Goal: Task Accomplishment & Management: Use online tool/utility

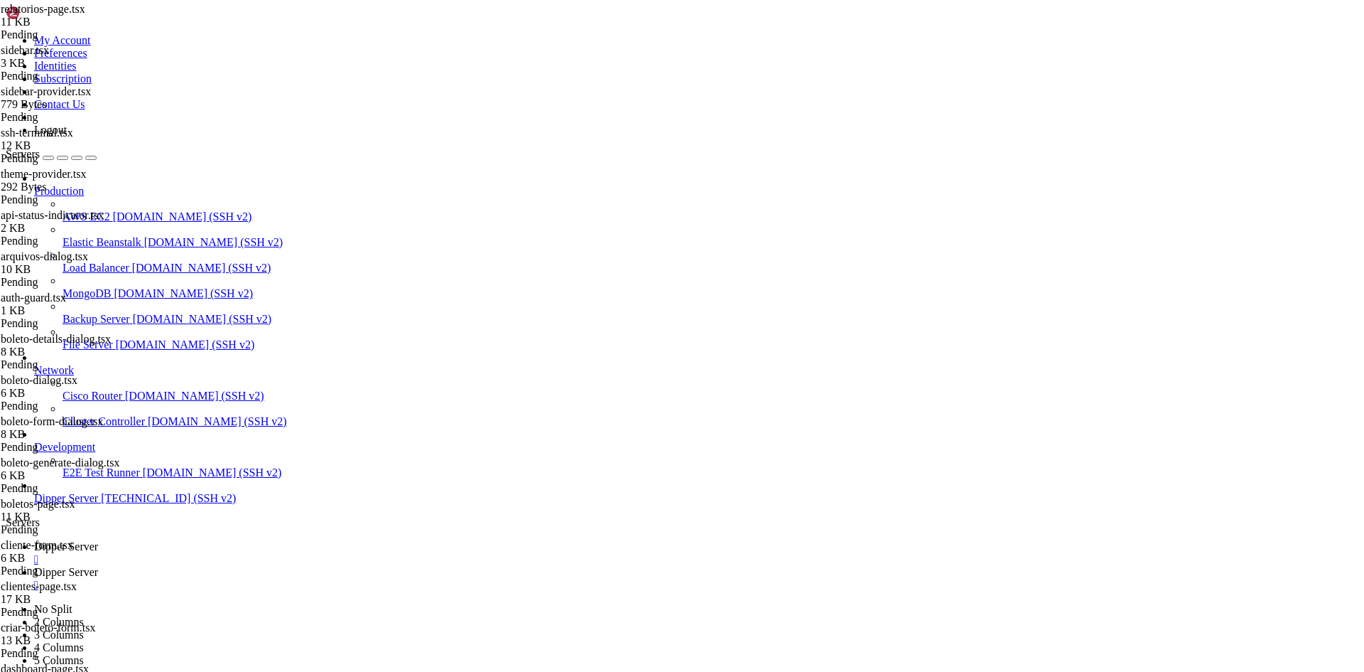
scroll to position [0, 0]
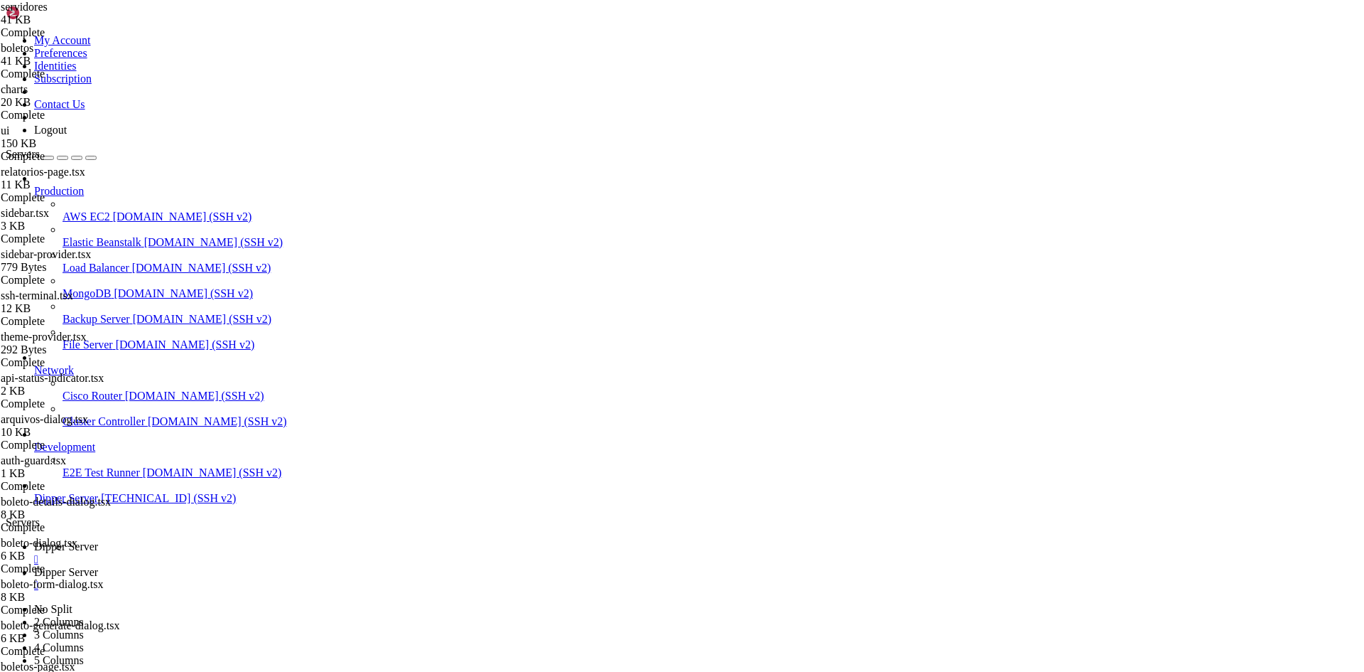
scroll to position [622, 0]
click at [98, 540] on span "Dipper Server" at bounding box center [66, 546] width 64 height 12
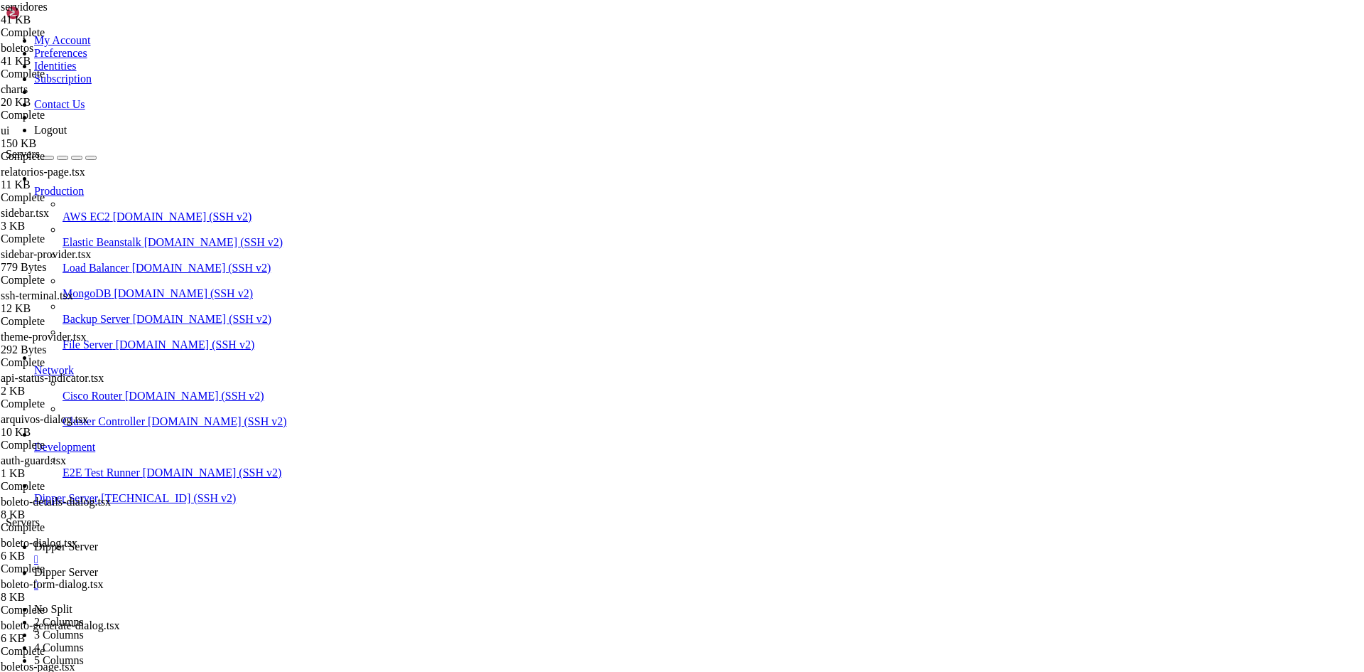
click at [98, 566] on span "Dipper Server" at bounding box center [66, 572] width 64 height 12
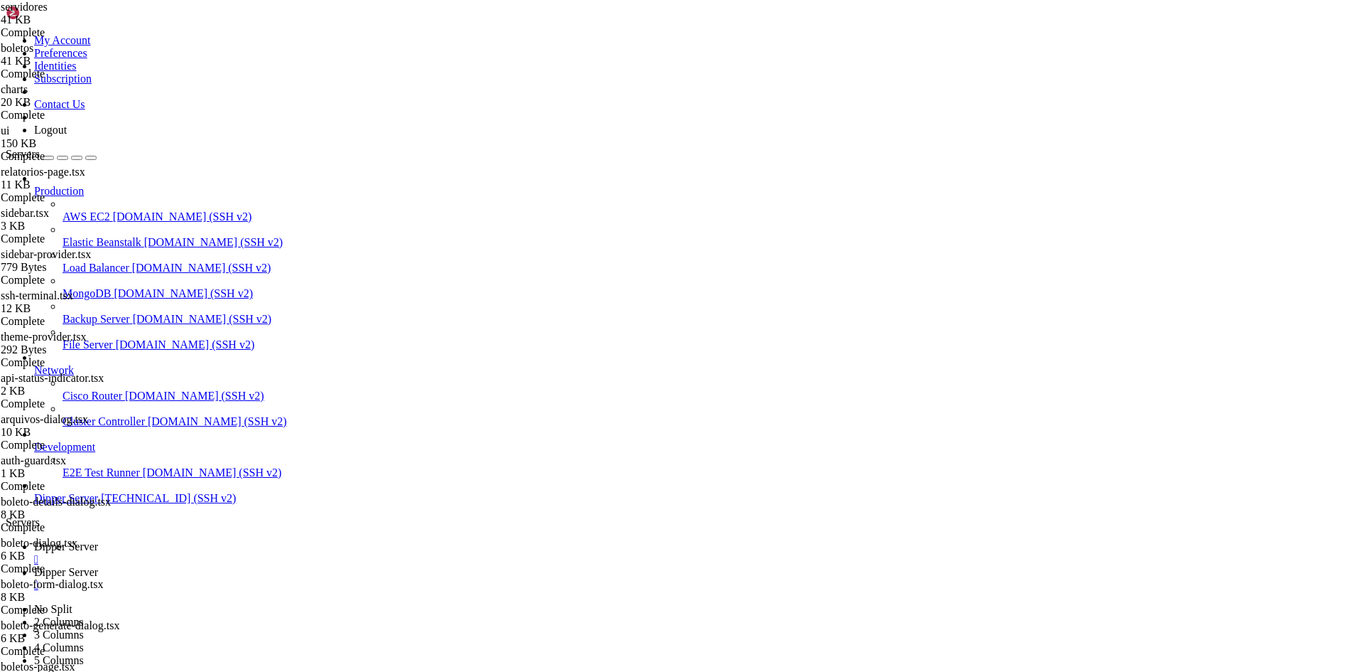
type input "/root/DipperIntegrated/components"
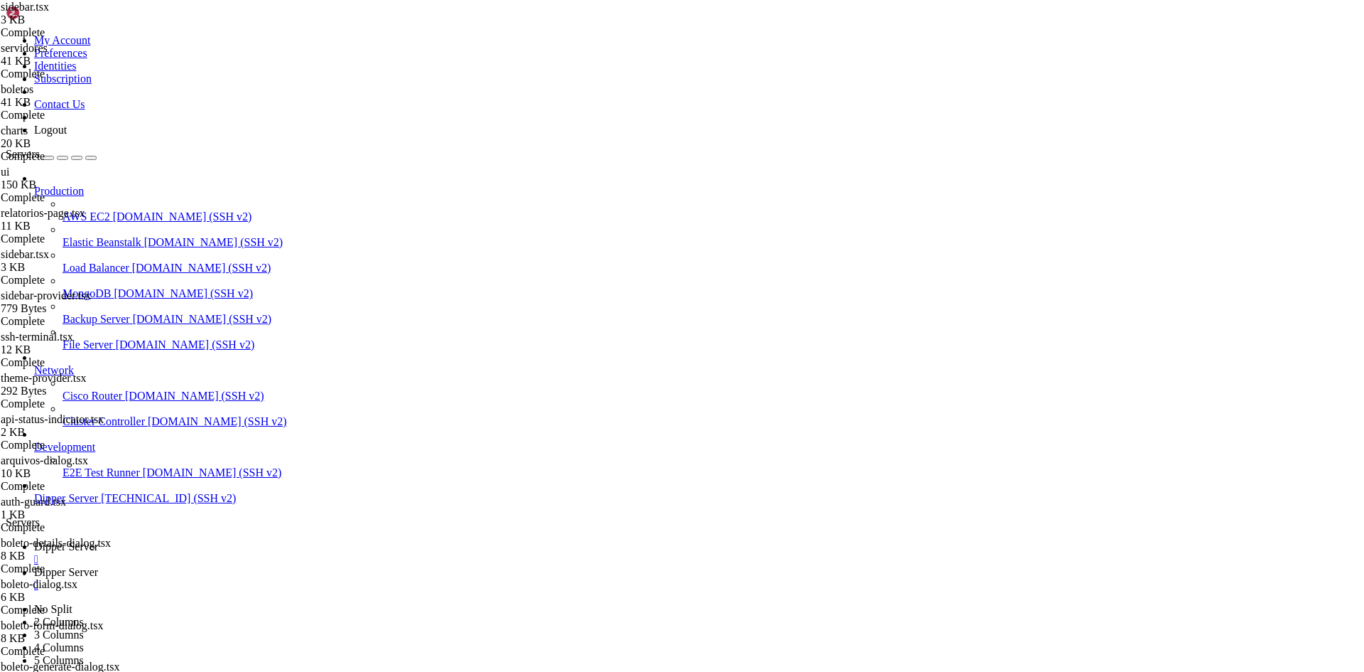
drag, startPoint x: 322, startPoint y: 233, endPoint x: 309, endPoint y: 226, distance: 14.6
drag, startPoint x: 310, startPoint y: 240, endPoint x: 197, endPoint y: 122, distance: 163.4
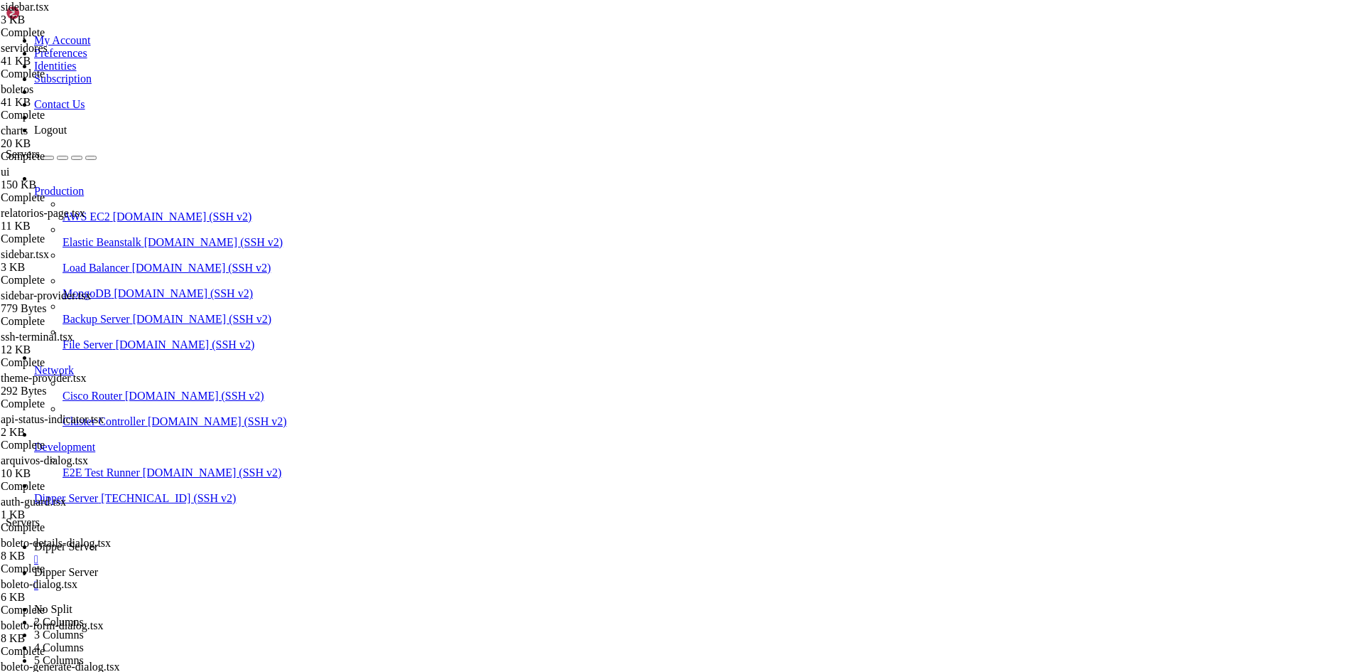
scroll to position [163, 0]
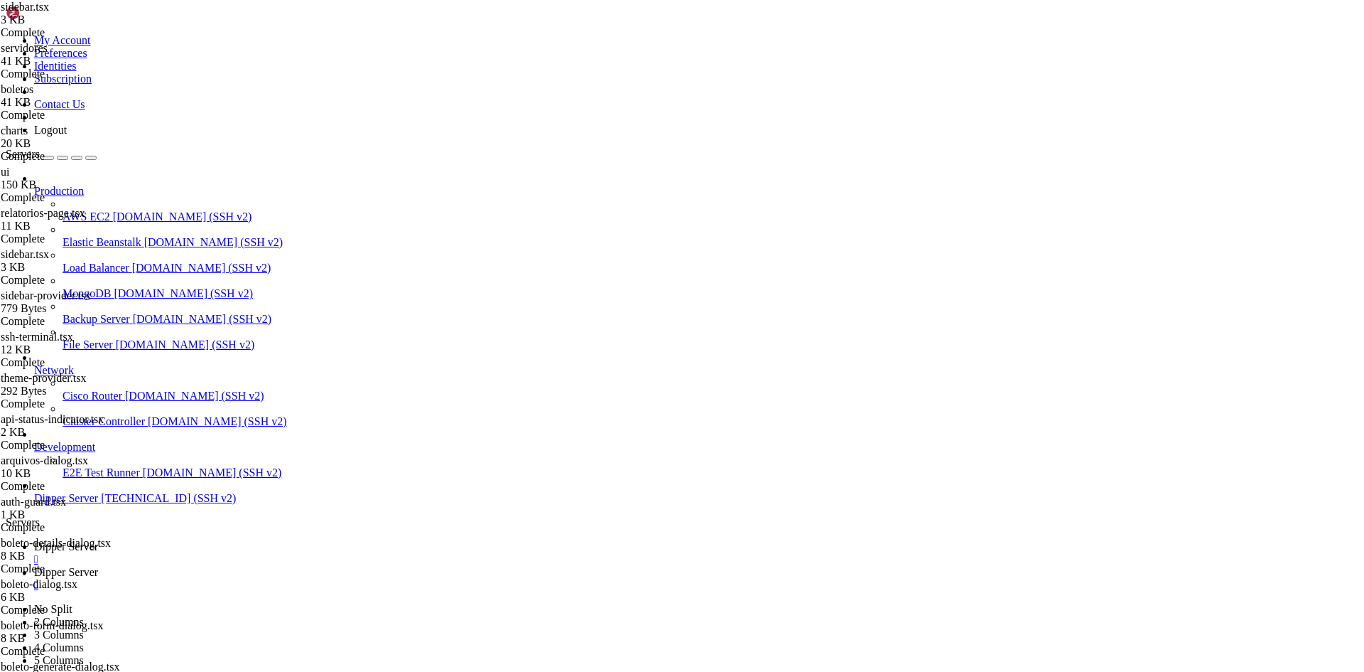
type textarea "FileCheck,"
drag, startPoint x: 492, startPoint y: 191, endPoint x: 232, endPoint y: 191, distance: 260.1
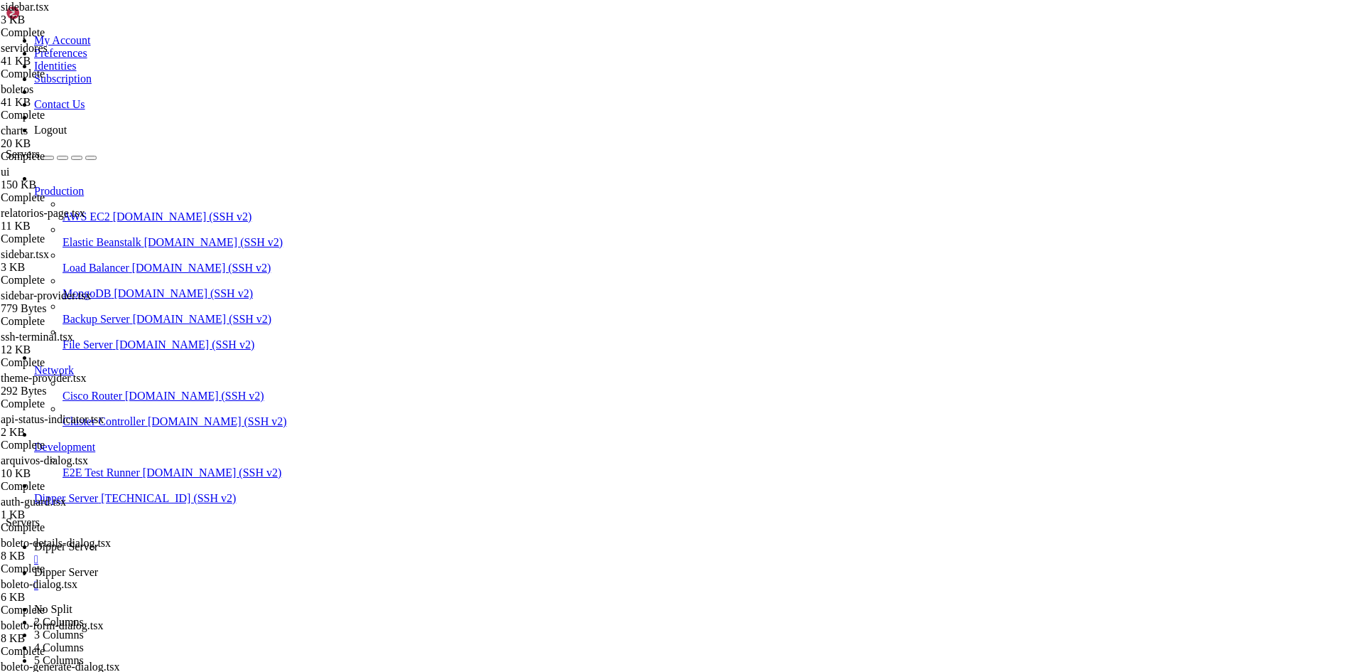
drag, startPoint x: 252, startPoint y: 271, endPoint x: 171, endPoint y: 239, distance: 87.1
type textarea "},"
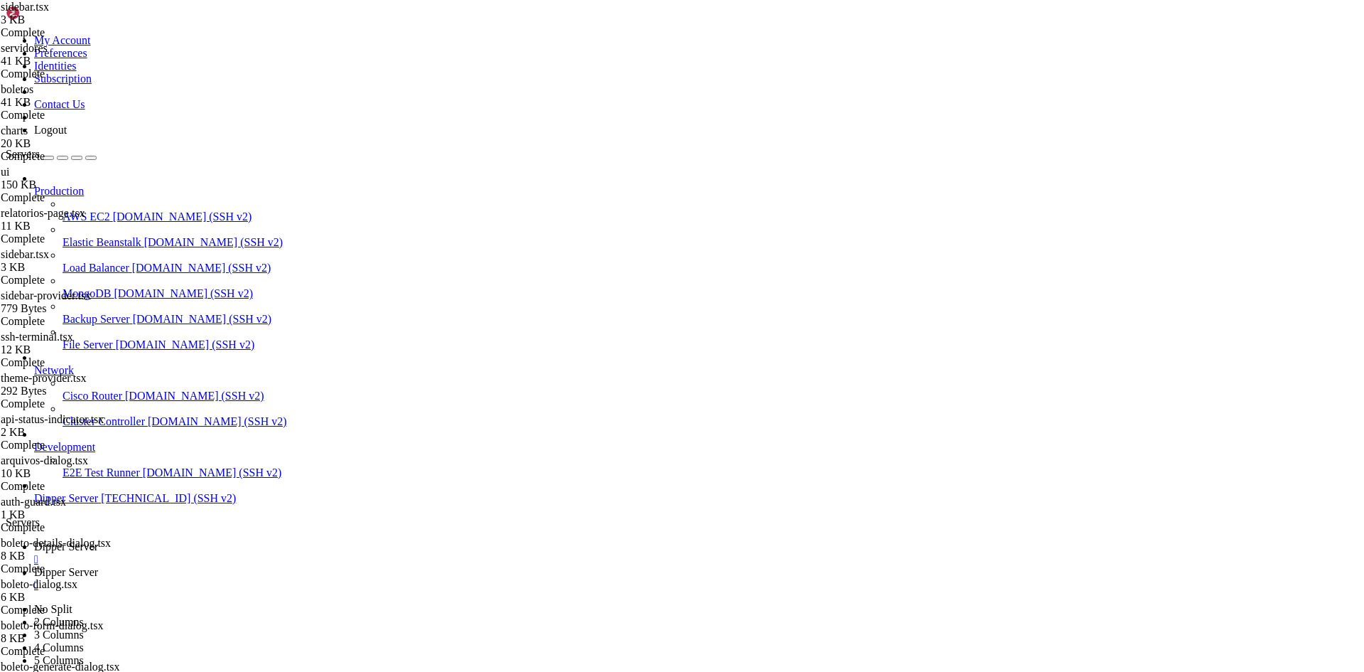
scroll to position [0, 0]
type textarea "},"
paste textarea "},"
drag, startPoint x: 275, startPoint y: 292, endPoint x: 332, endPoint y: 292, distance: 56.9
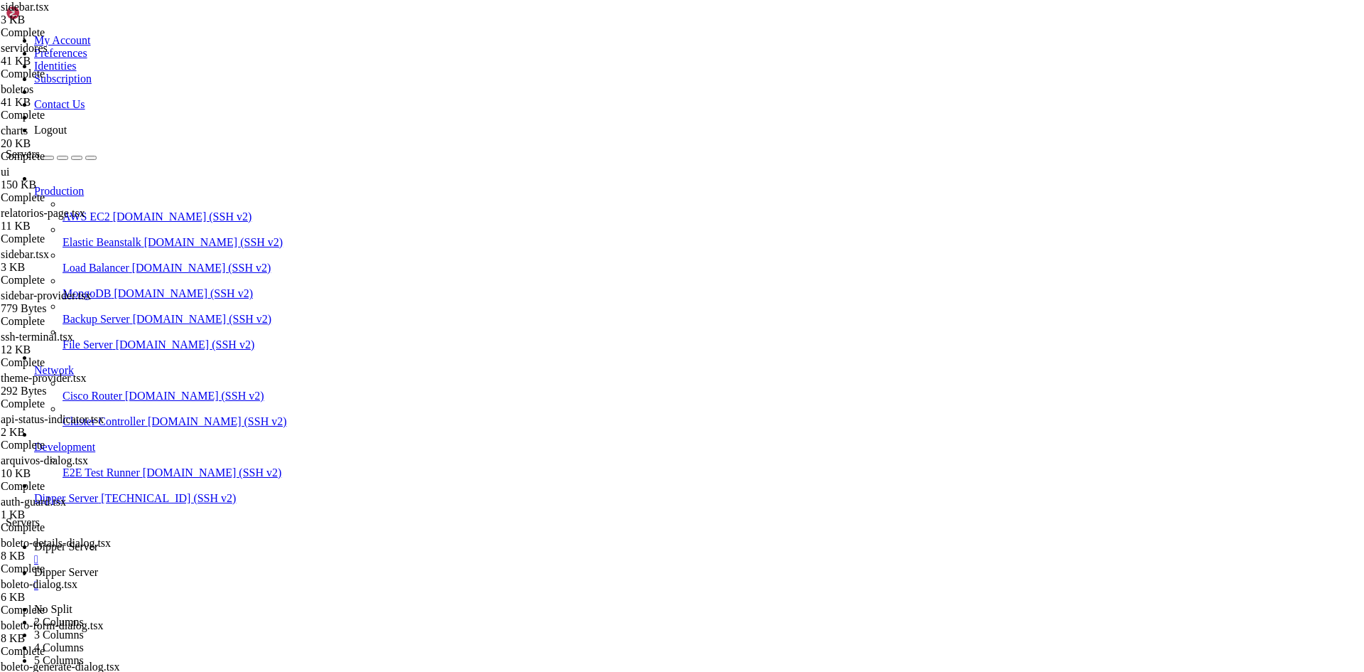
paste textarea "servidore"
drag, startPoint x: 300, startPoint y: 309, endPoint x: 276, endPoint y: 312, distance: 23.6
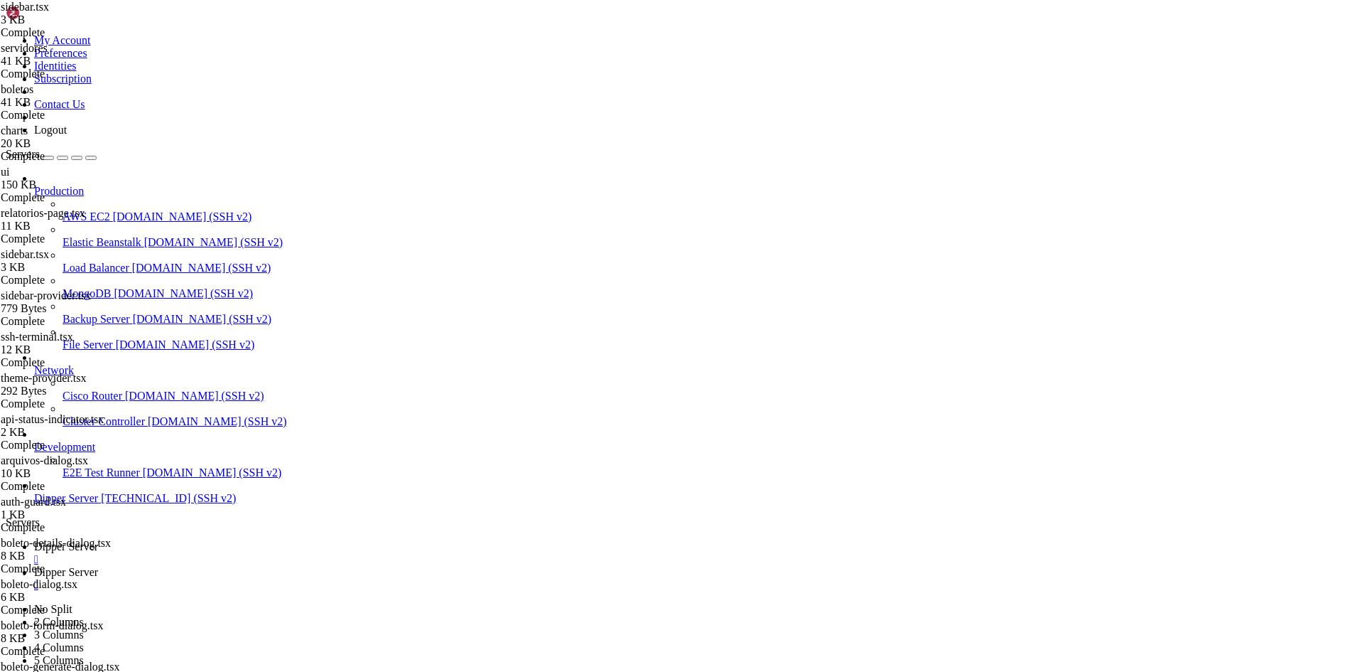
drag, startPoint x: 301, startPoint y: 301, endPoint x: 267, endPoint y: 301, distance: 34.1
type textarea "icon: Server,"
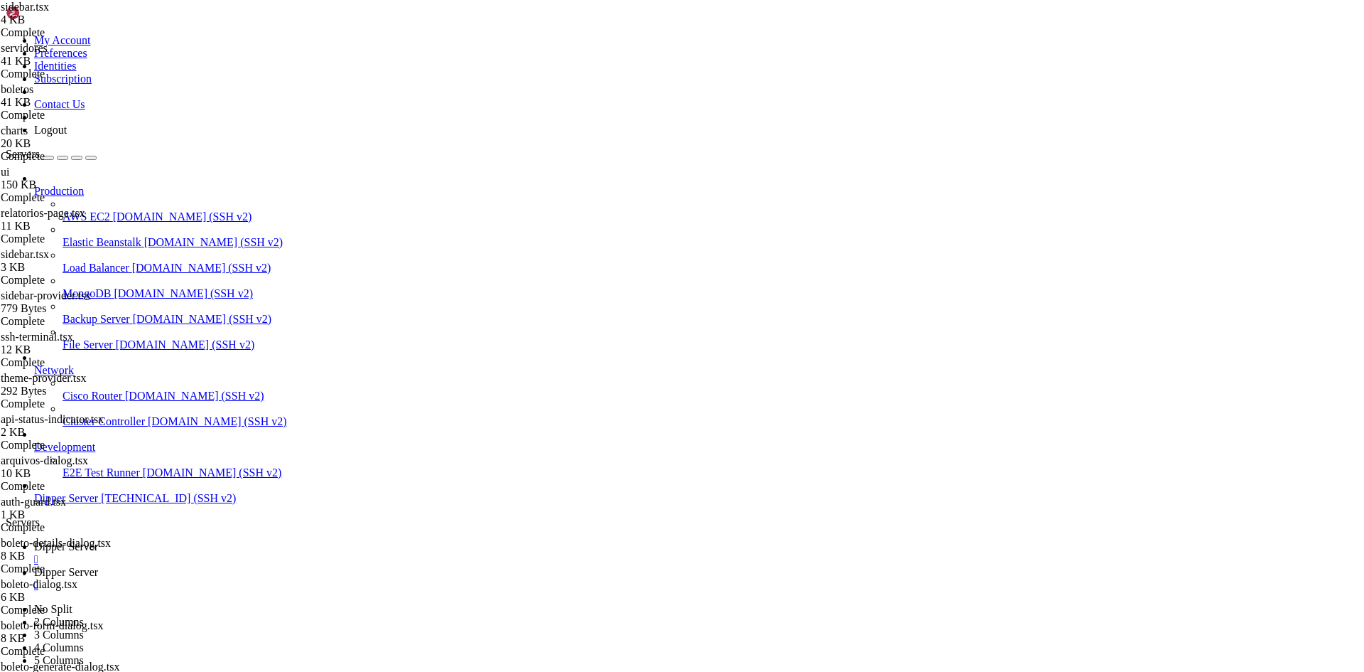
scroll to position [46, 0]
type input "/root/DipperIntegrated/app/servidores"
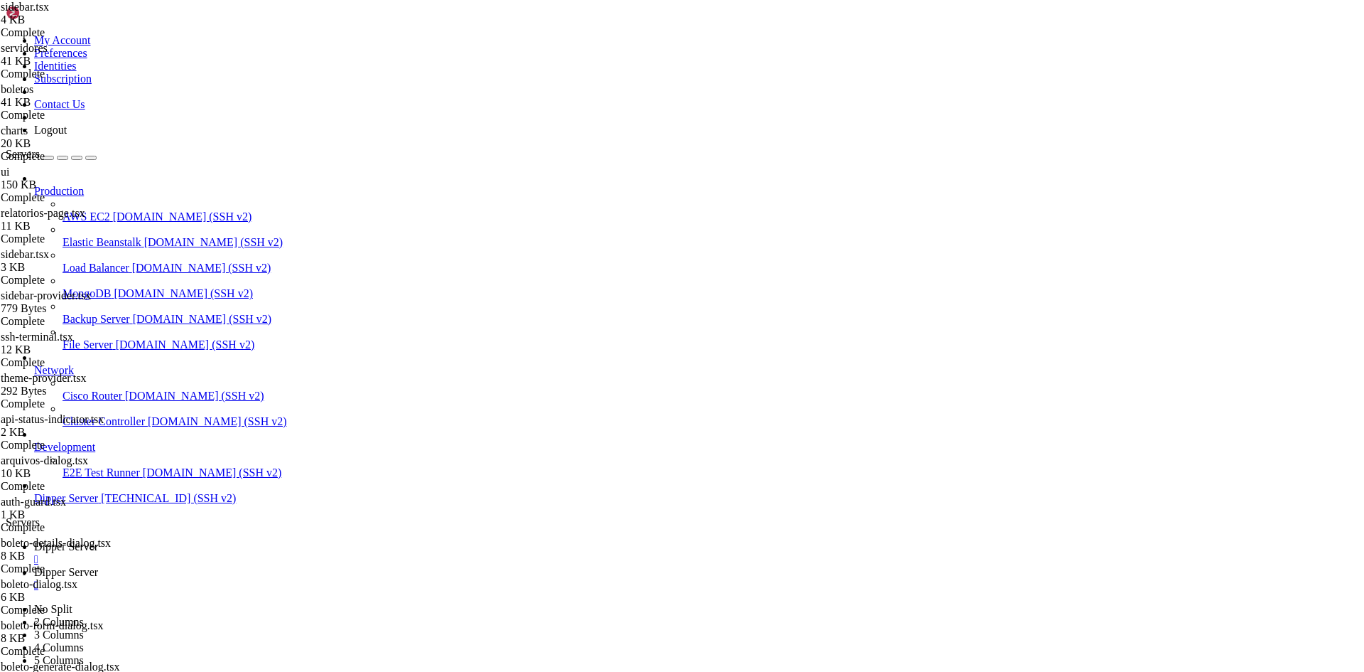
type textarea "method: "POST","
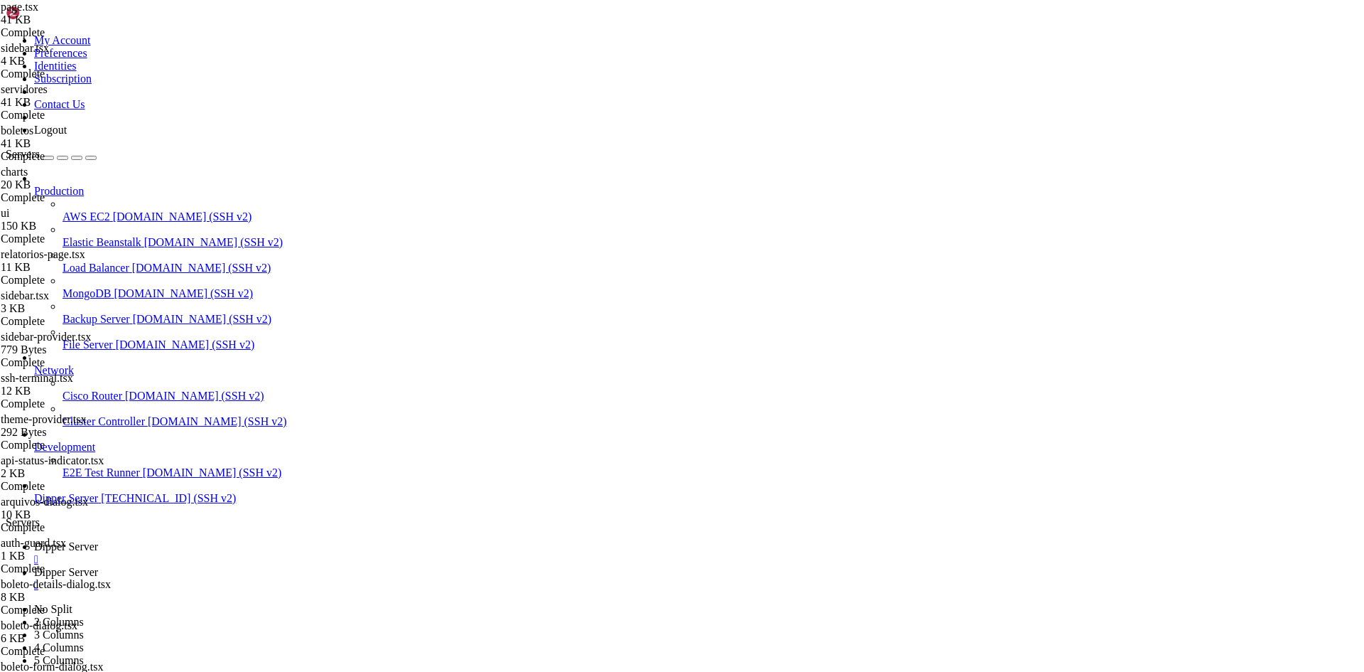
type input "localhost"
type textarea "const API_BASE_URL = [DOMAIN_NAME]_PUBLIC_API_URL || "[URL]""
click at [98, 540] on span "Dipper Server" at bounding box center [66, 546] width 64 height 12
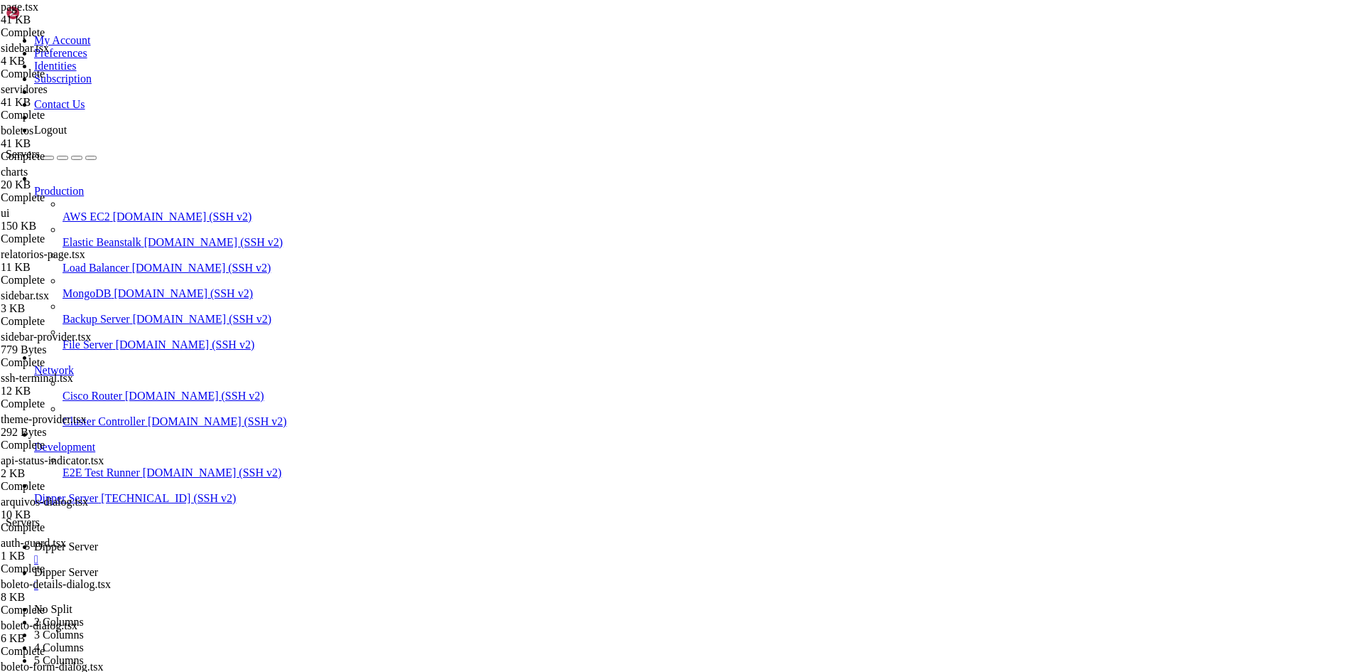
click at [337, 566] on link "Dipper Server " at bounding box center [696, 579] width 1325 height 26
drag, startPoint x: 531, startPoint y: 366, endPoint x: 523, endPoint y: 366, distance: 7.8
drag, startPoint x: 549, startPoint y: 363, endPoint x: 461, endPoint y: 365, distance: 88.8
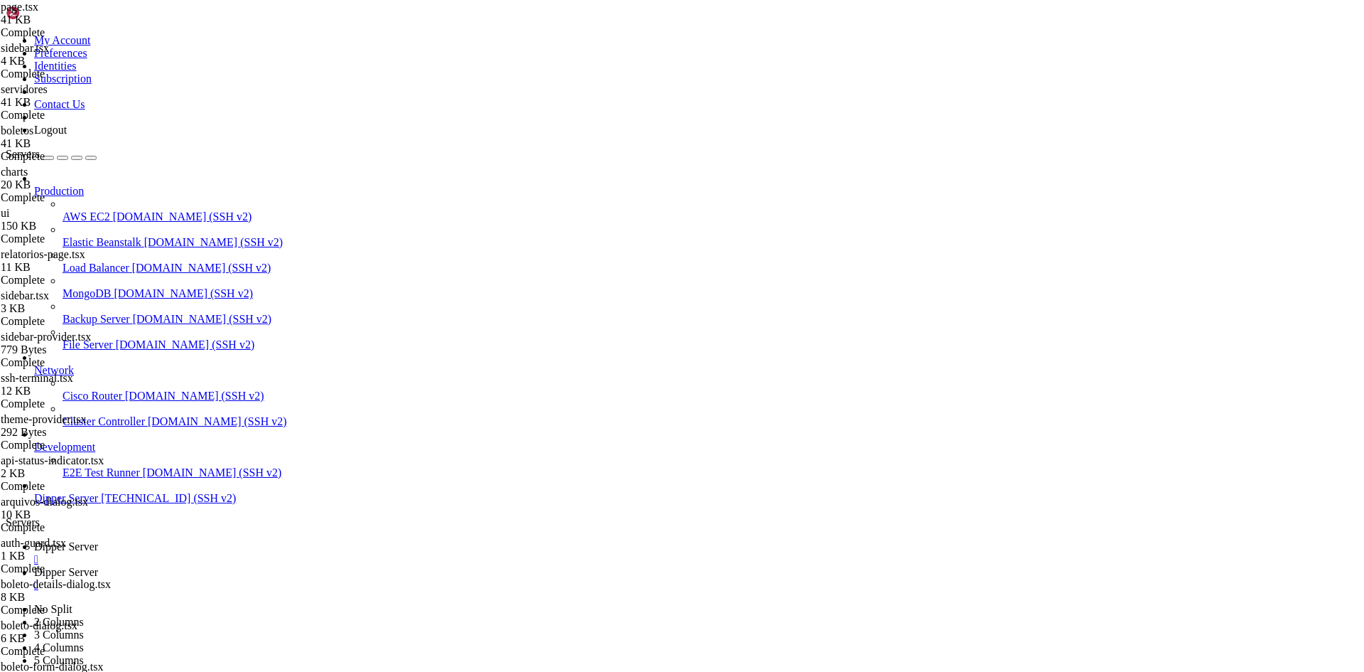
paste textarea "s://[DOMAIN_NAME][URL]"
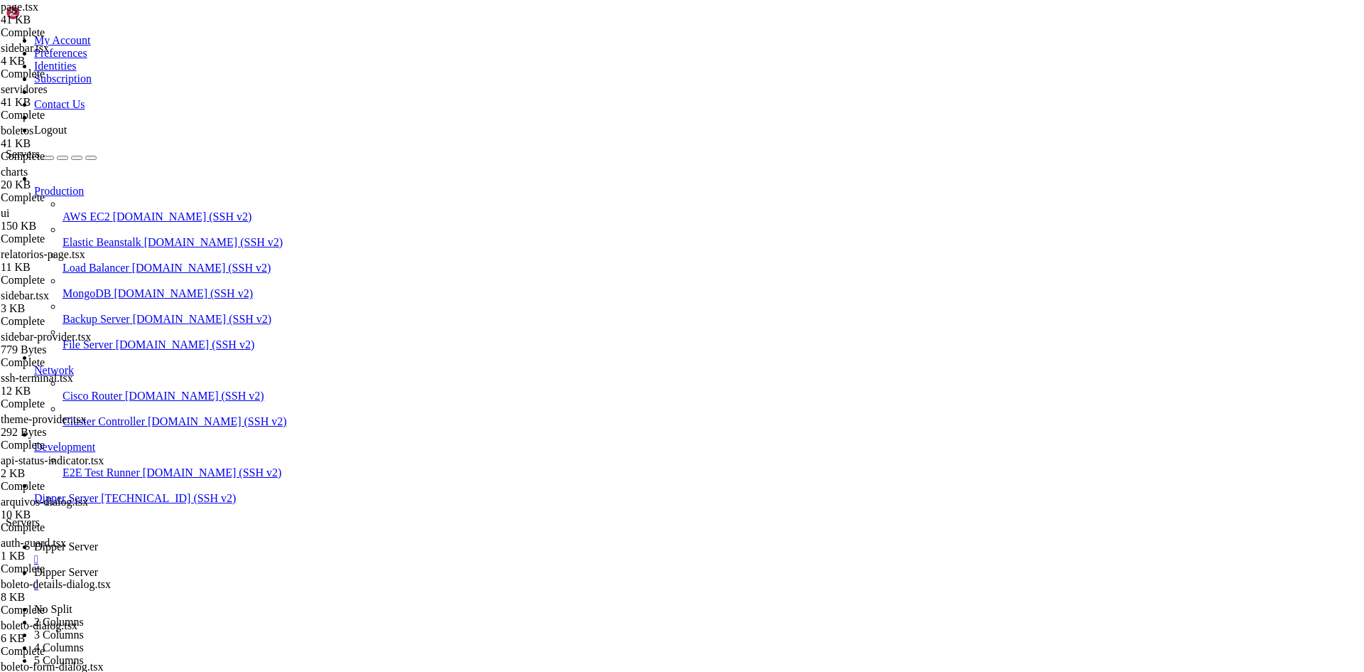
paste textarea "s://[DOMAIN_NAME][URL]"
type textarea "offlineServers: 0,"
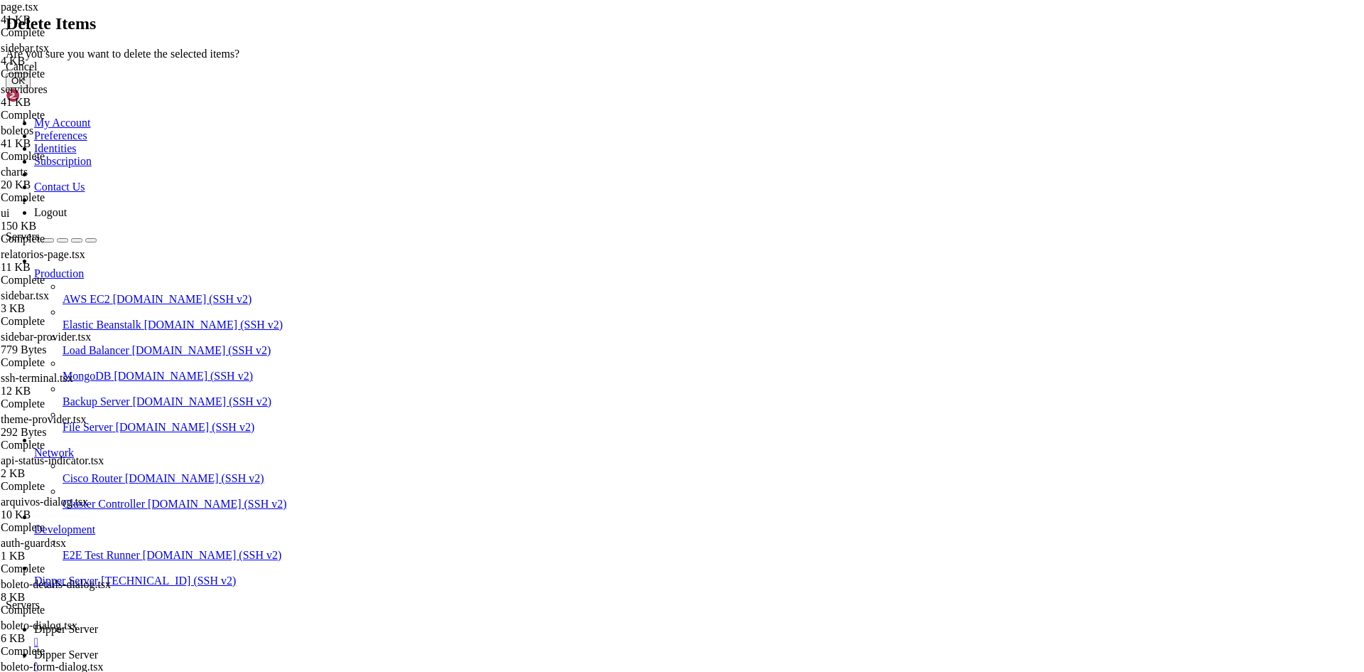
click at [31, 88] on button "OK" at bounding box center [18, 80] width 25 height 15
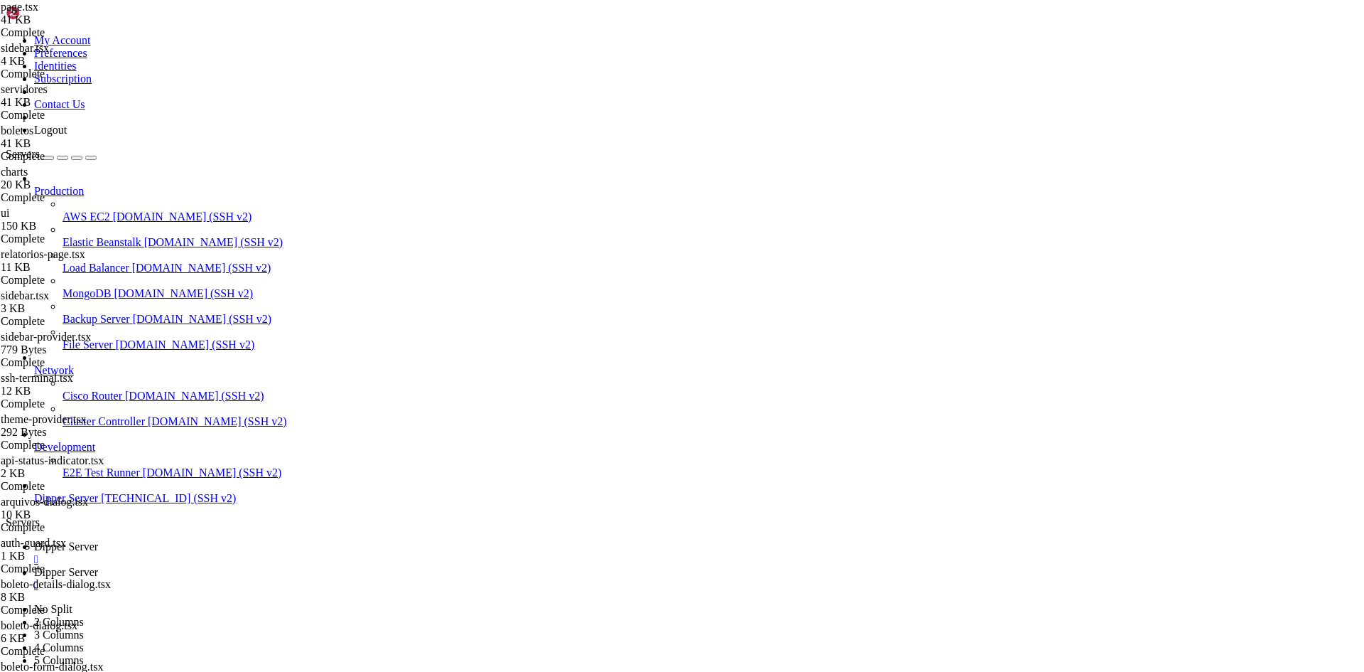
drag, startPoint x: 255, startPoint y: 17, endPoint x: 259, endPoint y: 23, distance: 7.7
click at [98, 540] on span "Dipper Server" at bounding box center [66, 546] width 64 height 12
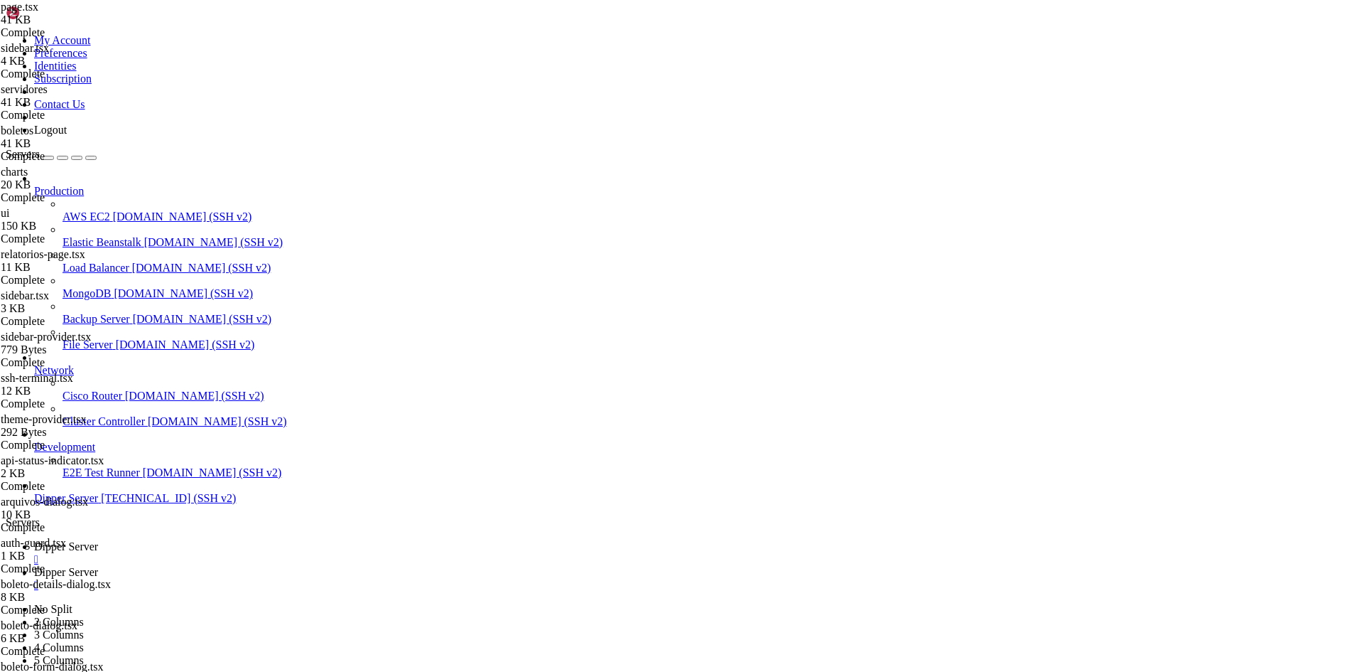
scroll to position [6310, 0]
click at [34, 566] on icon at bounding box center [34, 572] width 0 height 12
click at [98, 540] on span "Dipper Server" at bounding box center [66, 546] width 64 height 12
click at [296, 566] on link "Dipper Server " at bounding box center [696, 579] width 1325 height 26
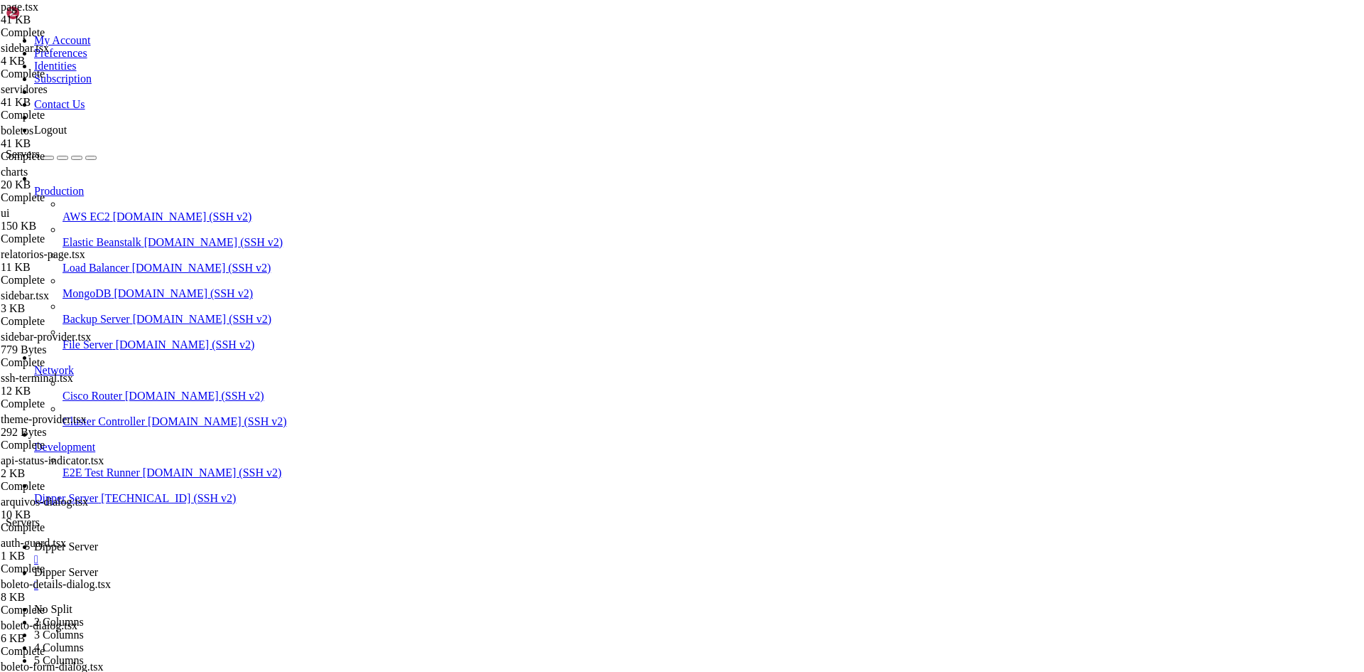
click at [98, 540] on span "Dipper Server" at bounding box center [66, 546] width 64 height 12
click at [98, 566] on span "Dipper Server" at bounding box center [66, 572] width 64 height 12
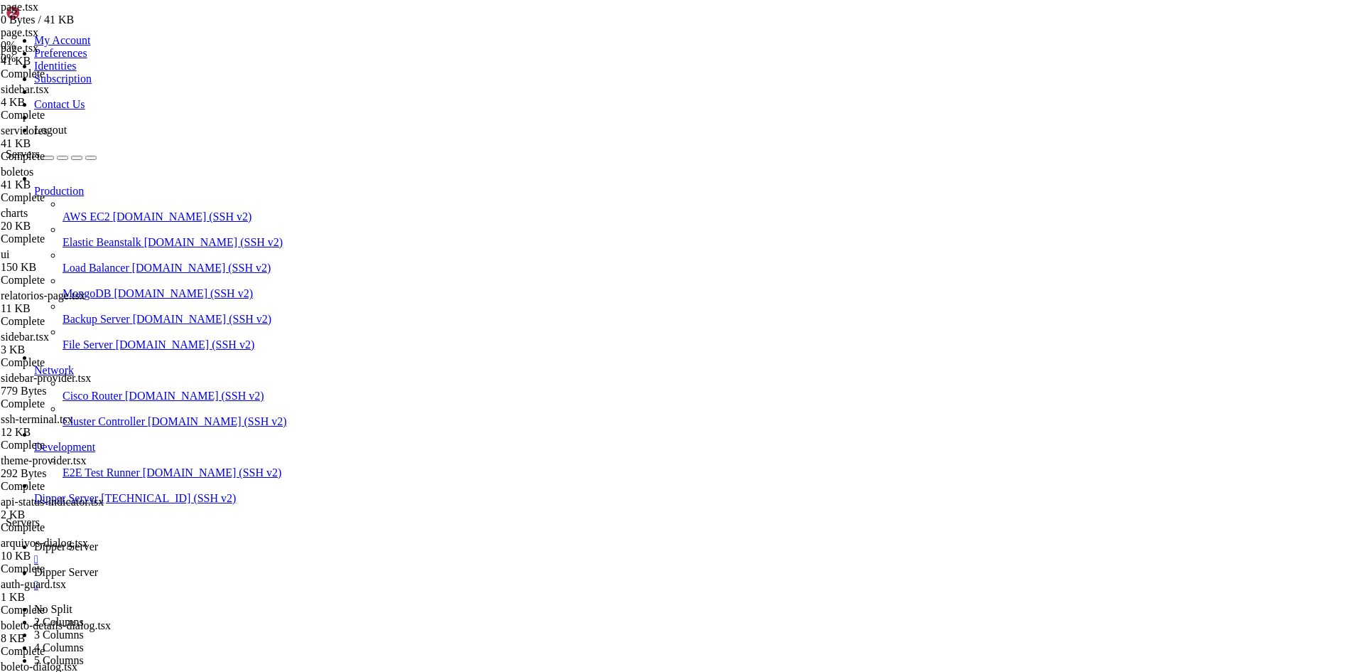
click at [98, 540] on span "Dipper Server" at bounding box center [66, 546] width 64 height 12
click at [347, 566] on link "Dipper Server " at bounding box center [696, 579] width 1325 height 26
drag, startPoint x: 228, startPoint y: 21, endPoint x: 246, endPoint y: 21, distance: 17.8
click at [98, 540] on span "Dipper Server" at bounding box center [66, 546] width 64 height 12
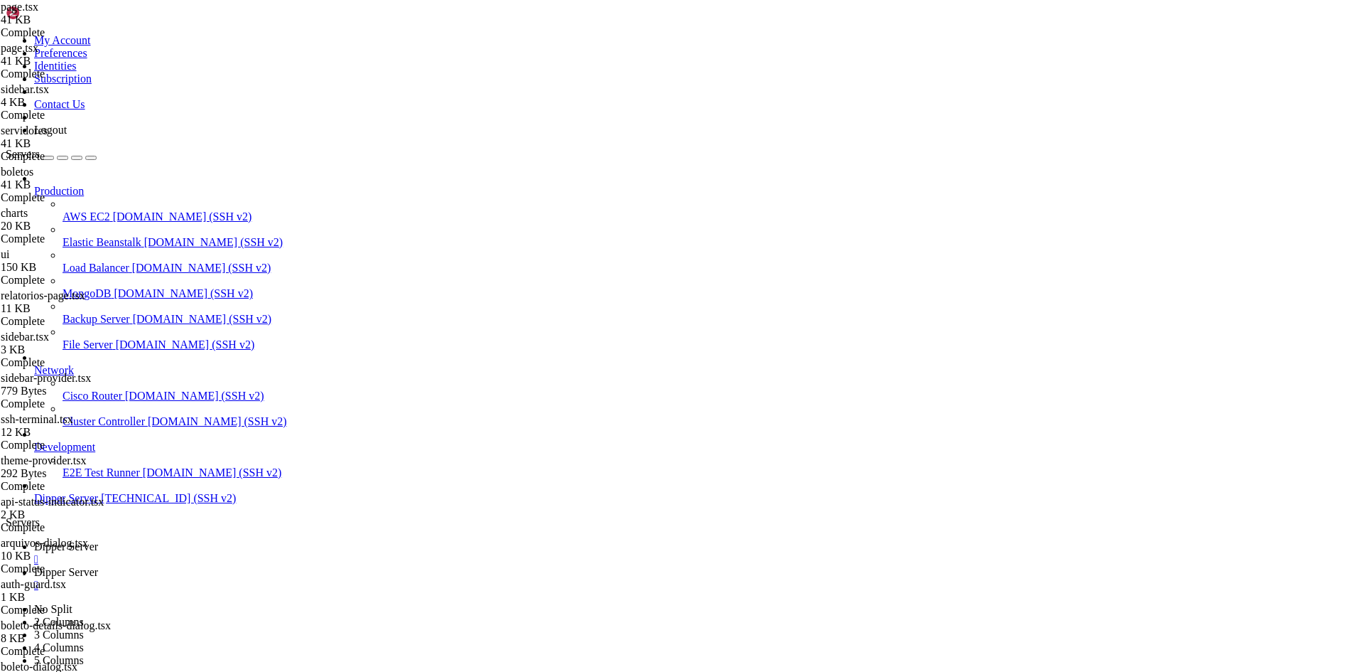
click at [98, 566] on span "Dipper Server" at bounding box center [66, 572] width 64 height 12
type textarea "Clock,"
type input "l"
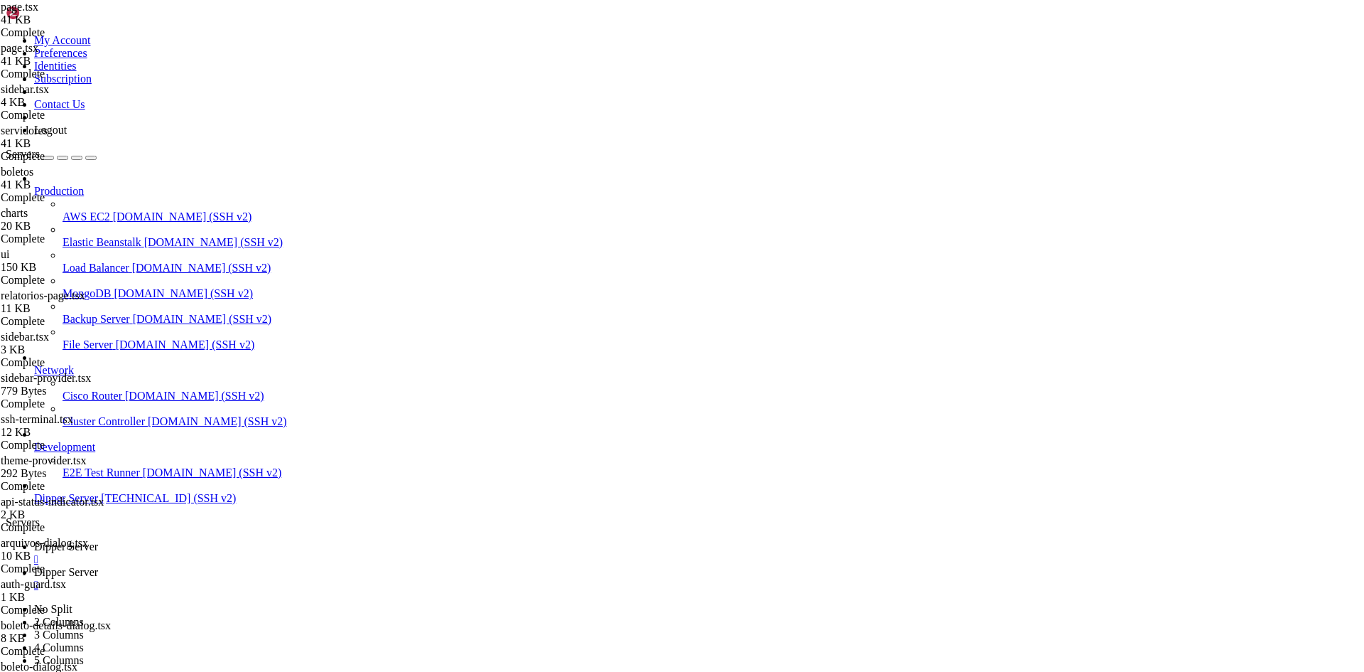
scroll to position [465, 0]
type input "dipperionte"
type textarea "const API_BASE_URL = [DOMAIN_NAME]_PUBLIC_API_URL || "[URL][DOMAIN_NAME]""
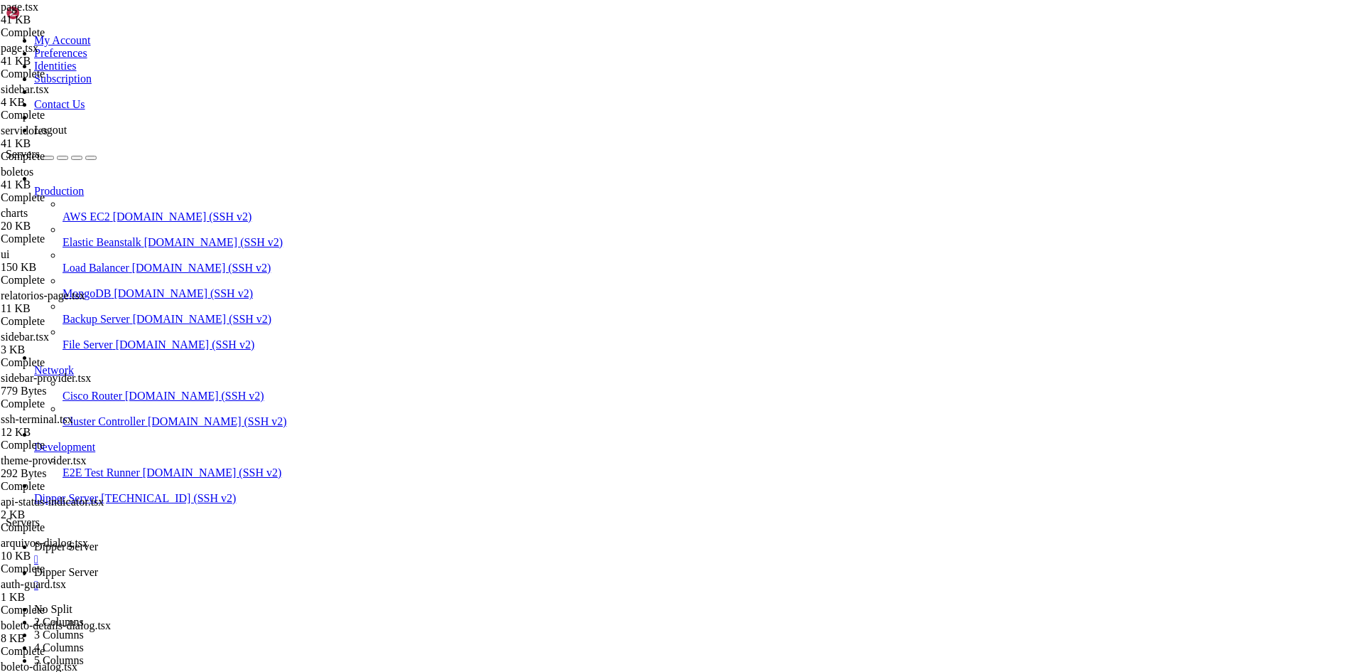
type textarea "responseTime?: number"
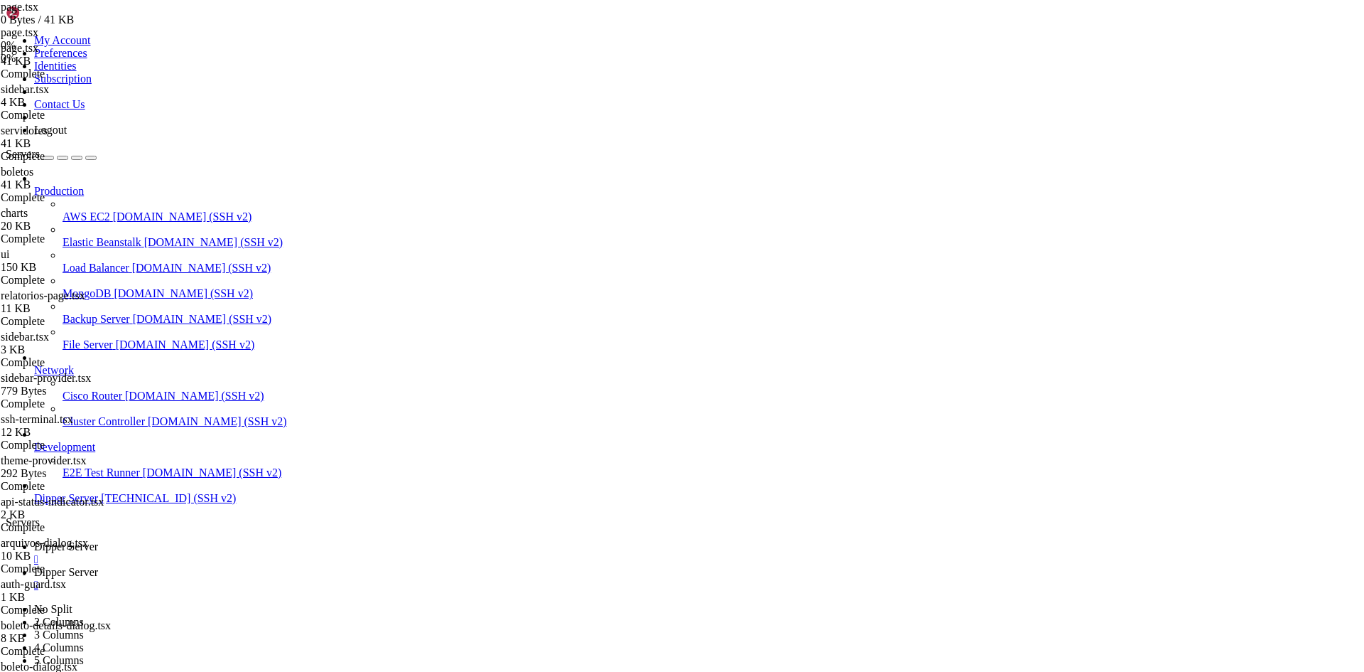
drag, startPoint x: 745, startPoint y: 423, endPoint x: 715, endPoint y: 520, distance: 102.0
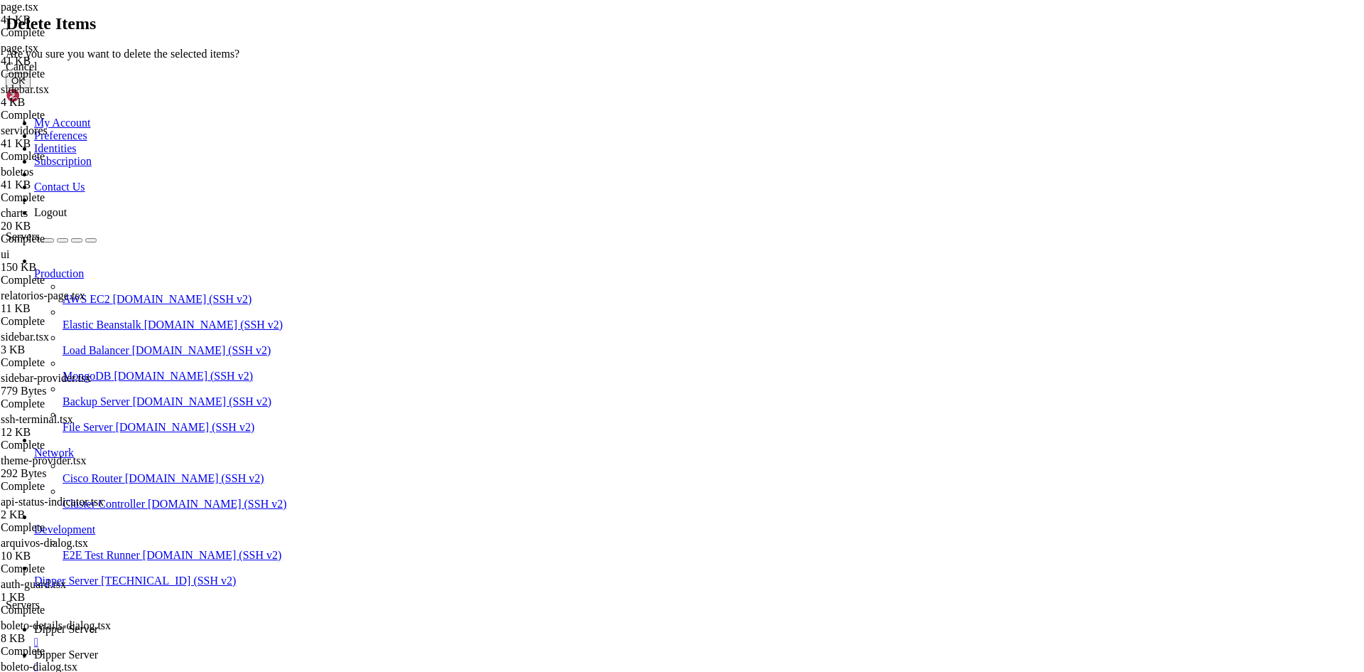
click at [31, 88] on button "OK" at bounding box center [18, 80] width 25 height 15
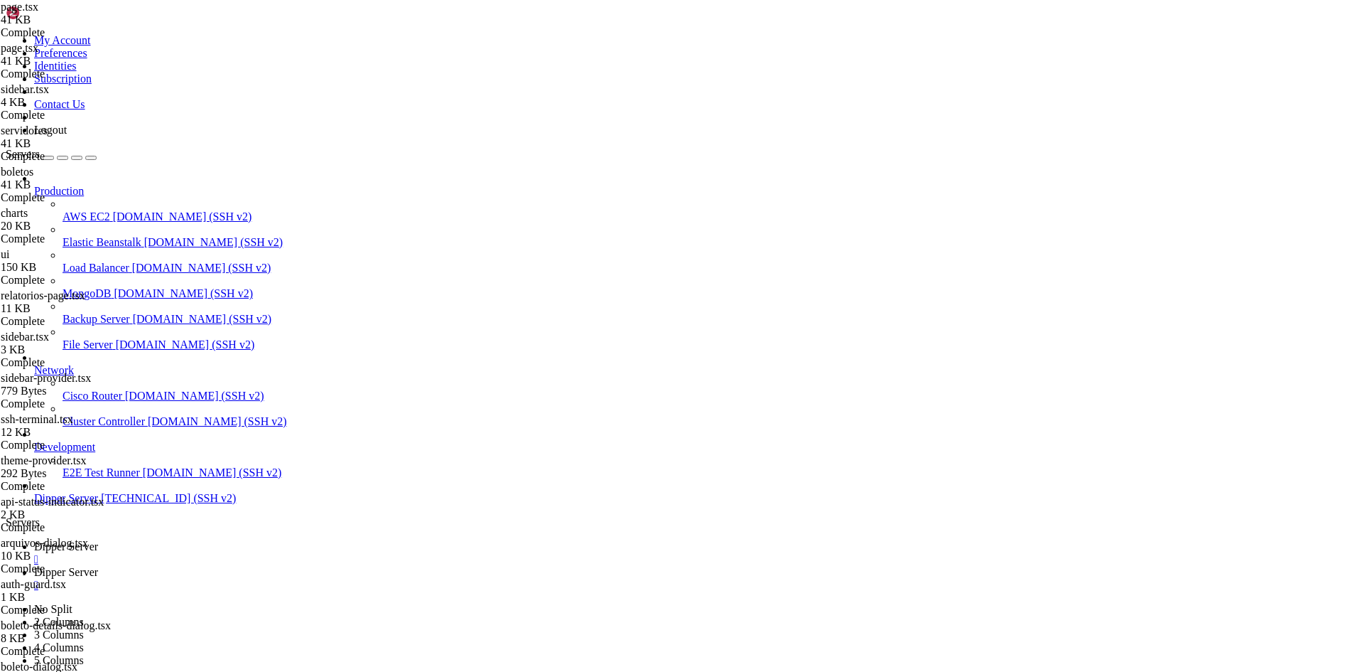
click at [98, 540] on span "Dipper Server" at bounding box center [66, 546] width 64 height 12
click at [315, 566] on link "Dipper Server " at bounding box center [696, 579] width 1325 height 26
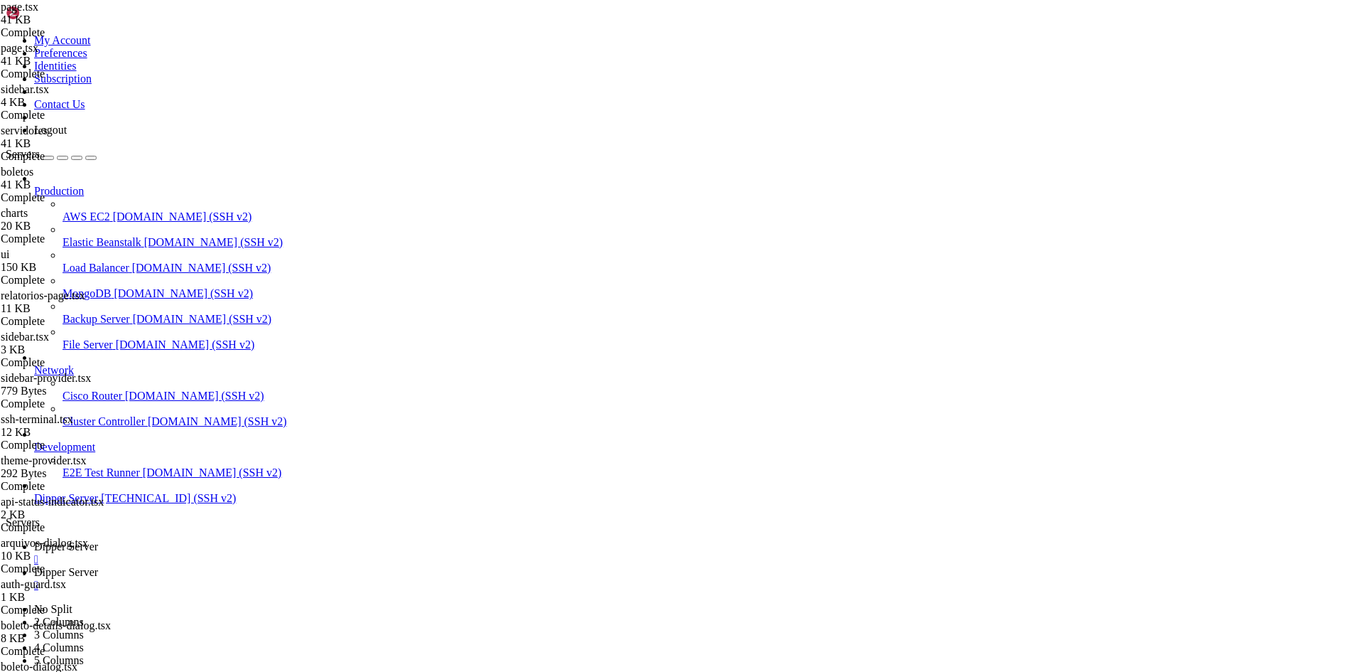
type textarea "import { SSHTerminal } from "@/components/ssh-terminal""
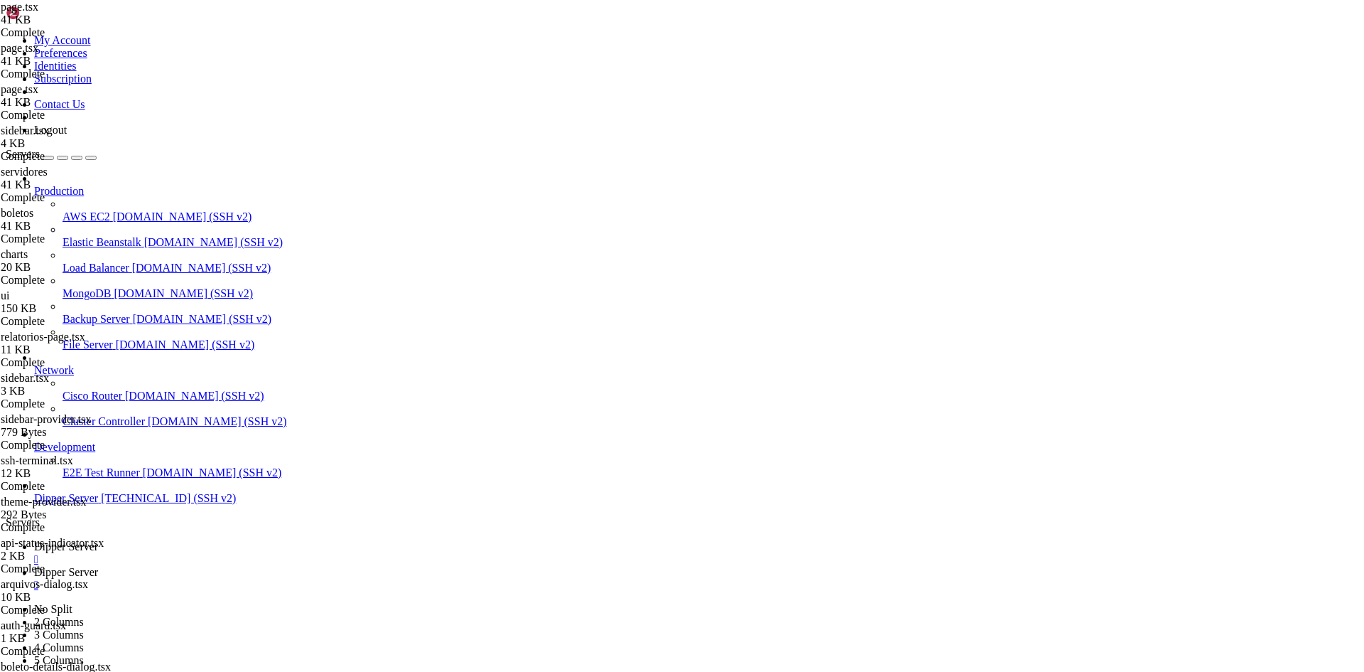
type input "local"
drag, startPoint x: 549, startPoint y: 356, endPoint x: 458, endPoint y: 356, distance: 91.0
paste textarea "s://[DOMAIN_NAME][URL]"
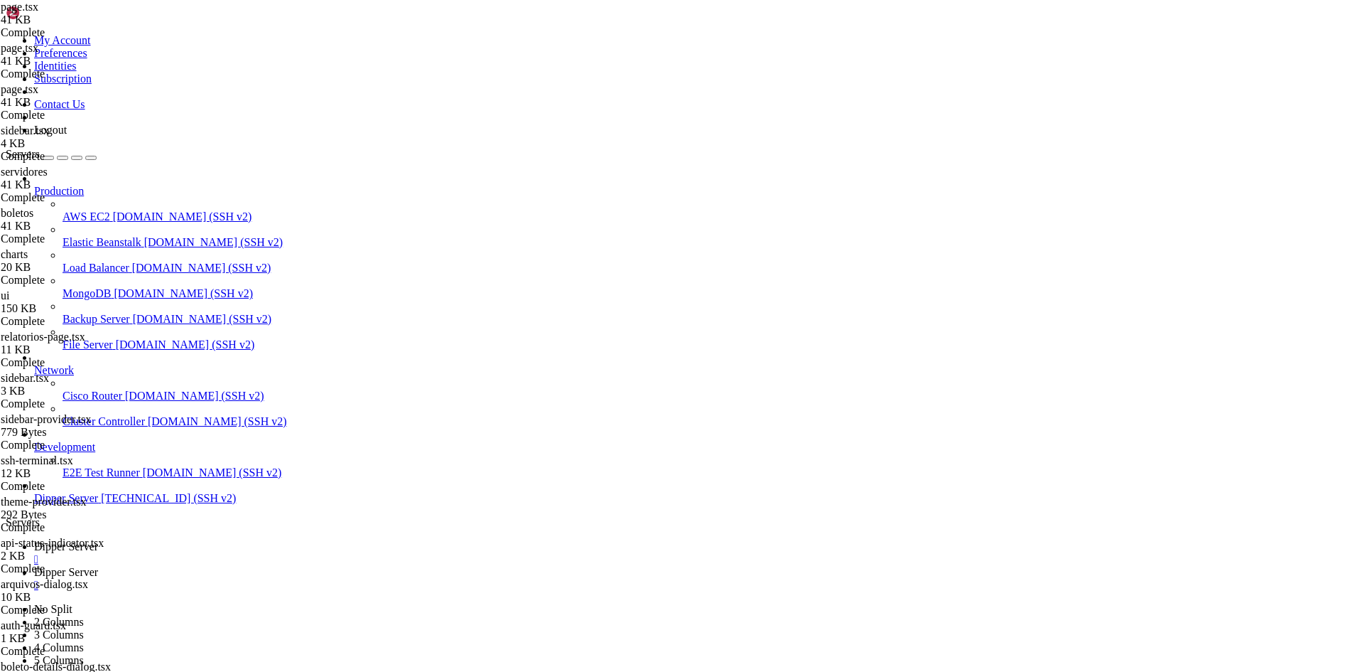
type textarea "const API_BASE_URL = [DOMAIN_NAME]_PUBLIC_API_URL || "[URL][DOMAIN_NAME]""
click at [98, 540] on span "Dipper Server" at bounding box center [66, 546] width 64 height 12
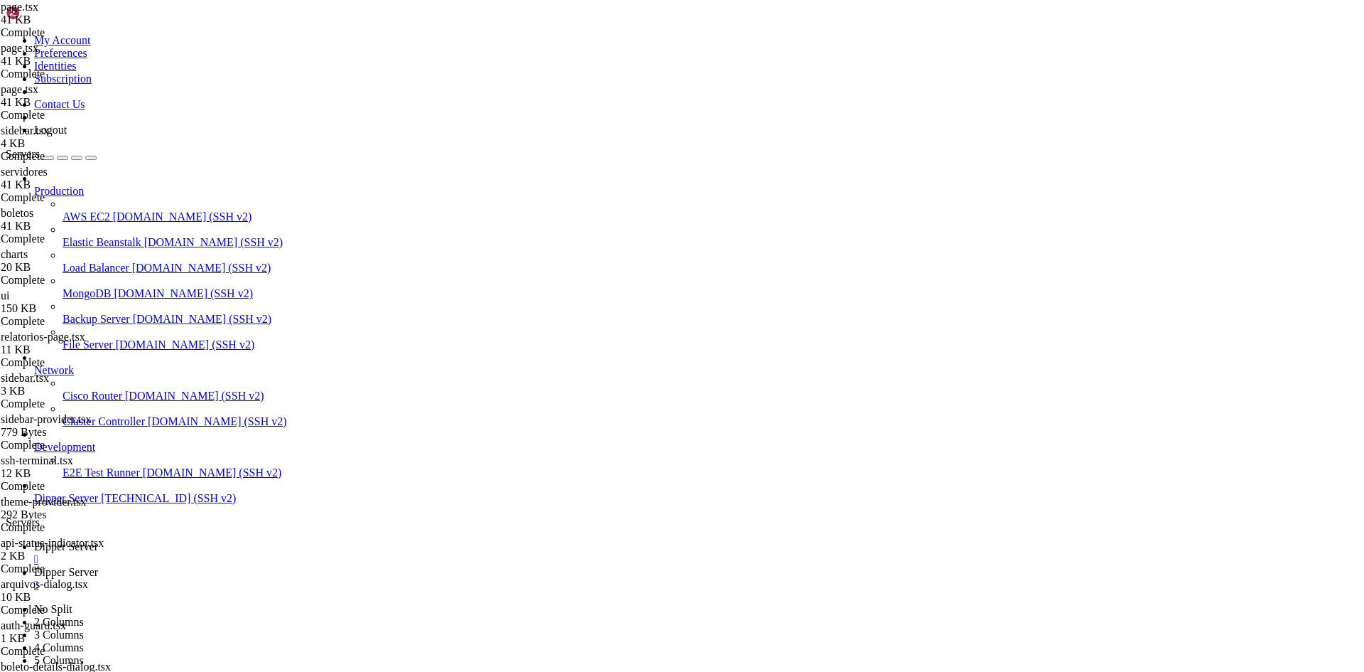
scroll to position [14316, 0]
click at [98, 566] on span "Dipper Server" at bounding box center [66, 572] width 64 height 12
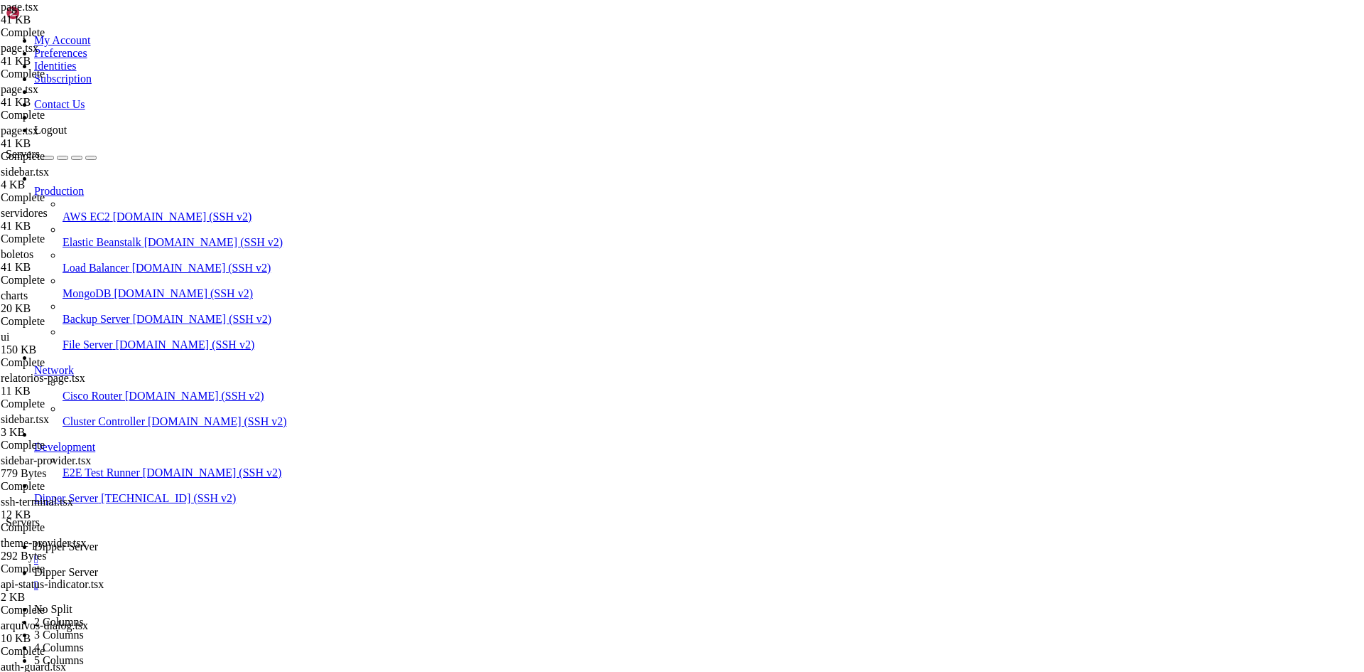
type textarea "const API_BASE_URL = [DOMAIN_NAME]_PUBLIC_API_URL || "[URL][DOMAIN_NAME]""
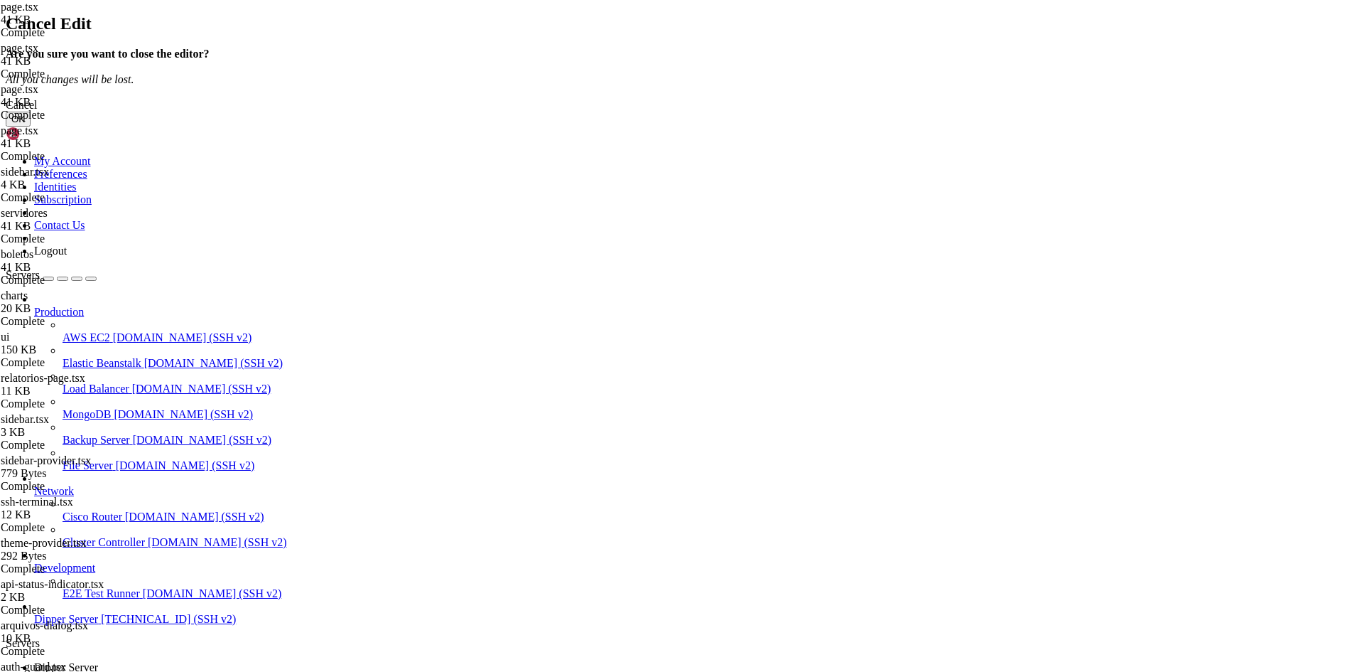
click at [31, 126] on button "OK" at bounding box center [18, 119] width 25 height 15
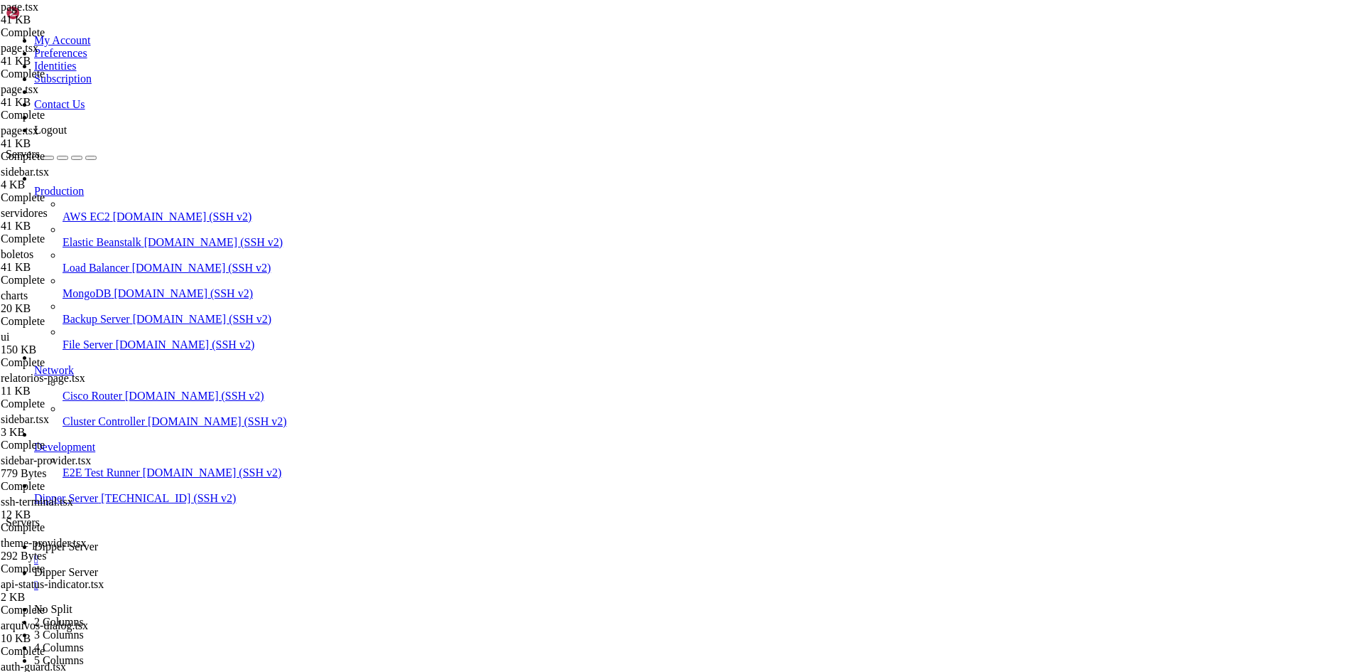
type textarea ""use client""
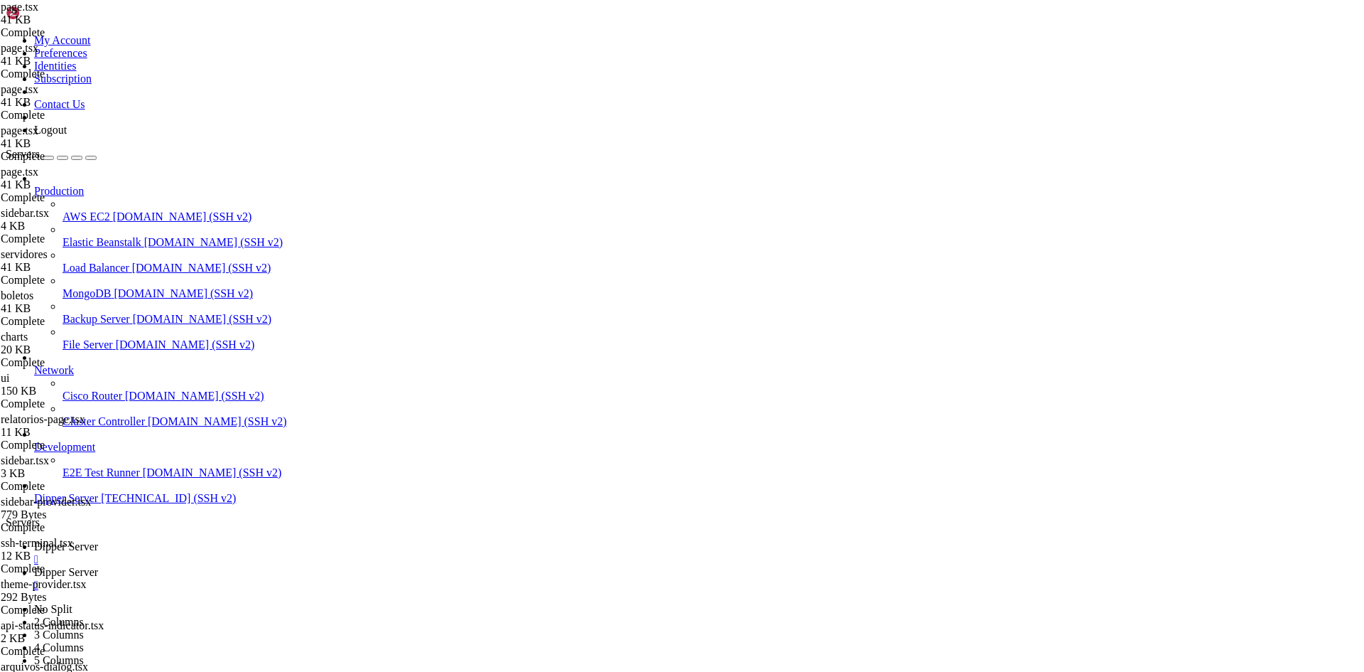
type input "dipper"
type textarea "const API_BASE_URL = [DOMAIN_NAME]_PUBLIC_API_URL || "[URL][DOMAIN_NAME]""
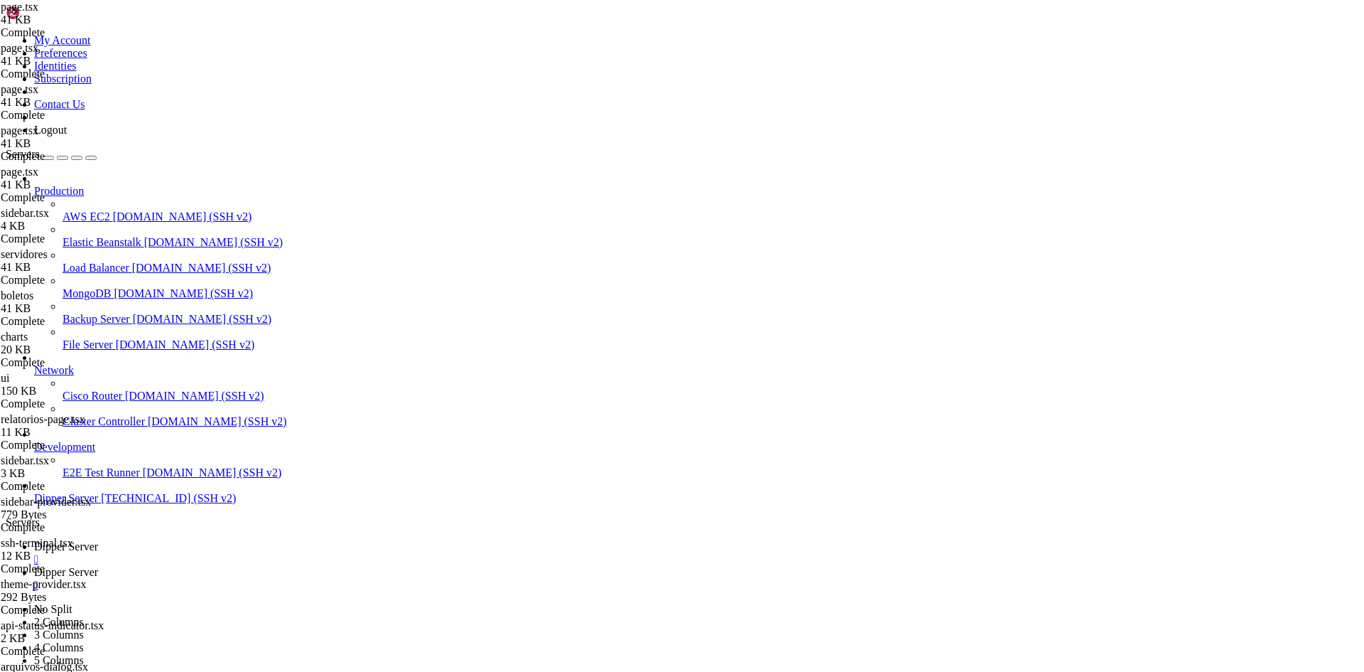
drag, startPoint x: 607, startPoint y: 392, endPoint x: 166, endPoint y: 392, distance: 441.3
click at [98, 540] on span "Dipper Server" at bounding box center [66, 546] width 64 height 12
drag, startPoint x: 327, startPoint y: 1301, endPoint x: 11, endPoint y: 1124, distance: 361.8
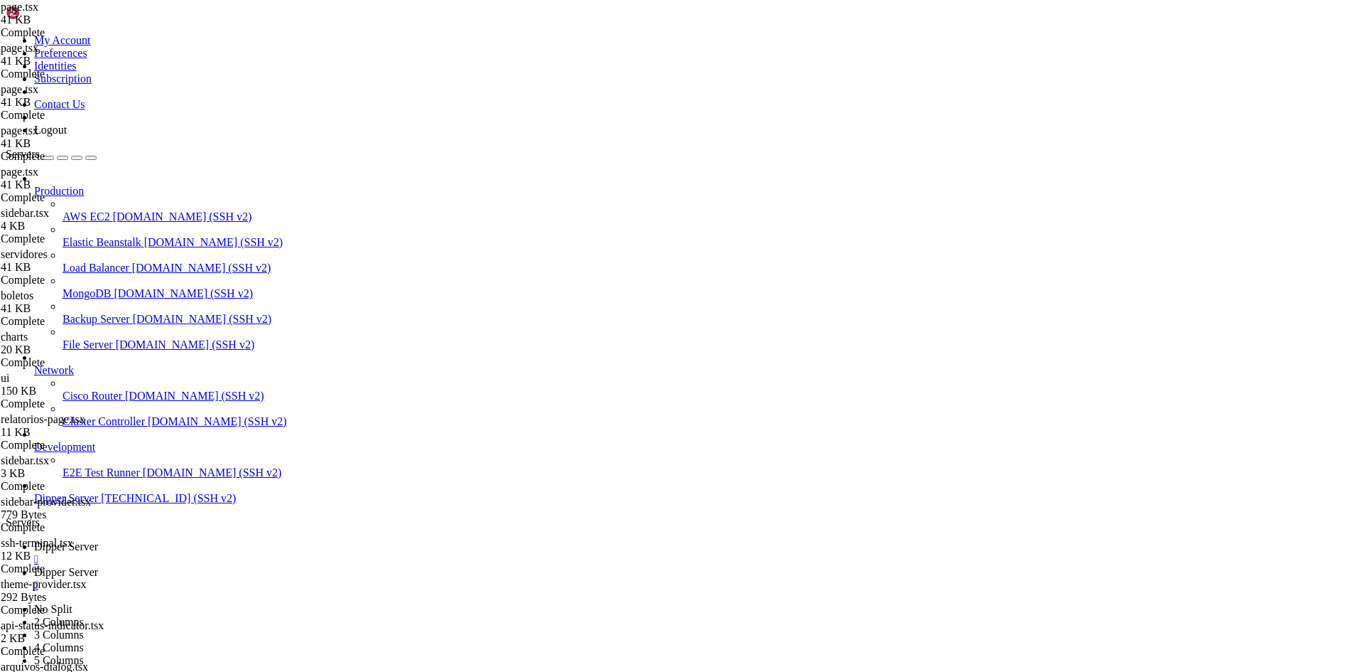
scroll to position [14328, 0]
click at [98, 566] on span "Dipper Server" at bounding box center [66, 572] width 64 height 12
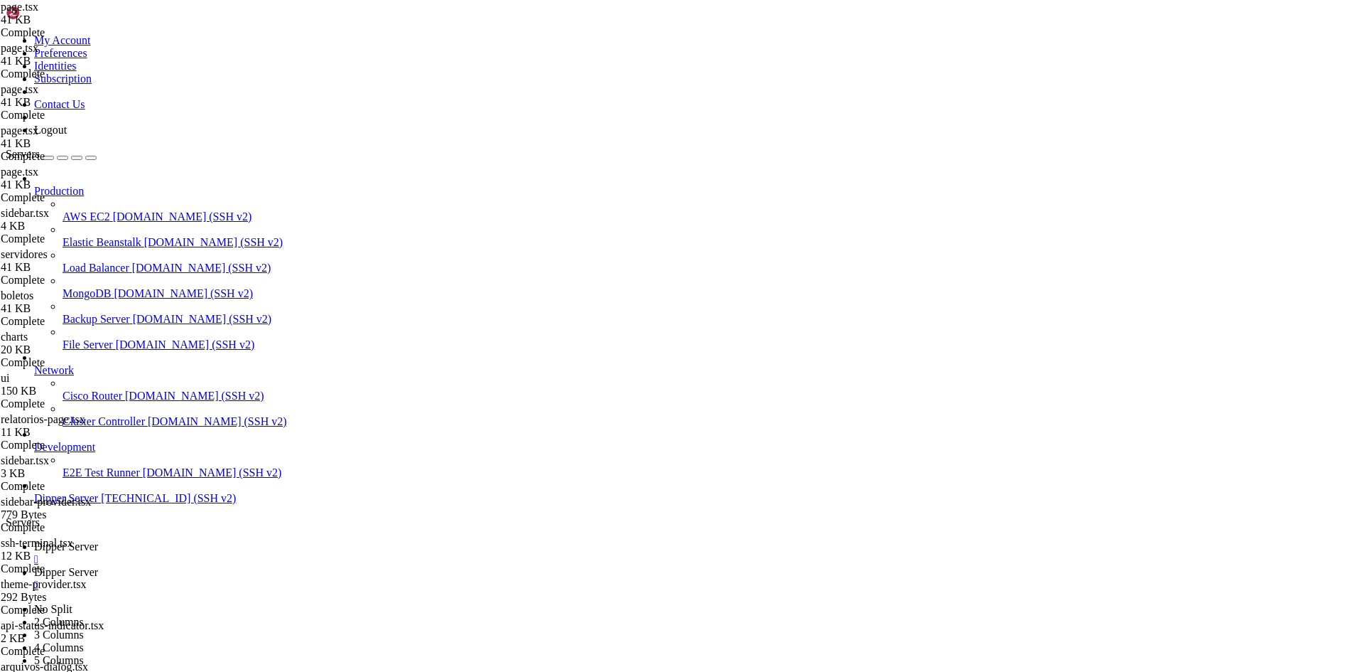
type textarea "client: "","
drag, startPoint x: 383, startPoint y: 330, endPoint x: 390, endPoint y: 333, distance: 7.9
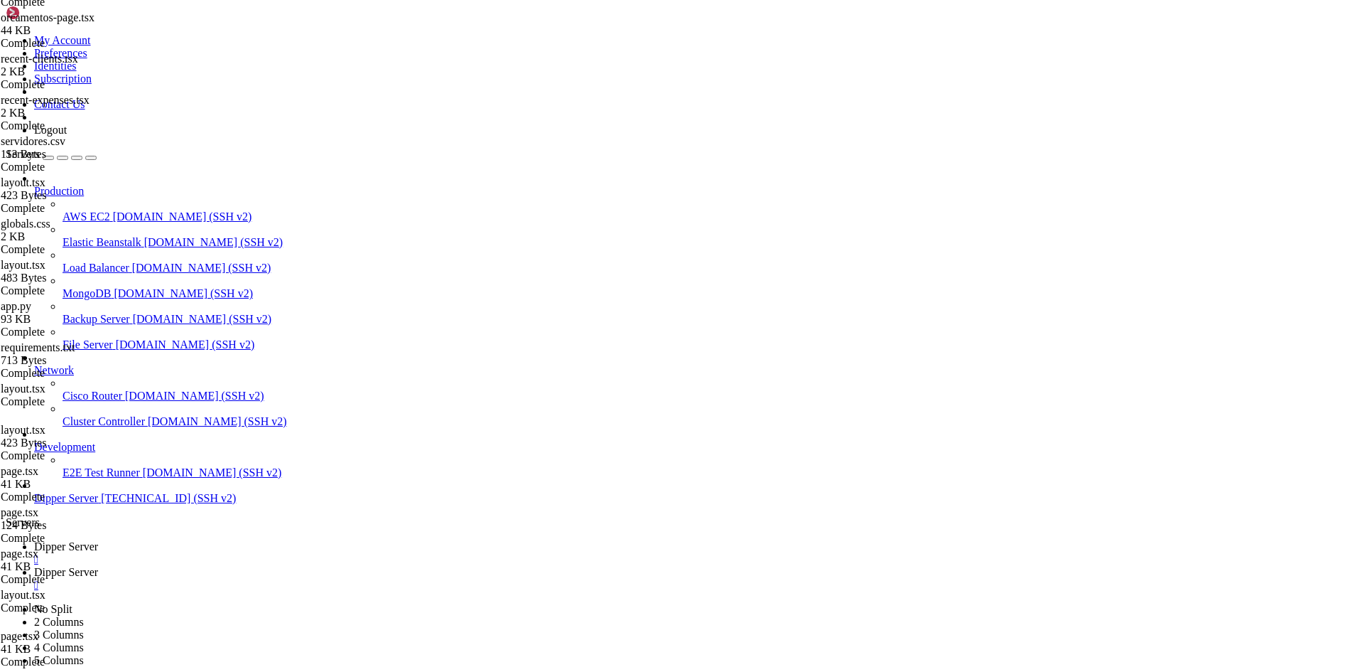
scroll to position [1762, 0]
click at [98, 540] on span "Dipper Server" at bounding box center [66, 546] width 64 height 12
click at [322, 566] on link "Dipper Server " at bounding box center [696, 579] width 1325 height 26
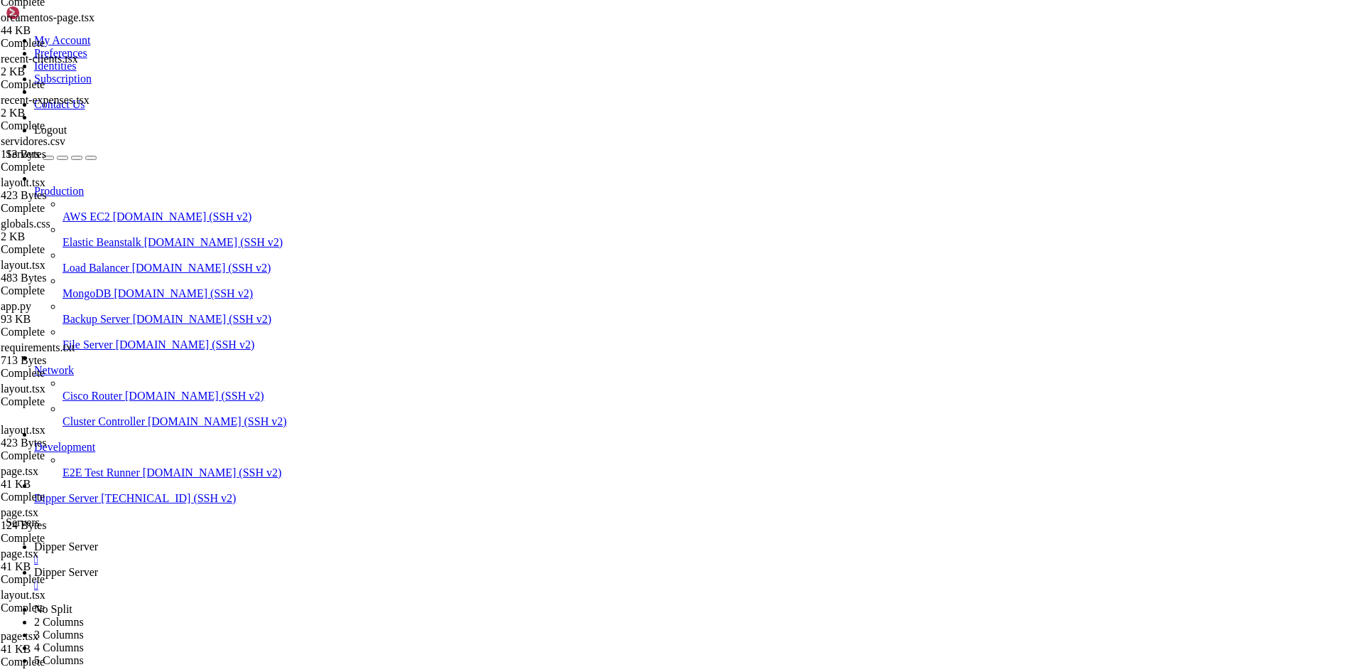
type input "/root/DipperIntegrated/app"
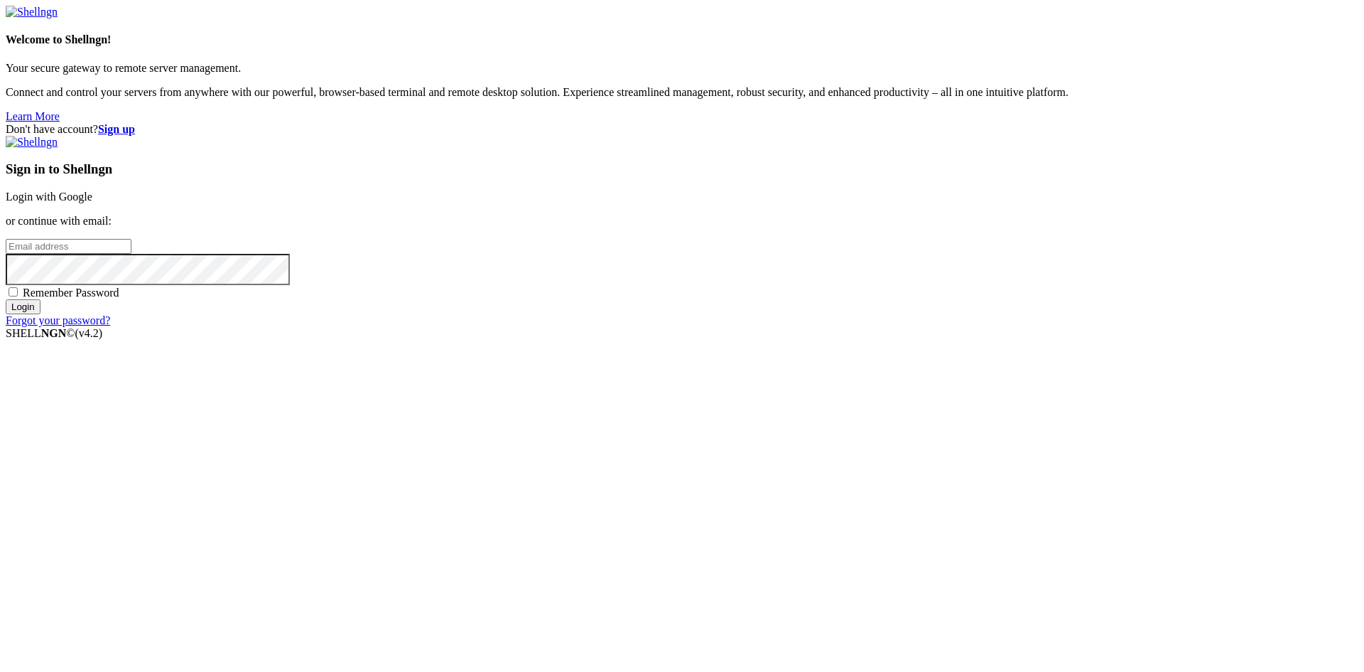
click at [92, 203] on link "Login with Google" at bounding box center [49, 196] width 87 height 12
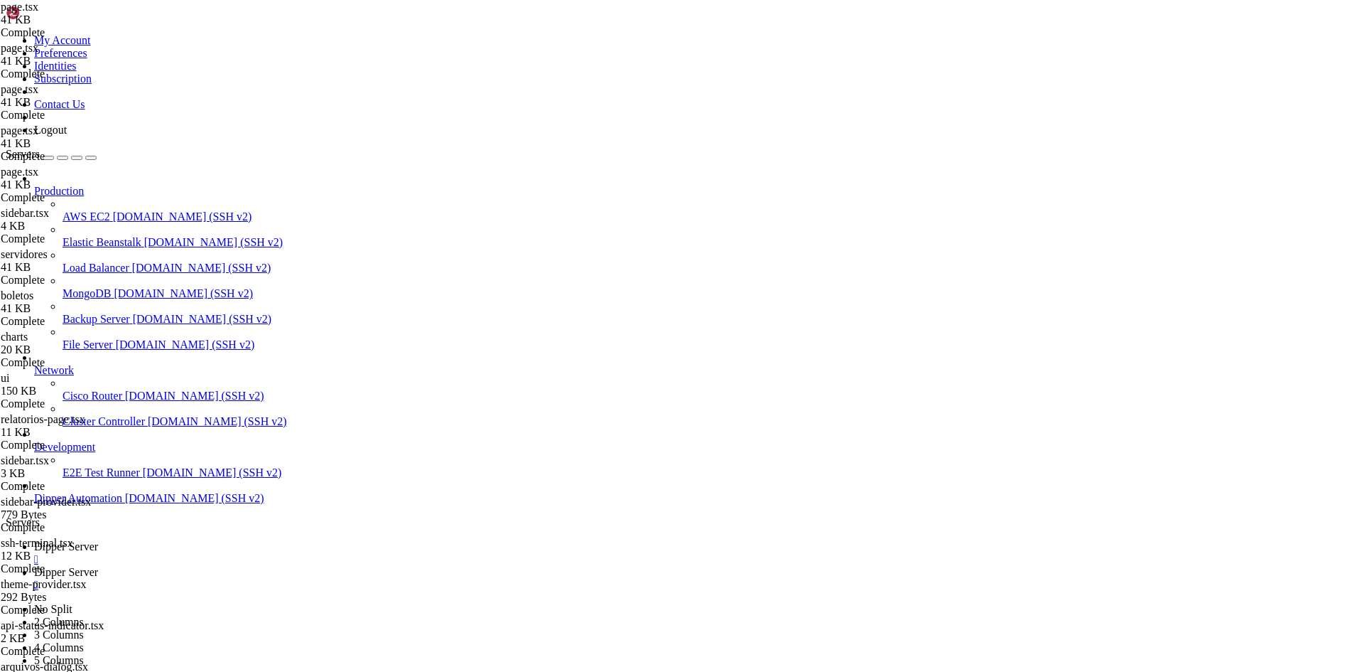
scroll to position [17192, 0]
drag, startPoint x: 791, startPoint y: 1019, endPoint x: 613, endPoint y: 954, distance: 190.0
click at [98, 566] on span "Dipper Server" at bounding box center [66, 572] width 64 height 12
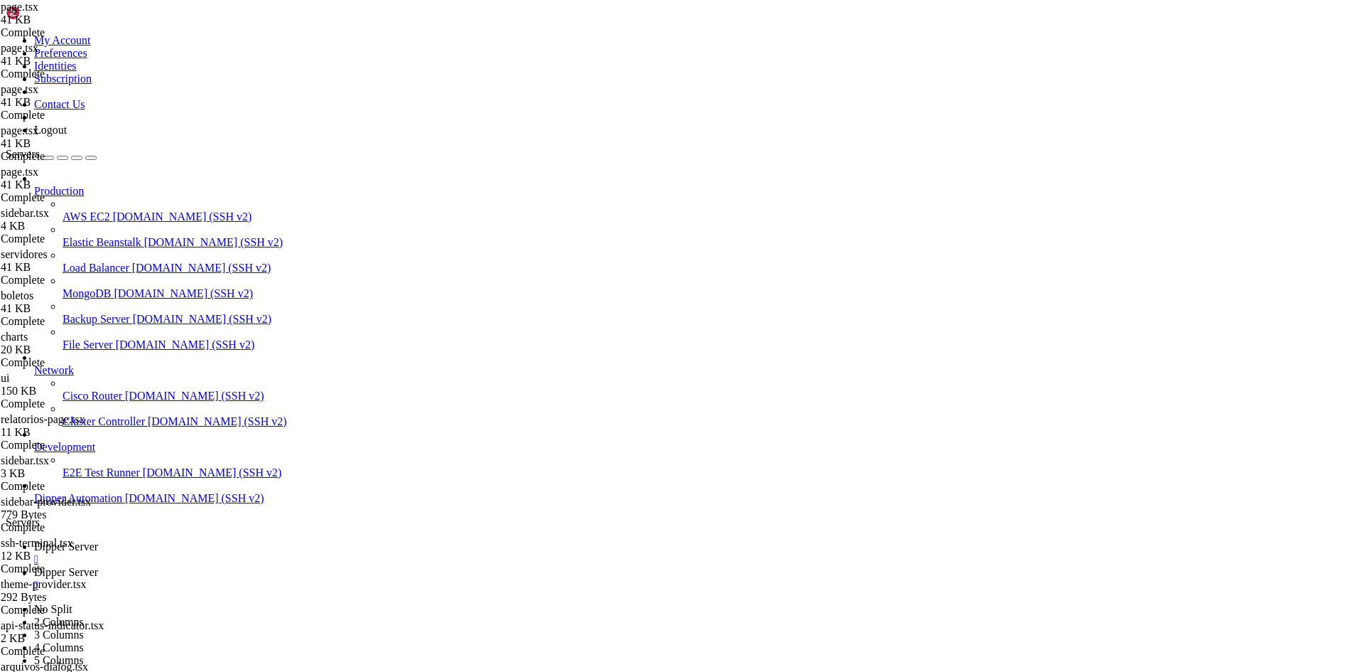
click at [396, 566] on link "Dipper Server " at bounding box center [696, 579] width 1325 height 26
click at [392, 578] on div "" at bounding box center [696, 584] width 1325 height 13
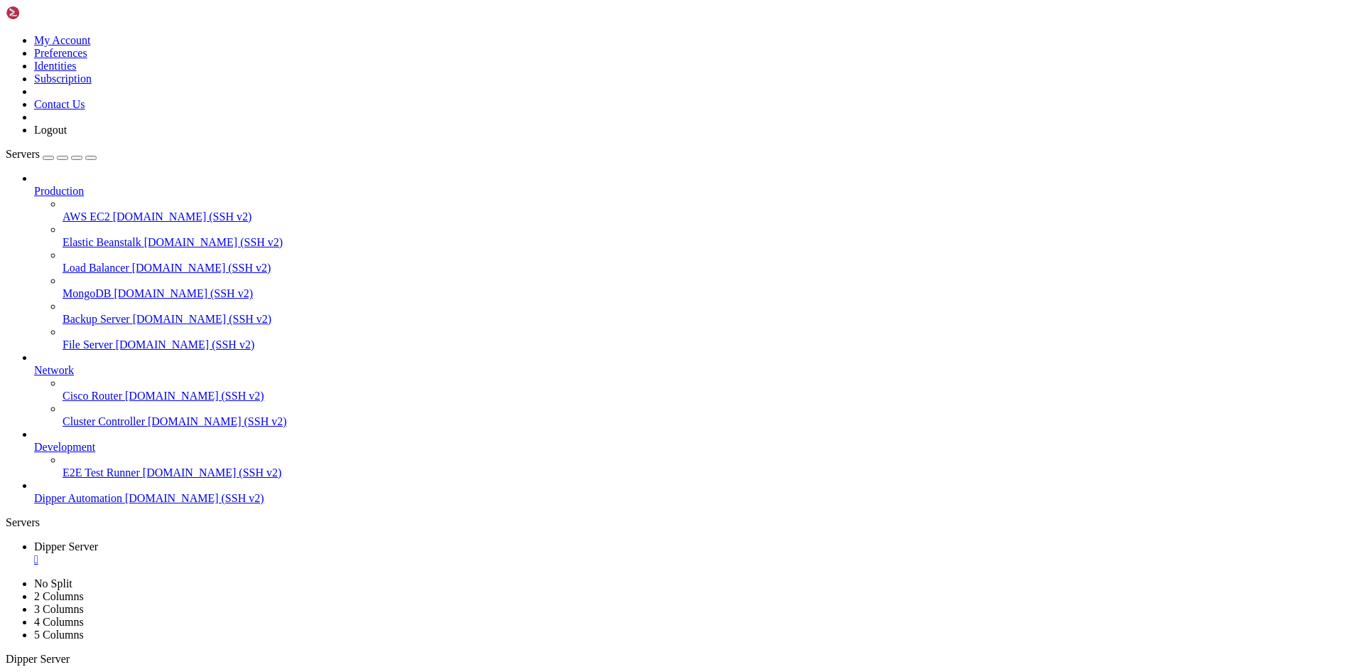
click at [241, 540] on link "Dipper Server " at bounding box center [696, 553] width 1325 height 26
click at [389, 578] on div "" at bounding box center [696, 584] width 1325 height 13
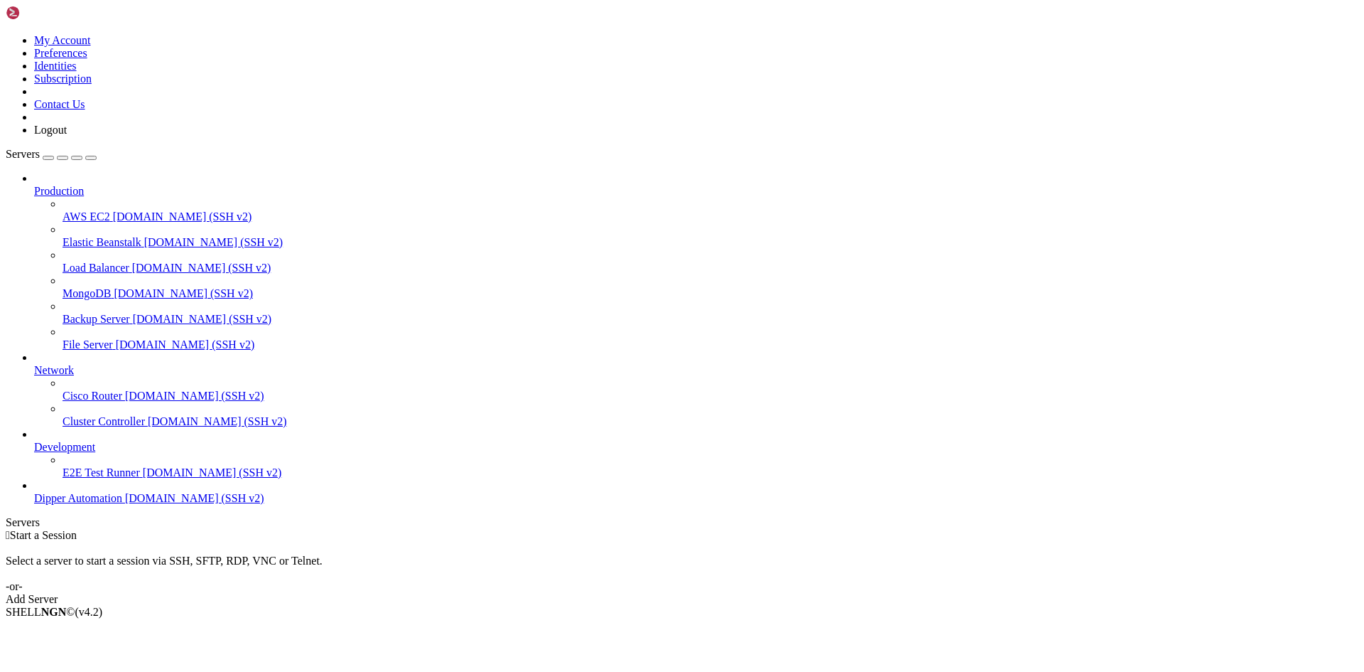
drag, startPoint x: 0, startPoint y: 0, endPoint x: 117, endPoint y: 544, distance: 556.0
click at [125, 504] on span "[DOMAIN_NAME] (SSH v2)" at bounding box center [194, 498] width 139 height 12
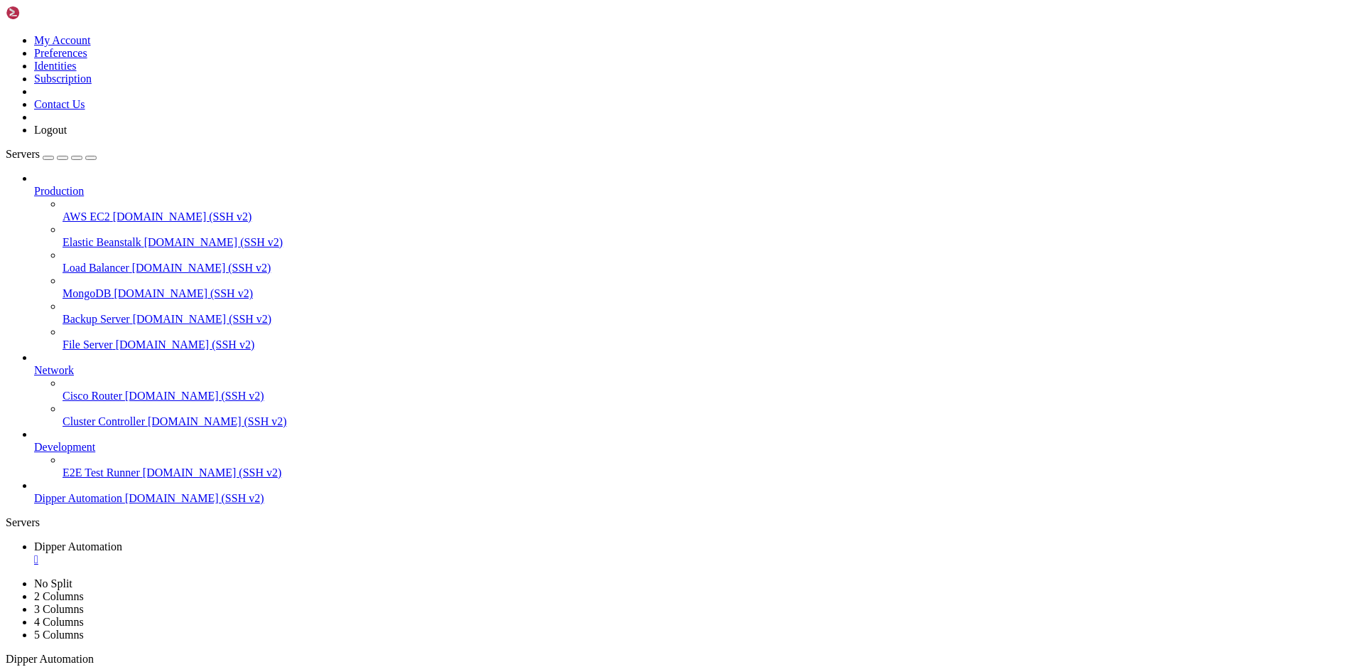
click at [6, 34] on icon at bounding box center [6, 34] width 0 height 0
click at [67, 136] on link "Logout" at bounding box center [50, 130] width 33 height 12
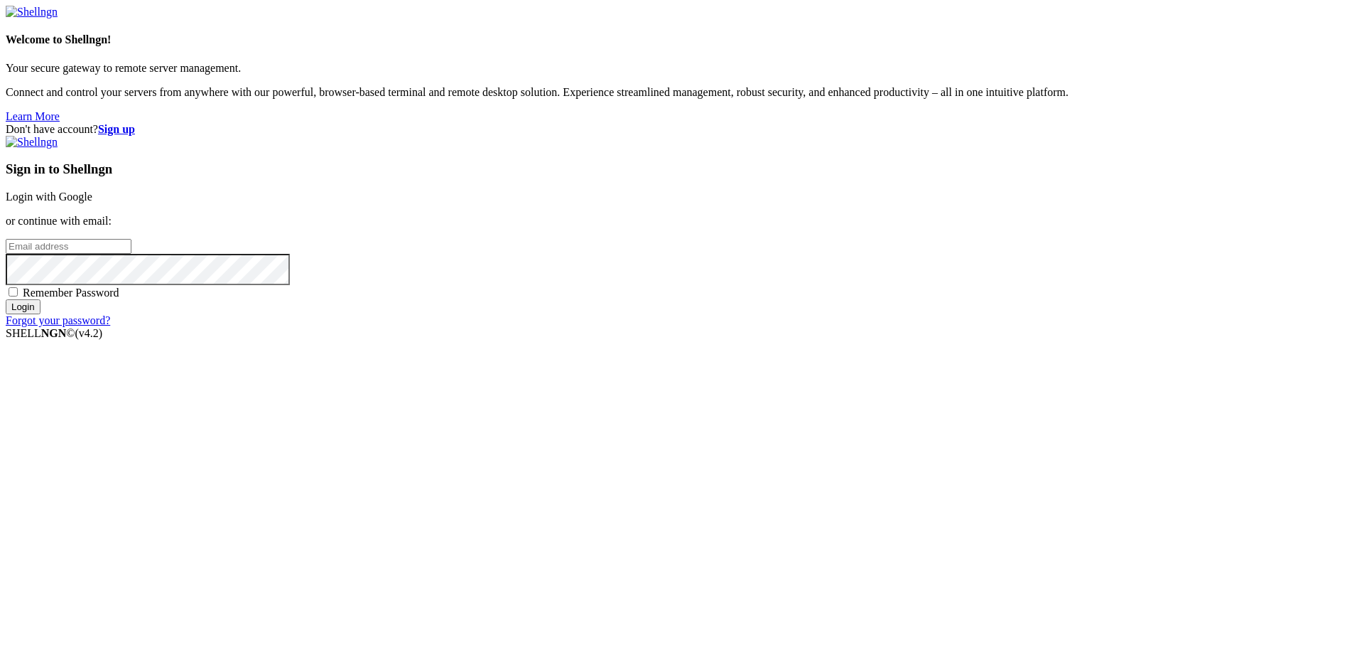
click at [92, 203] on link "Login with Google" at bounding box center [49, 196] width 87 height 12
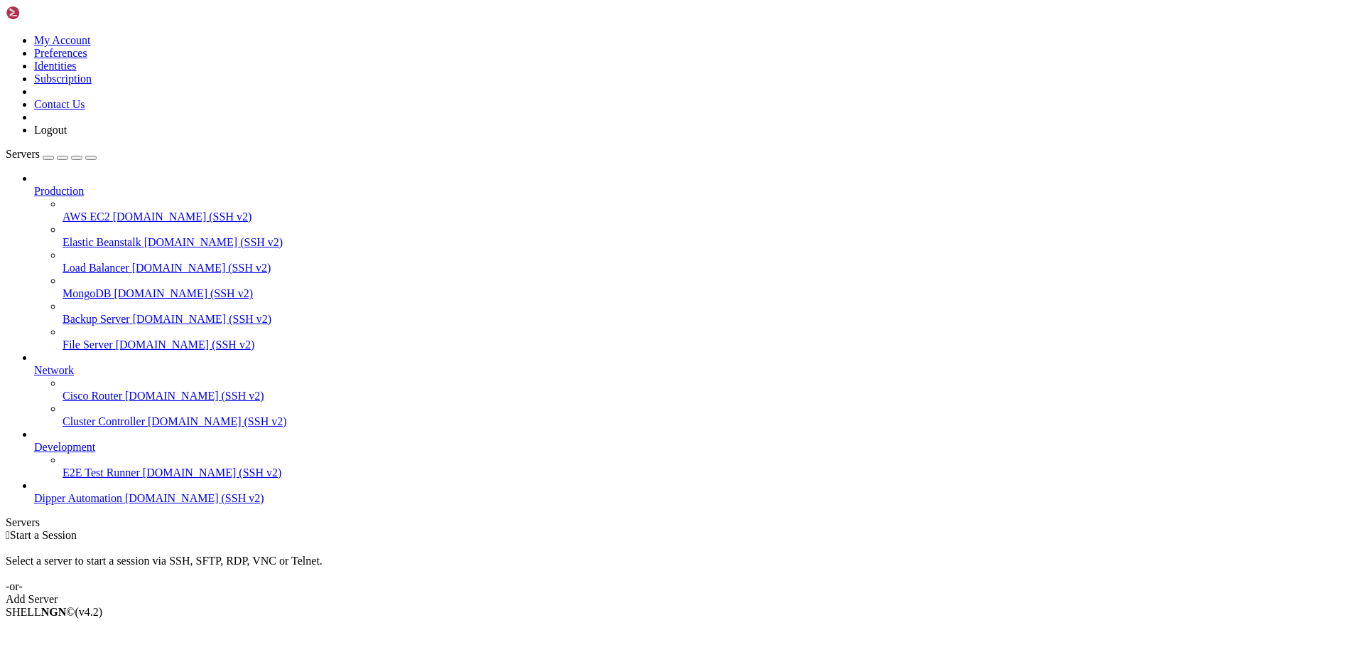
click at [144, 12] on div "My Account Preferences Identities Subscription Contact Us Logout" at bounding box center [682, 71] width 1353 height 131
click at [6, 34] on link at bounding box center [6, 34] width 0 height 0
click at [67, 136] on link "Logout" at bounding box center [50, 130] width 33 height 12
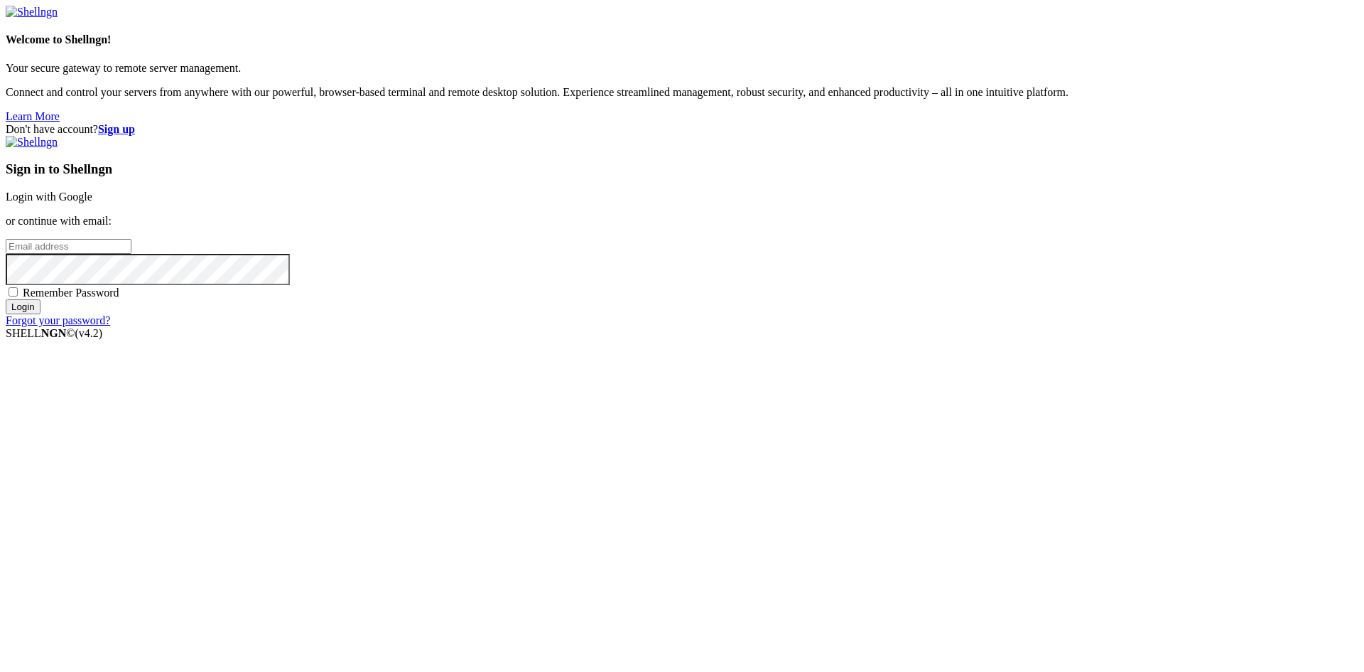
click at [92, 203] on link "Login with Google" at bounding box center [49, 196] width 87 height 12
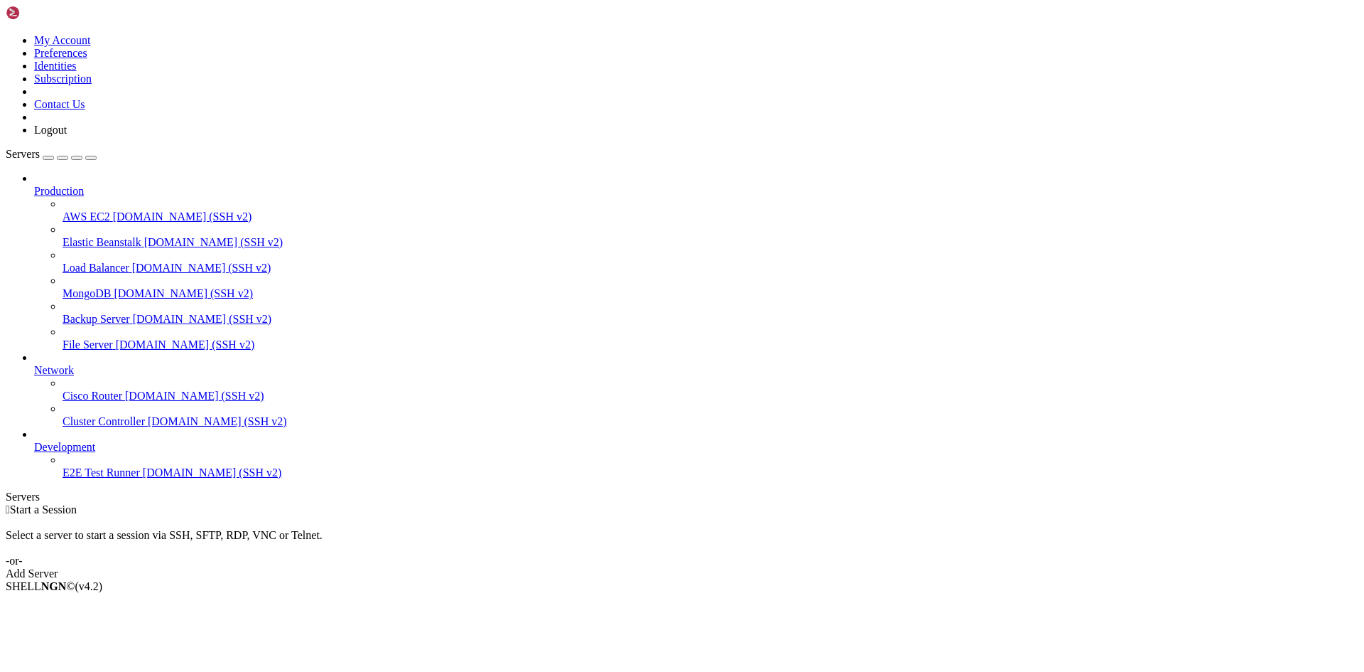
click at [6, 34] on link at bounding box center [6, 34] width 0 height 0
click at [67, 136] on link "Logout" at bounding box center [50, 130] width 33 height 12
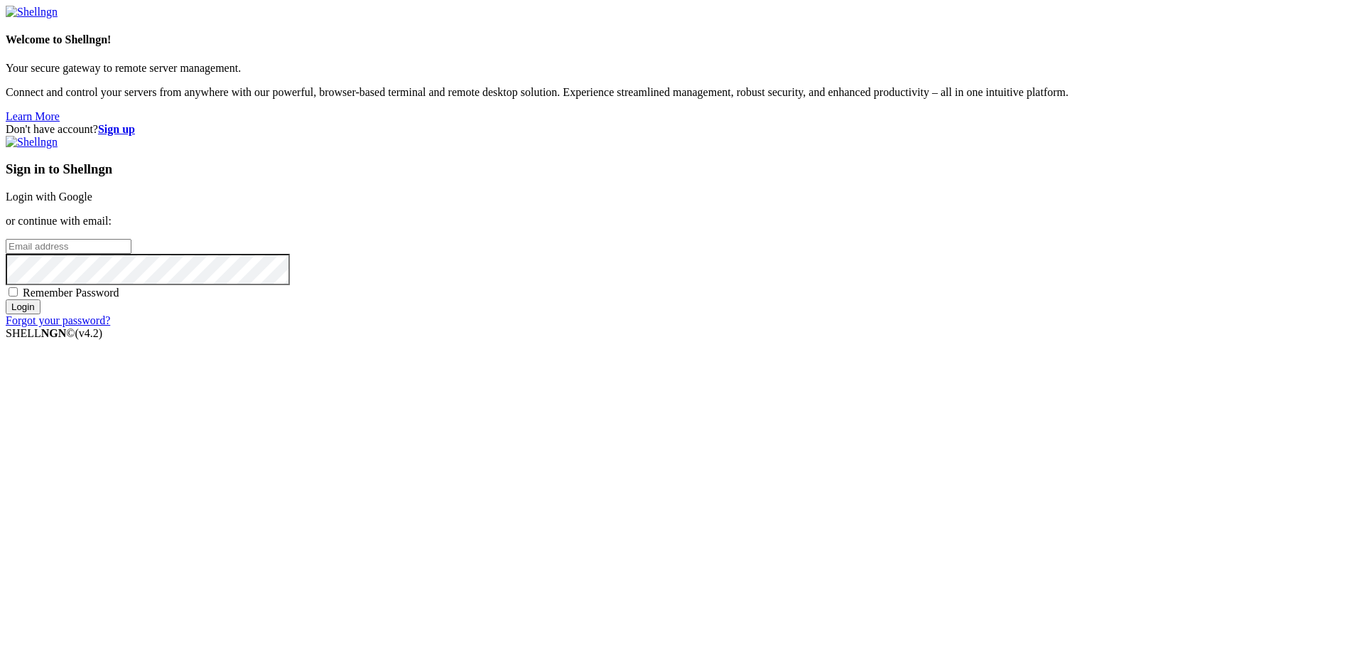
click at [92, 203] on link "Login with Google" at bounding box center [49, 196] width 87 height 12
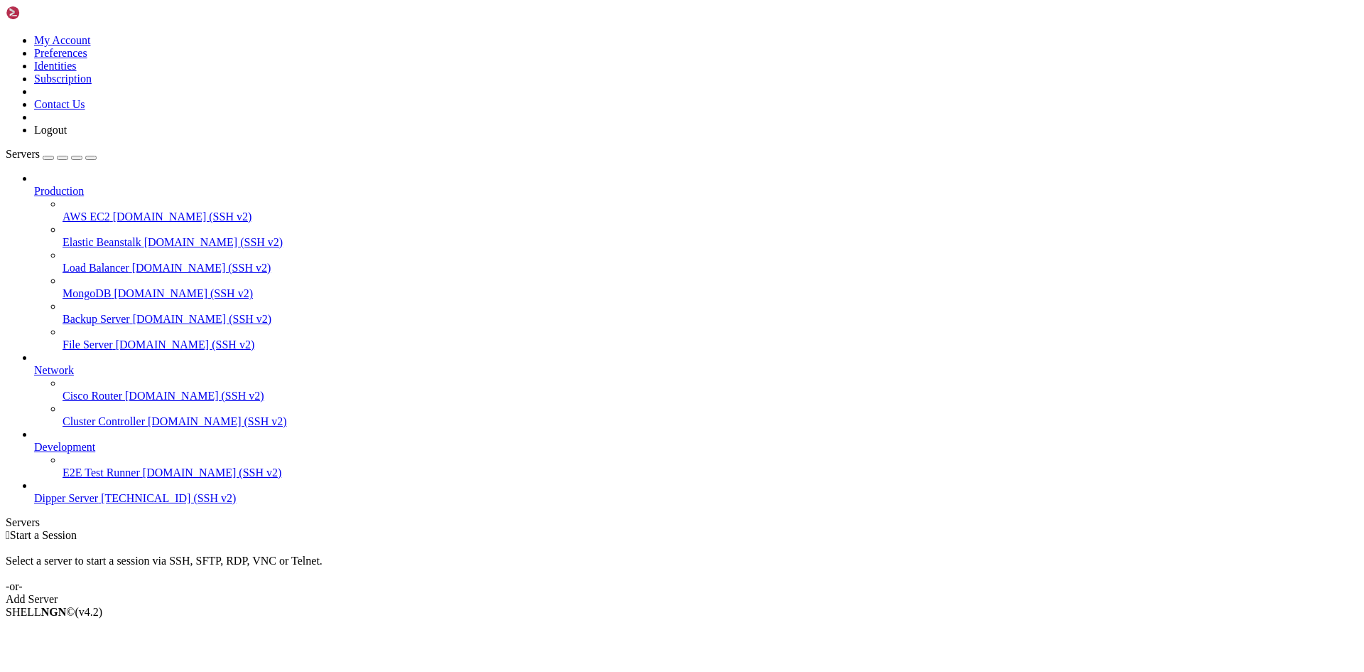
click at [101, 504] on span "[TECHNICAL_ID] (SSH v2)" at bounding box center [168, 498] width 135 height 12
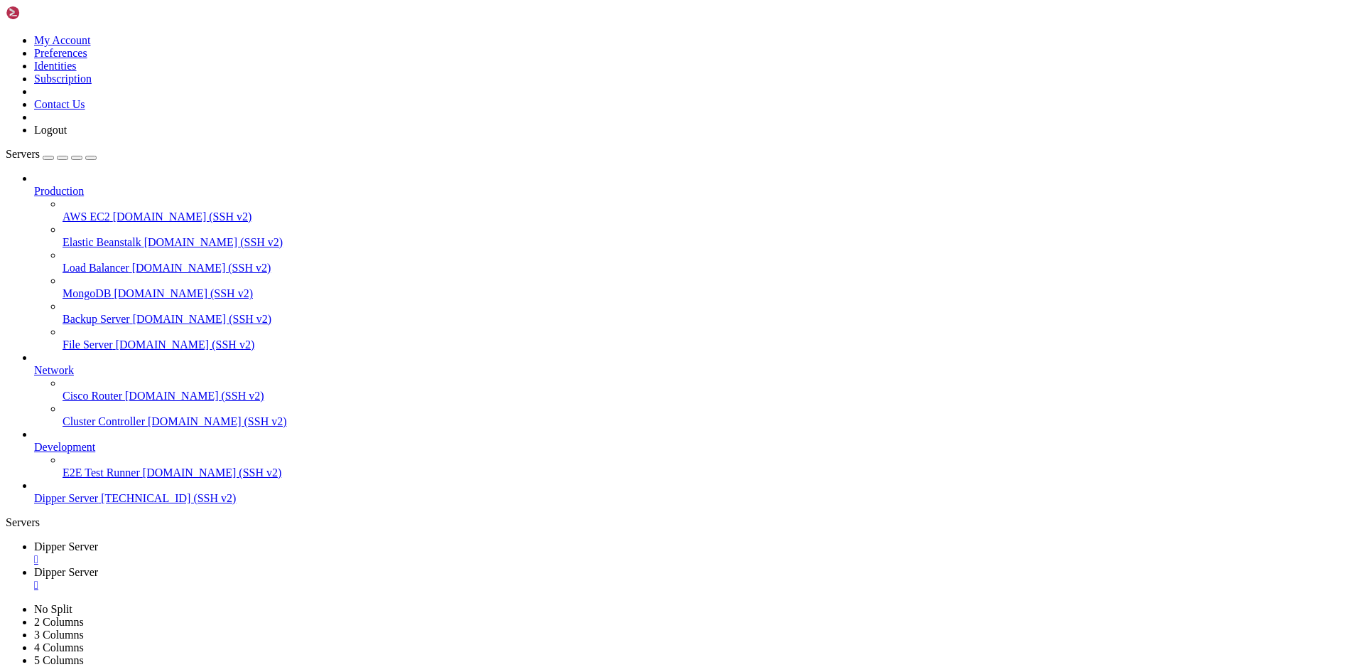
type input "/root/DipperIntegrated/app/servidores"
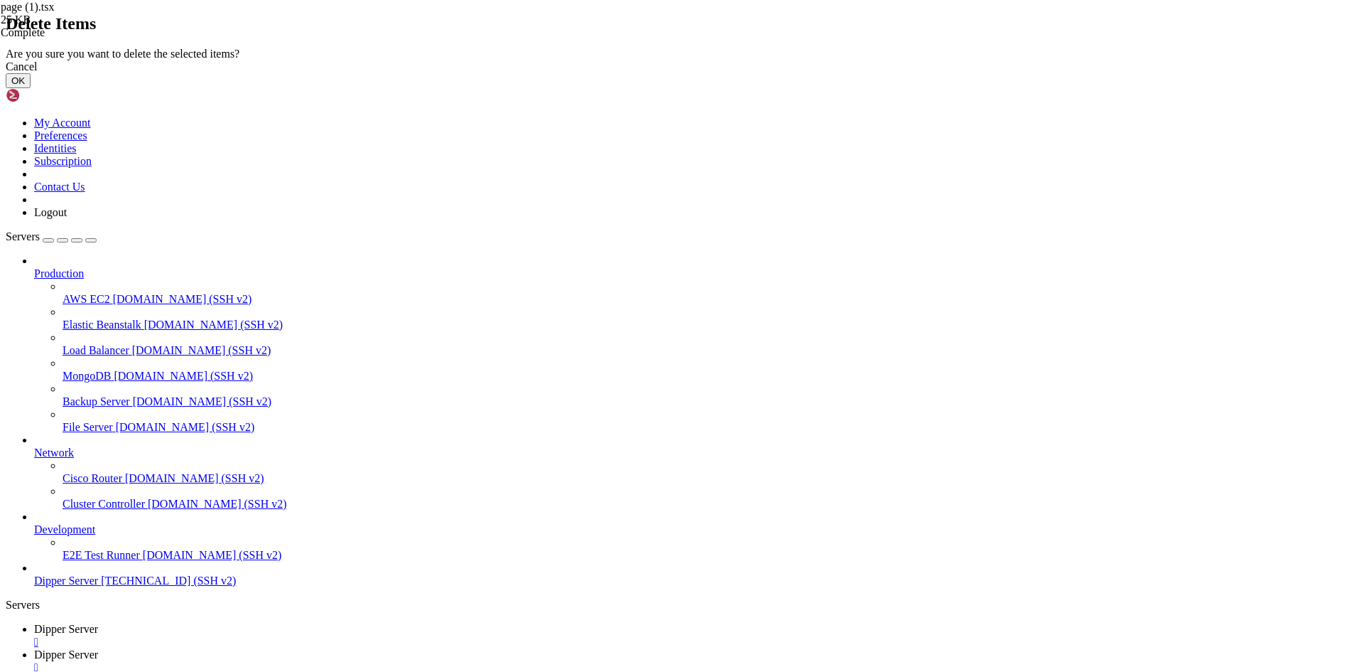
click at [31, 88] on button "OK" at bounding box center [18, 80] width 25 height 15
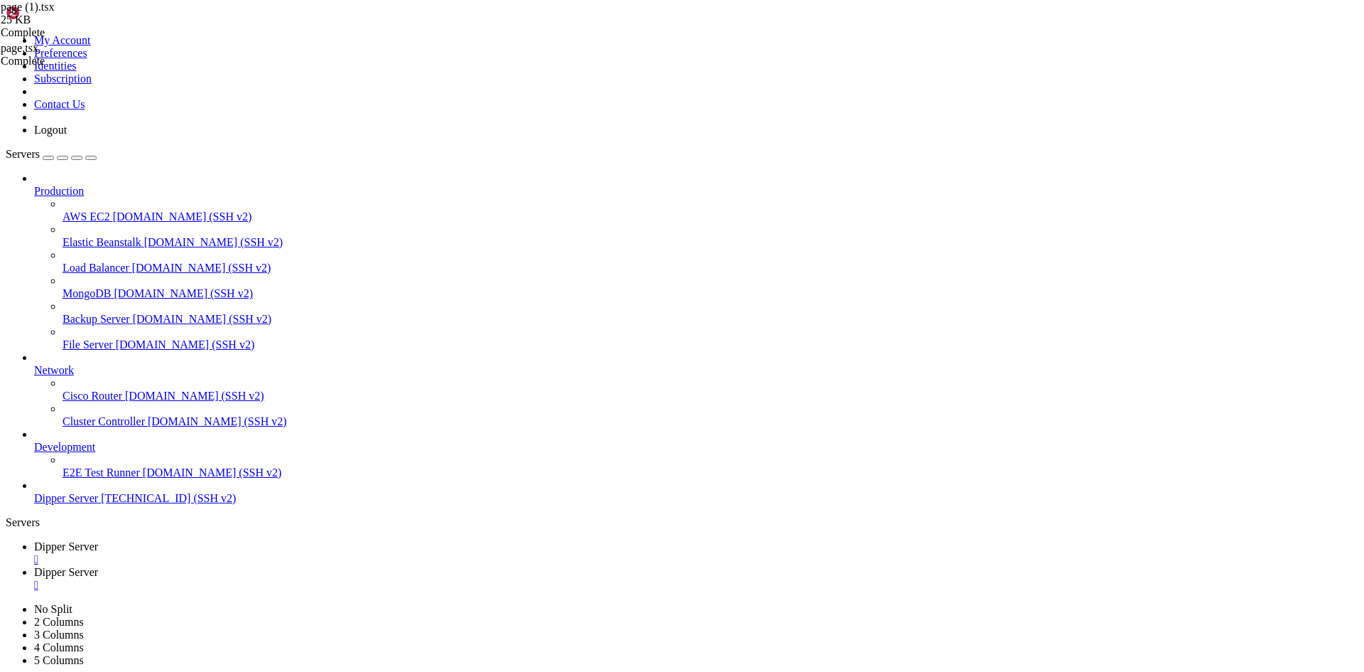
drag, startPoint x: 612, startPoint y: 350, endPoint x: 465, endPoint y: 242, distance: 182.1
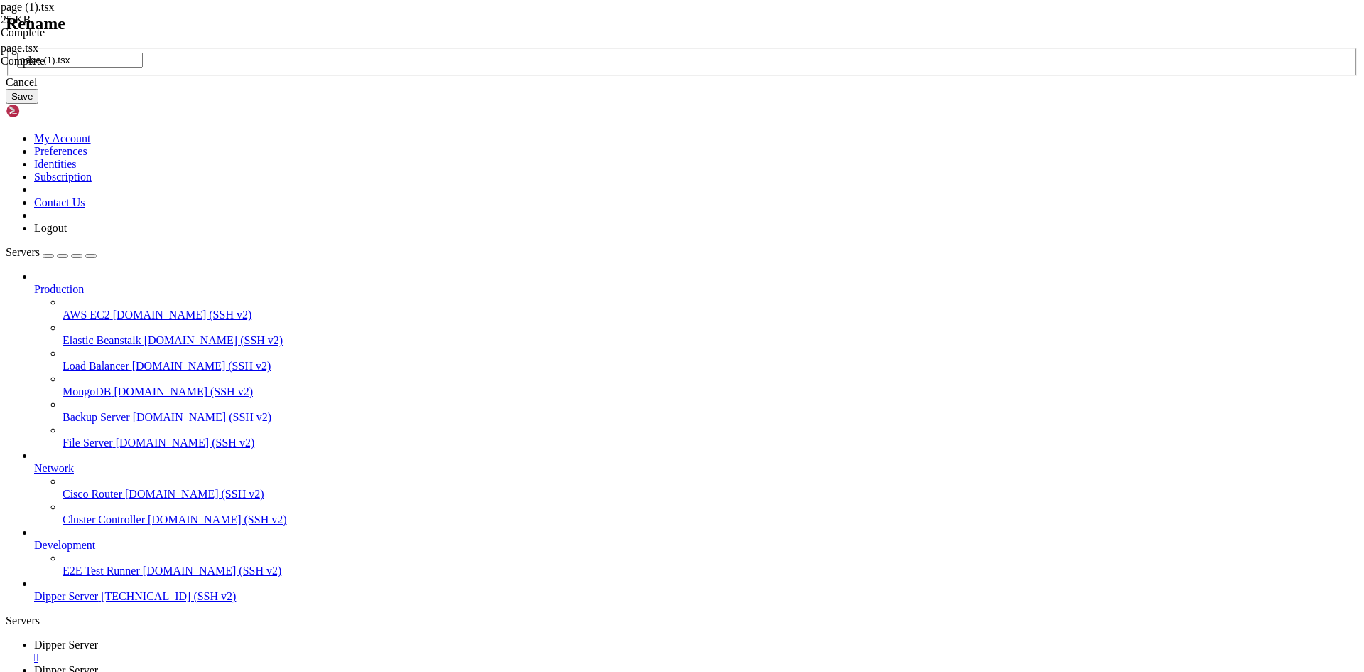
click at [143, 68] on input "page (1).tsx" at bounding box center [80, 60] width 126 height 15
type input "page.tsx"
click at [38, 104] on button "Save" at bounding box center [22, 96] width 33 height 15
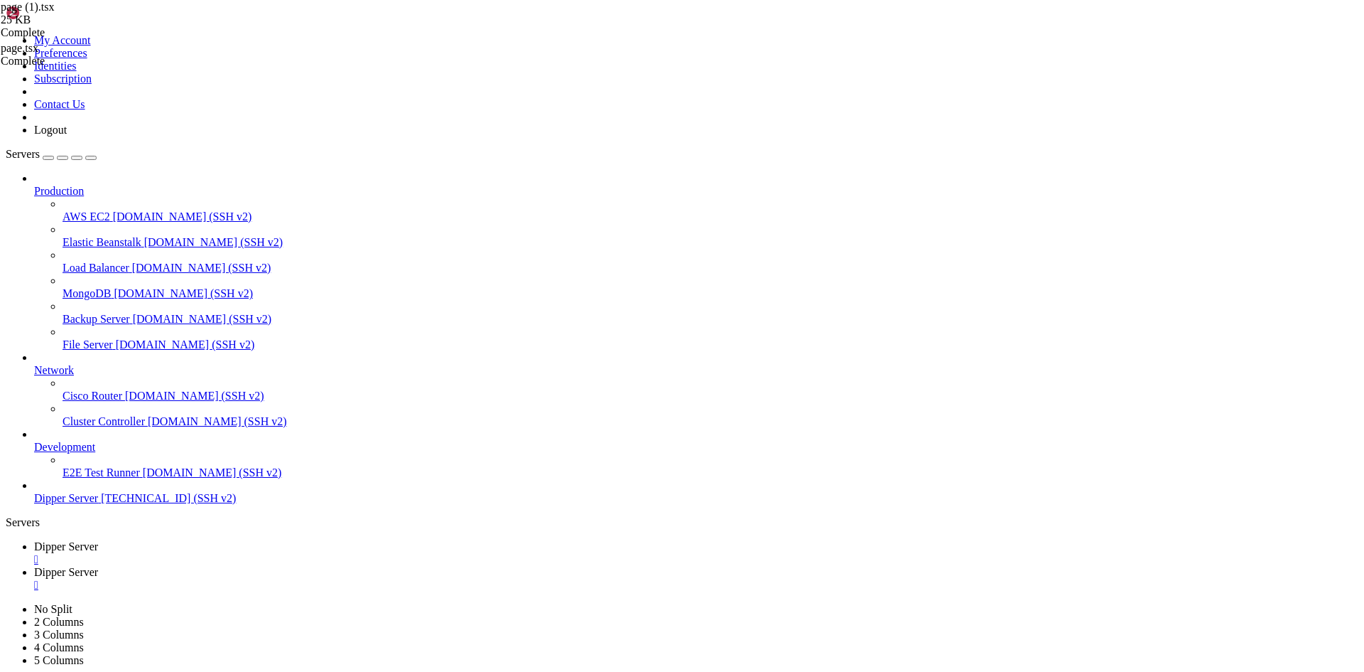
drag, startPoint x: 247, startPoint y: 18, endPoint x: 249, endPoint y: 35, distance: 17.2
click at [98, 540] on span "Dipper Server" at bounding box center [66, 546] width 64 height 12
click at [98, 566] on span "Dipper Server" at bounding box center [66, 572] width 64 height 12
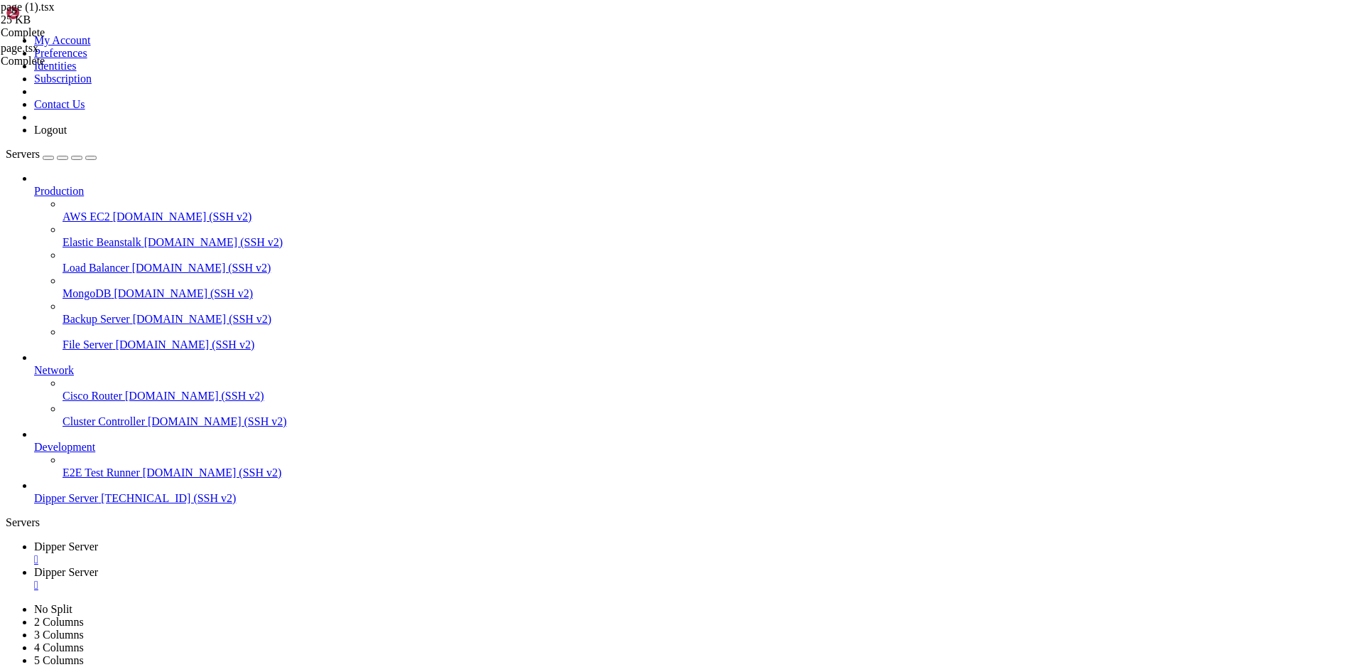
drag, startPoint x: 559, startPoint y: 463, endPoint x: 485, endPoint y: 463, distance: 73.2
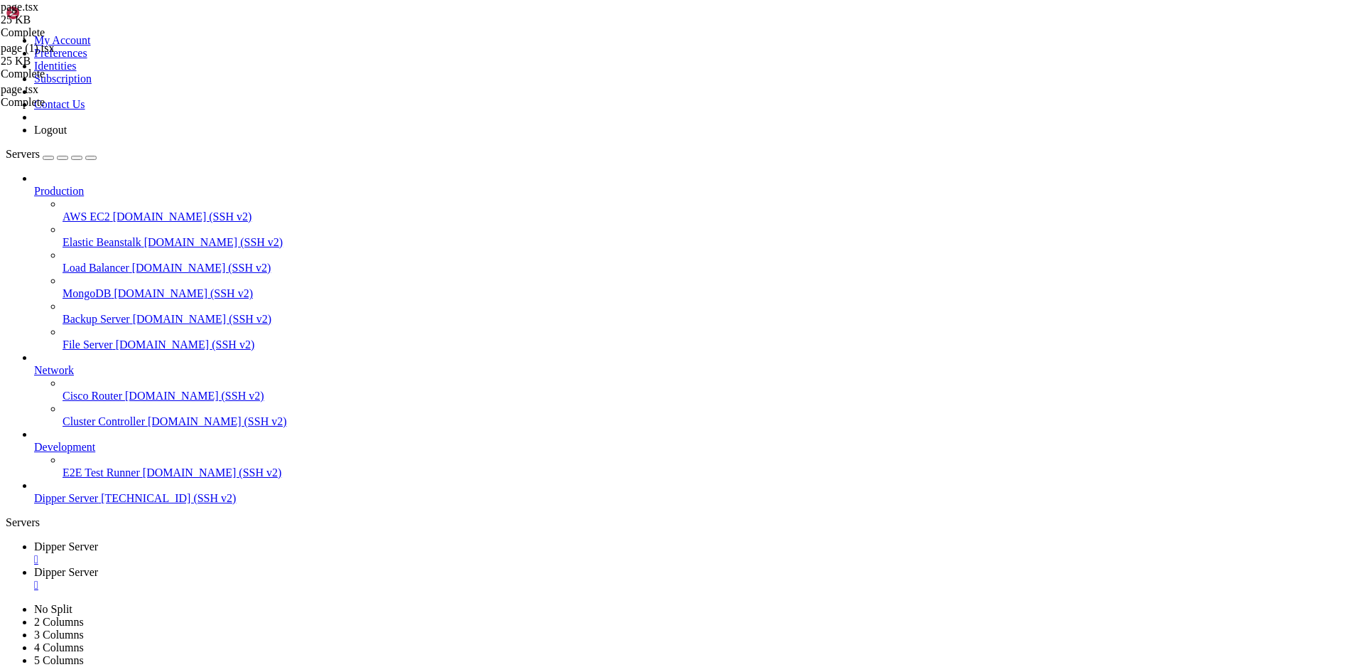
scroll to position [0, 31]
type textarea "const API_BASE_URL = [DOMAIN_NAME]_PUBLIC_API_URL || "[URL][DOMAIN_NAME]""
click at [98, 540] on span "Dipper Server" at bounding box center [66, 546] width 64 height 12
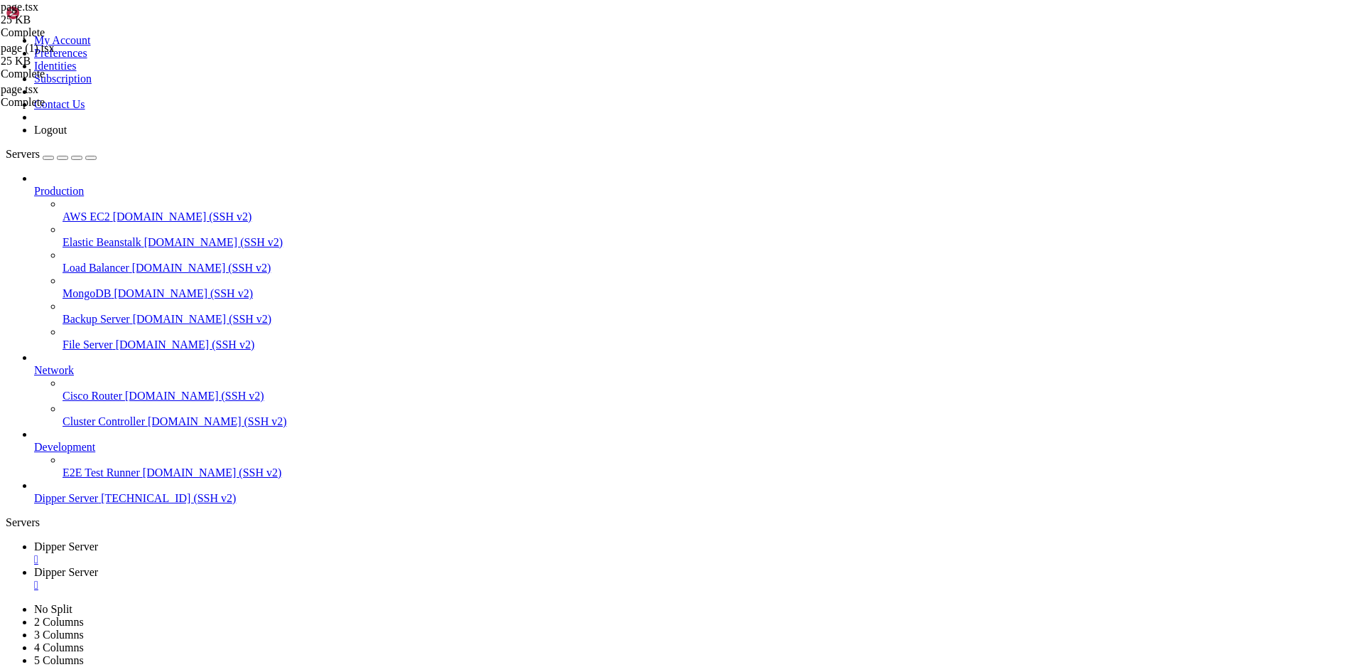
scroll to position [5582, 0]
click at [326, 566] on link "Dipper Server " at bounding box center [696, 579] width 1325 height 26
drag, startPoint x: 795, startPoint y: 188, endPoint x: 804, endPoint y: 188, distance: 8.6
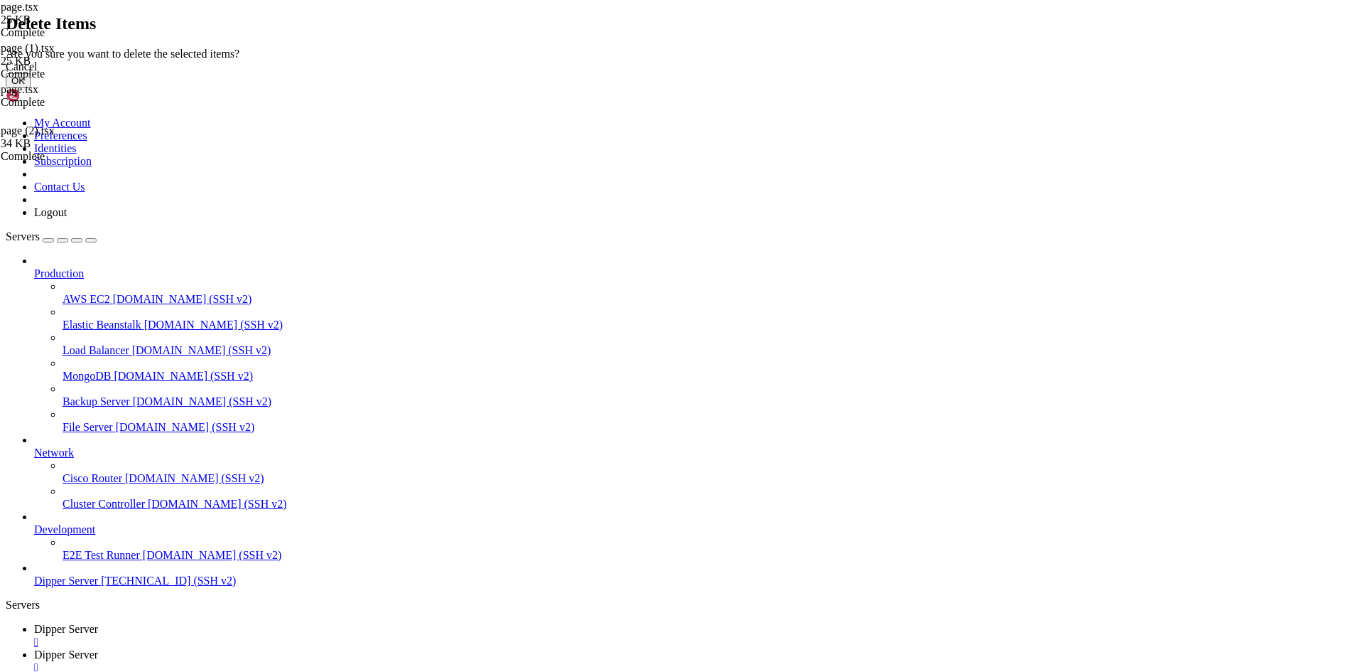
click at [31, 88] on button "OK" at bounding box center [18, 80] width 25 height 15
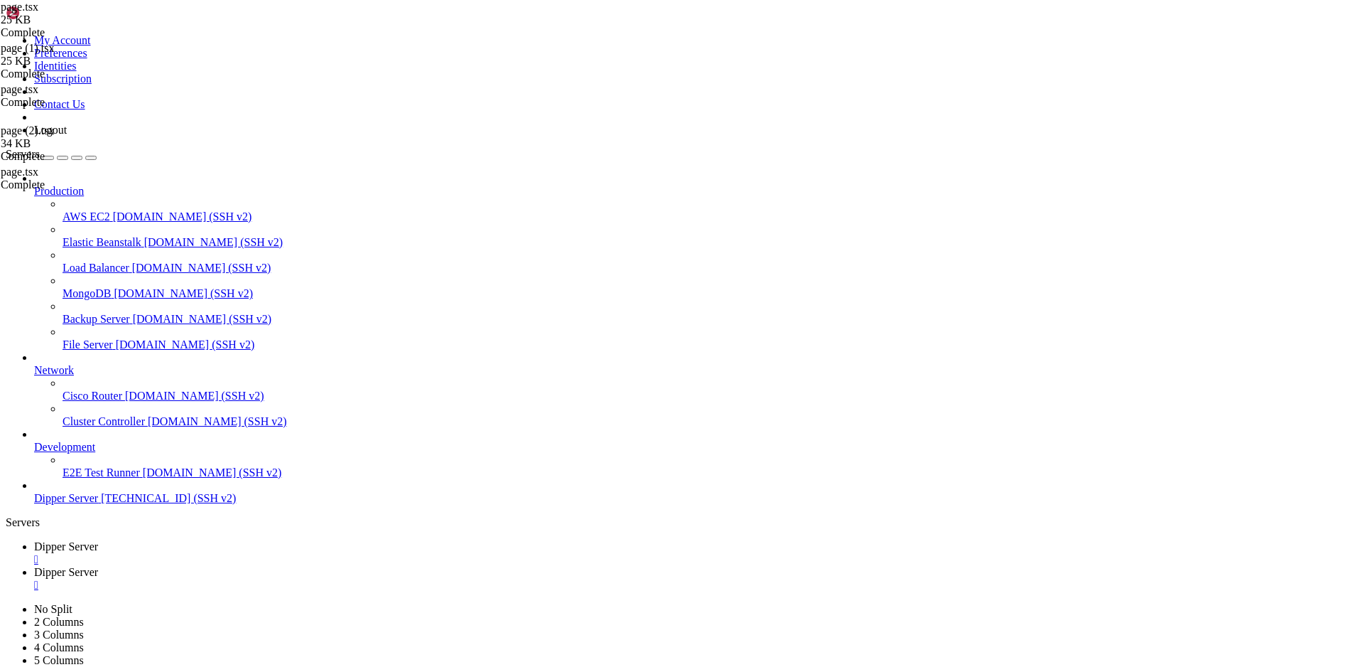
drag, startPoint x: 335, startPoint y: 285, endPoint x: 347, endPoint y: 263, distance: 25.1
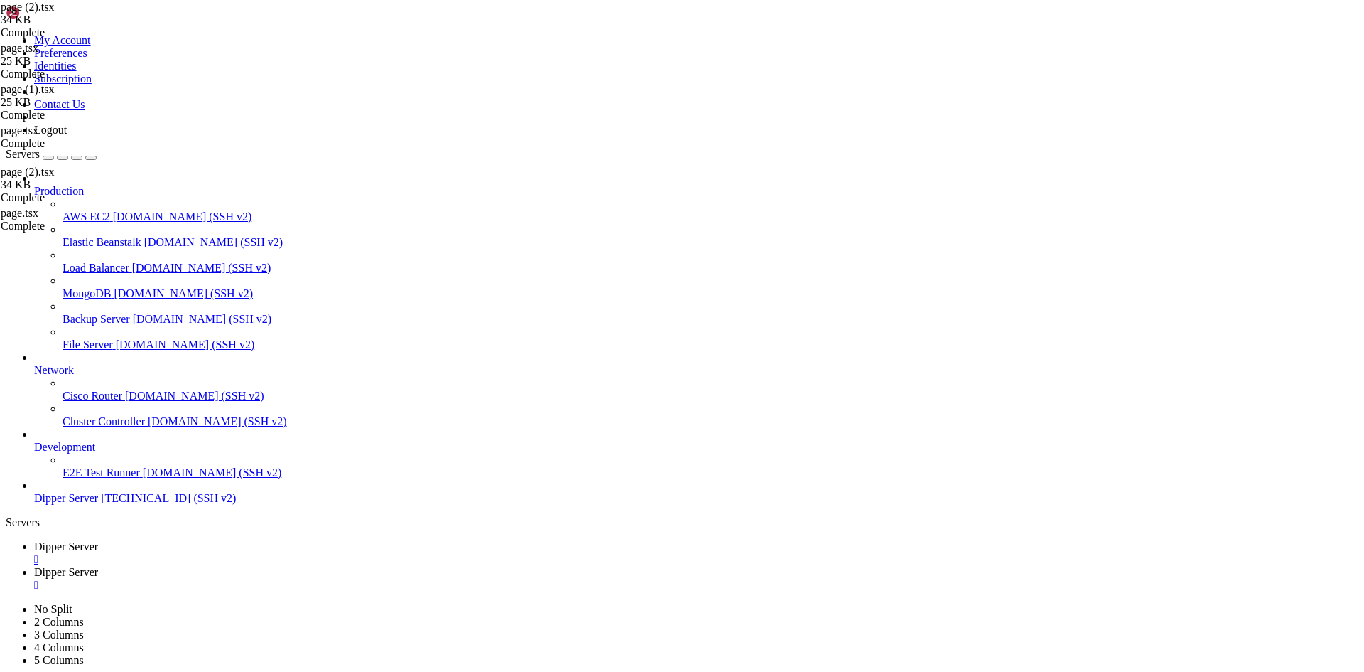
drag, startPoint x: 559, startPoint y: 154, endPoint x: 484, endPoint y: 156, distance: 75.4
type textarea "const API_BASE_URL = [DOMAIN_NAME]_PUBLIC_API_URL || "[URL][DOMAIN_NAME]""
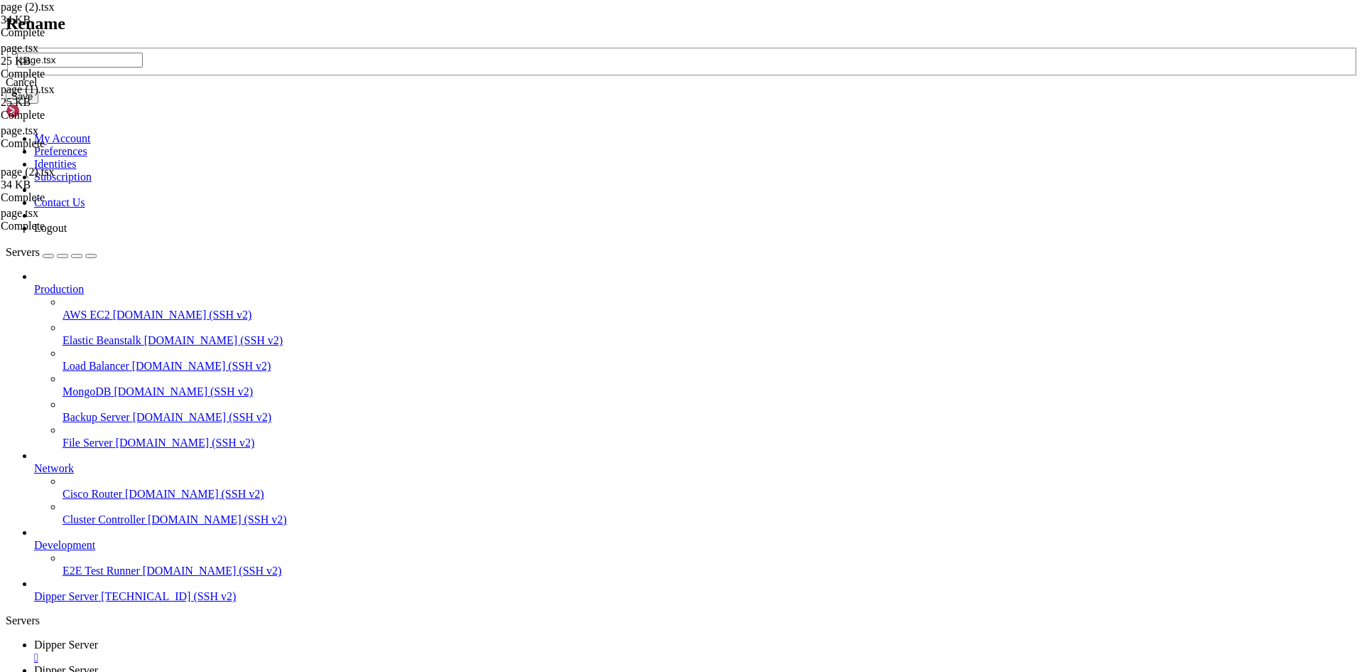
type input "page.tsx"
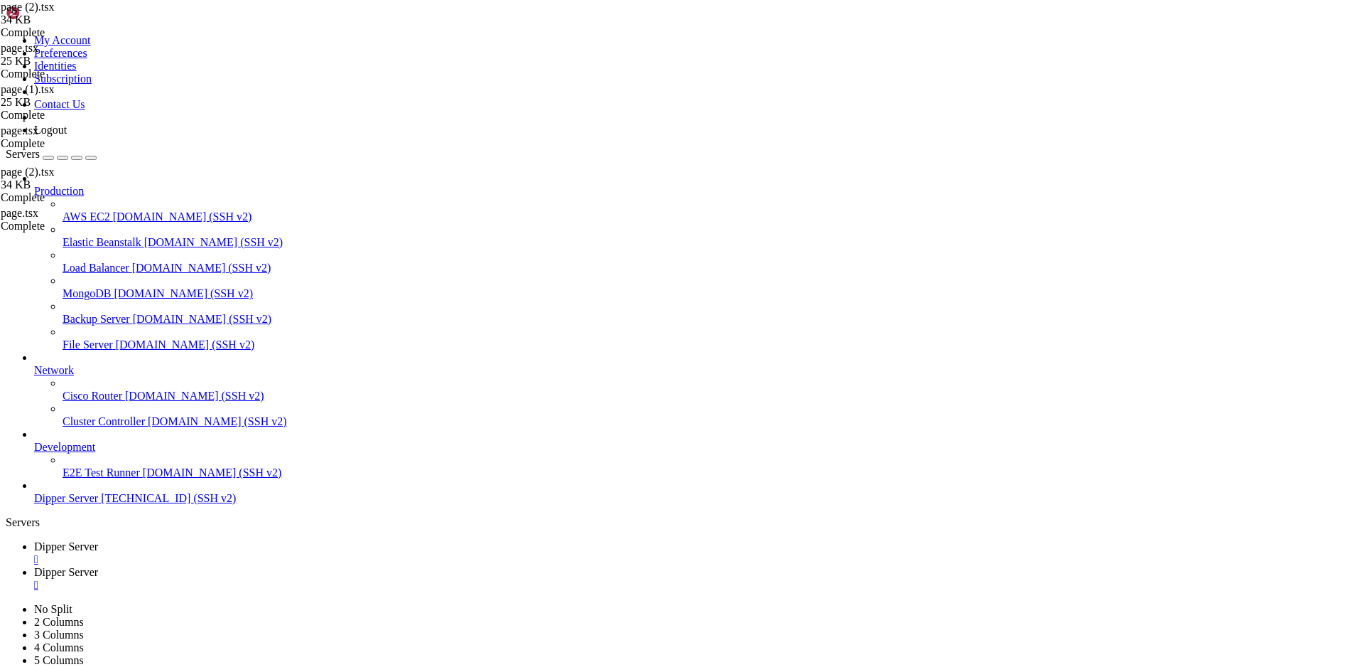
drag, startPoint x: 330, startPoint y: 49, endPoint x: 910, endPoint y: 53, distance: 579.9
drag, startPoint x: 232, startPoint y: 172, endPoint x: 252, endPoint y: 175, distance: 19.4
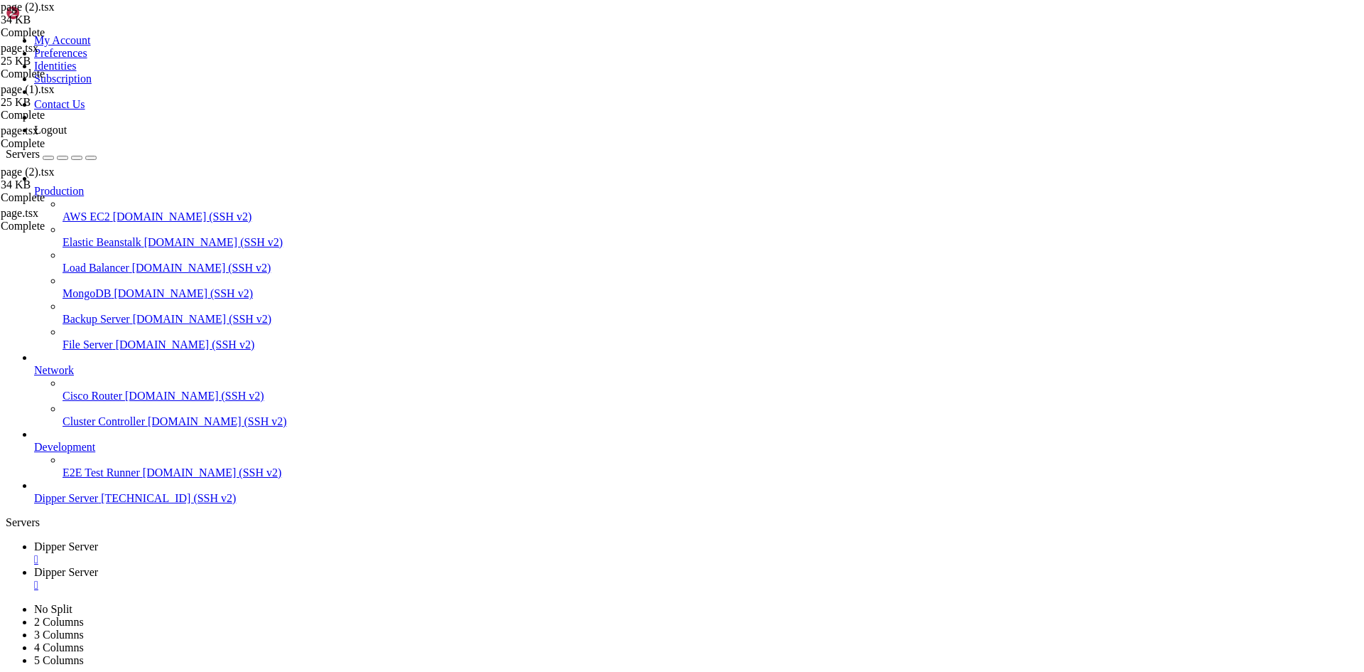
type input "/root/DipperIntegrated/backend"
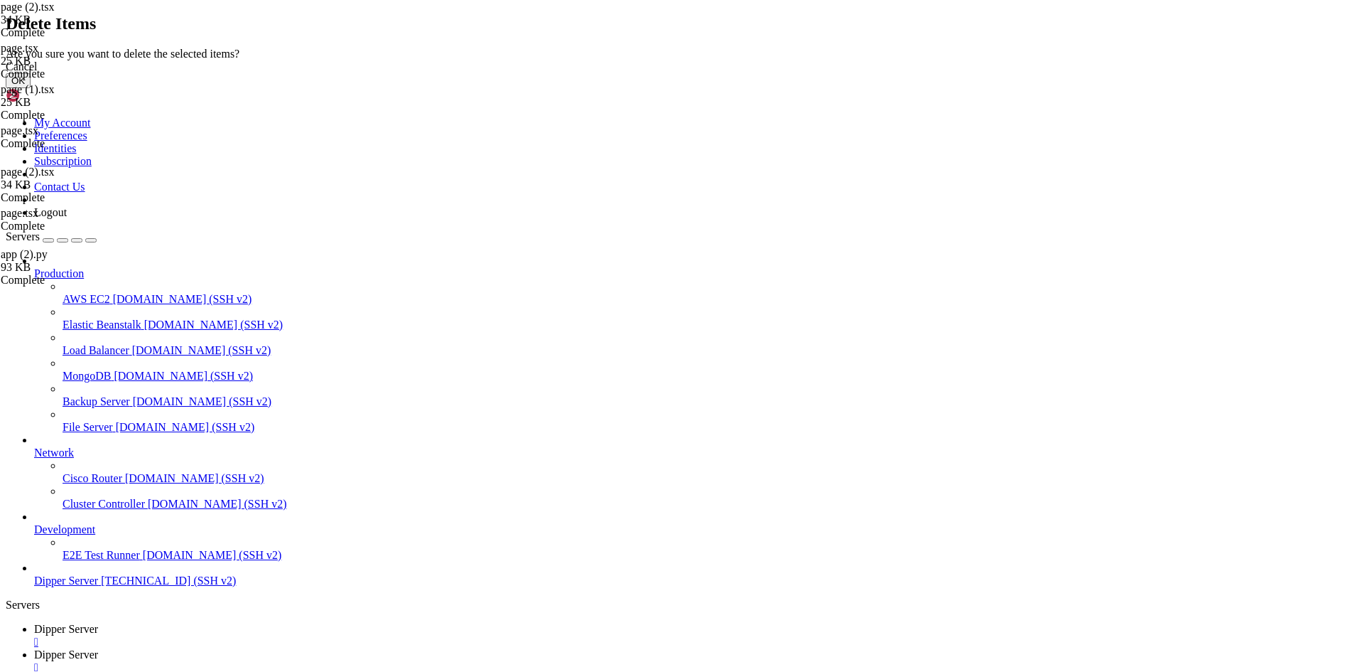
click at [31, 88] on button "OK" at bounding box center [18, 80] width 25 height 15
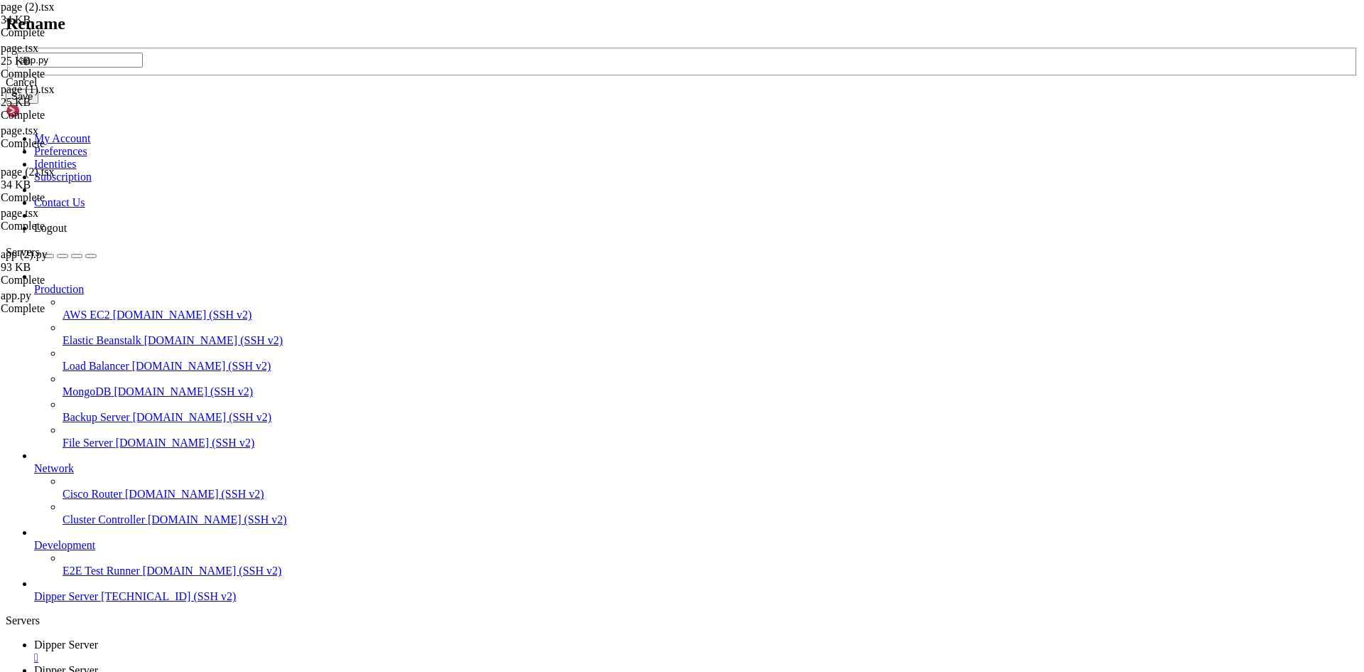
type input "app.py"
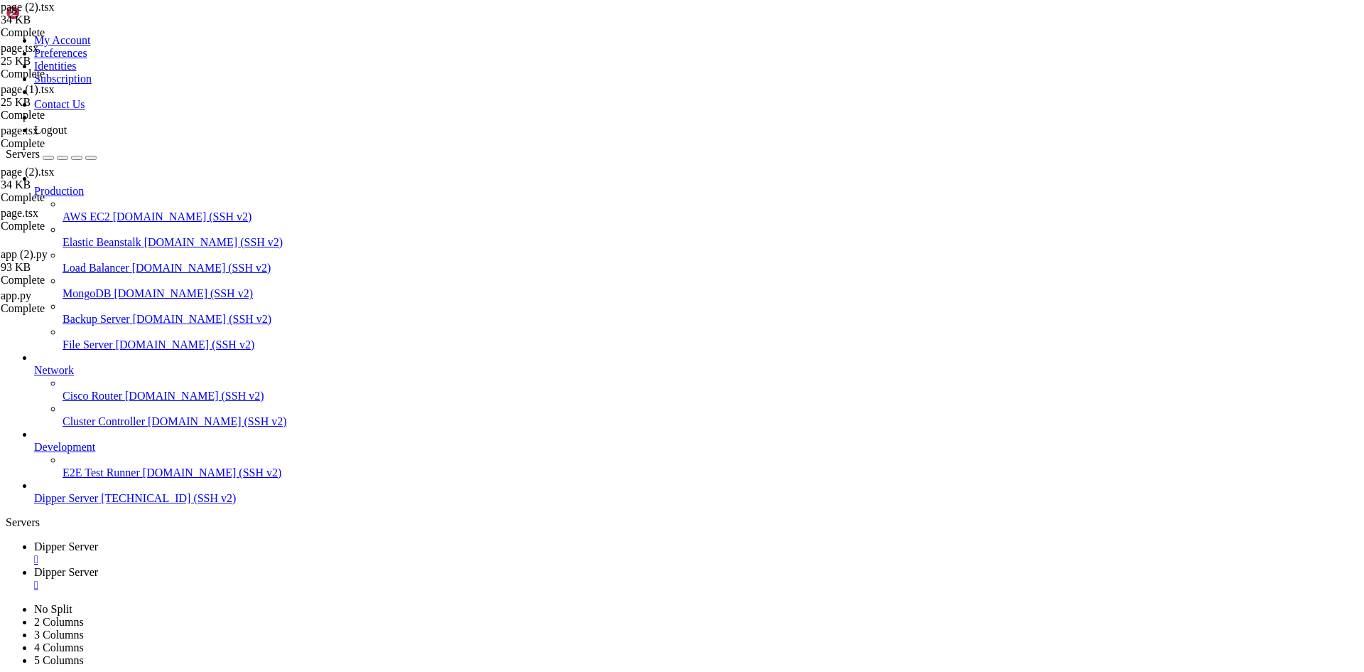
click at [98, 540] on span "Dipper Server" at bounding box center [66, 546] width 64 height 12
click at [98, 566] on span "Dipper Server" at bounding box center [66, 572] width 64 height 12
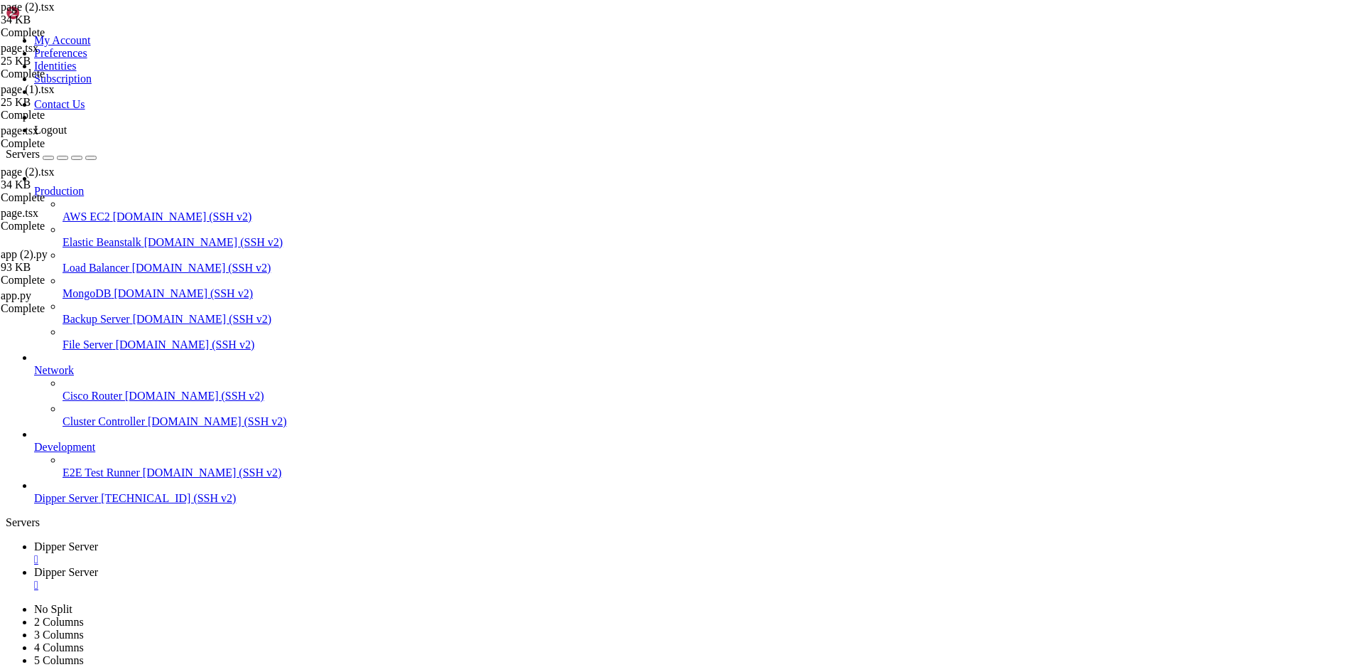
type input "/root/DipperIntegrated/backend/data"
drag, startPoint x: 871, startPoint y: 323, endPoint x: 0, endPoint y: -62, distance: 952.6
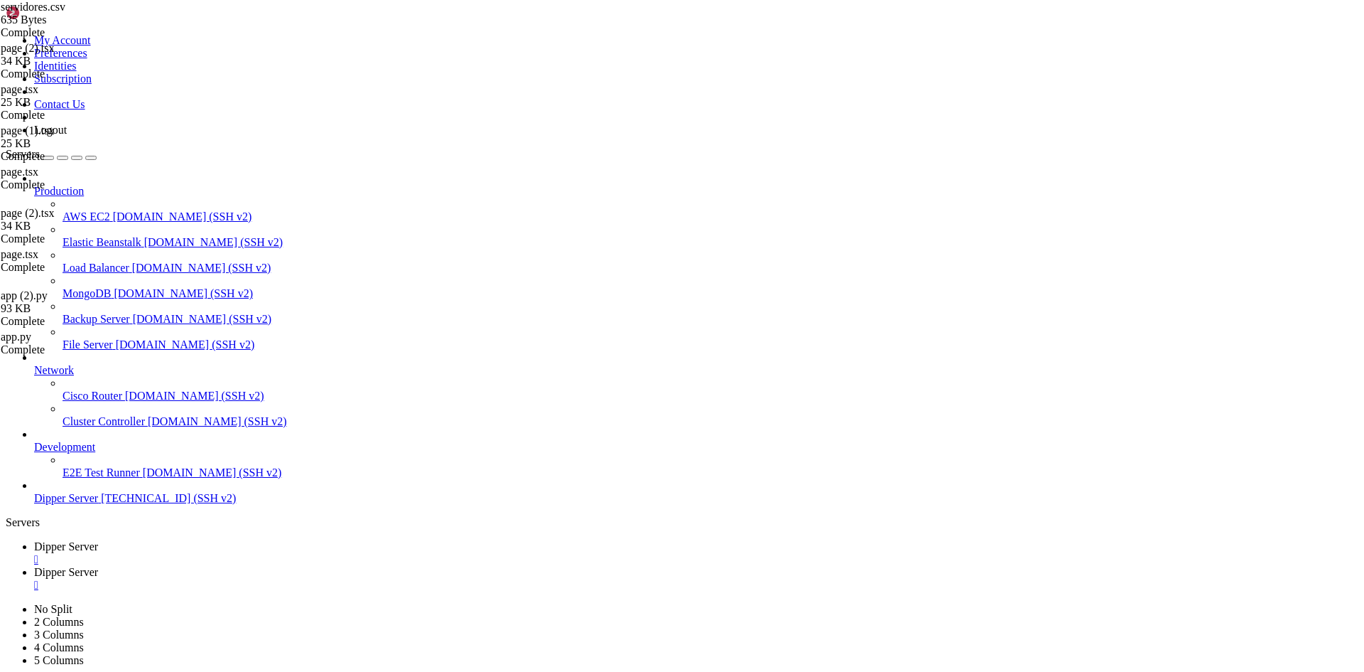
type textarea "name,ipLocal,ipVpn,useVpn,sshPort,client,remoteUser,color,x,y,id,status,respons…"
type textarea "Dipper Automation,0.0.0.0,0.0.0.0,False,22,sdwada,ddawdwa,#FFB3BA,358.853929243…"
drag, startPoint x: 458, startPoint y: 185, endPoint x: 198, endPoint y: 80, distance: 280.8
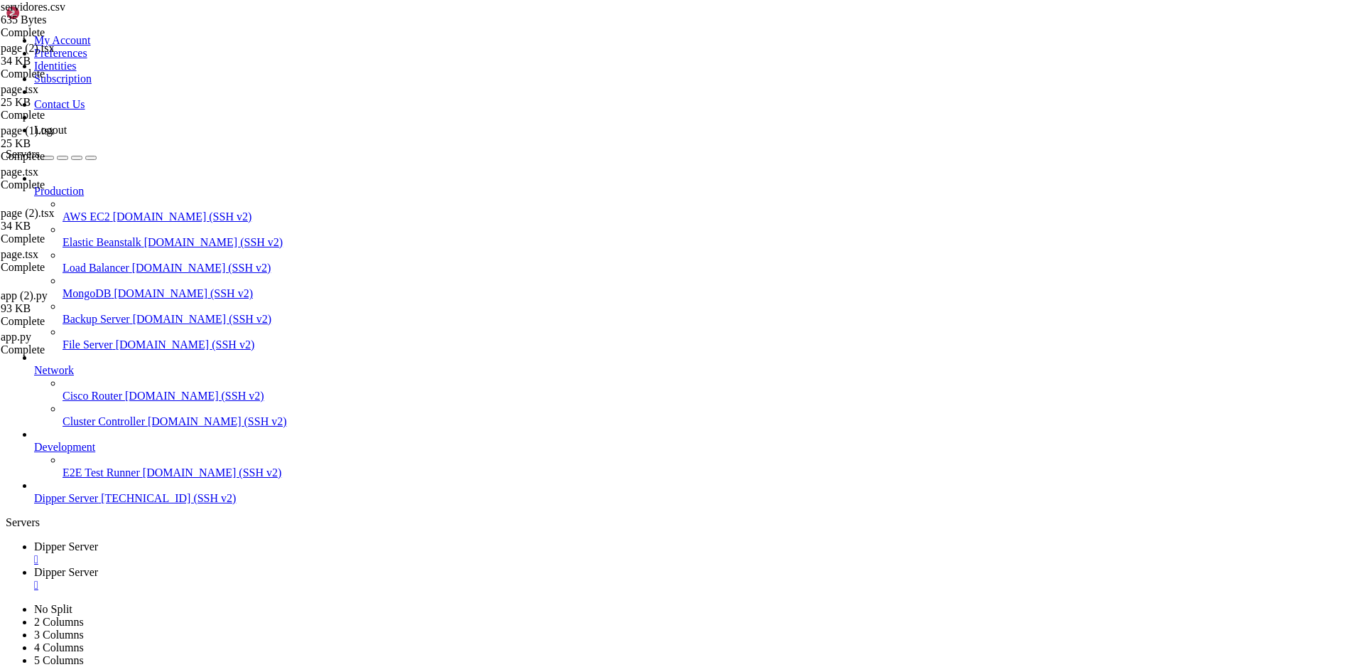
type textarea "Teste,191.252.218.3,191.252.218.3,False,22,Teste,root,#FFB3BA,459.9896568080043…"
type textarea "name,ipLocal,ipVpn,useVpn,sshPort,client,remoteUser,color,x,y,id,status,respons…"
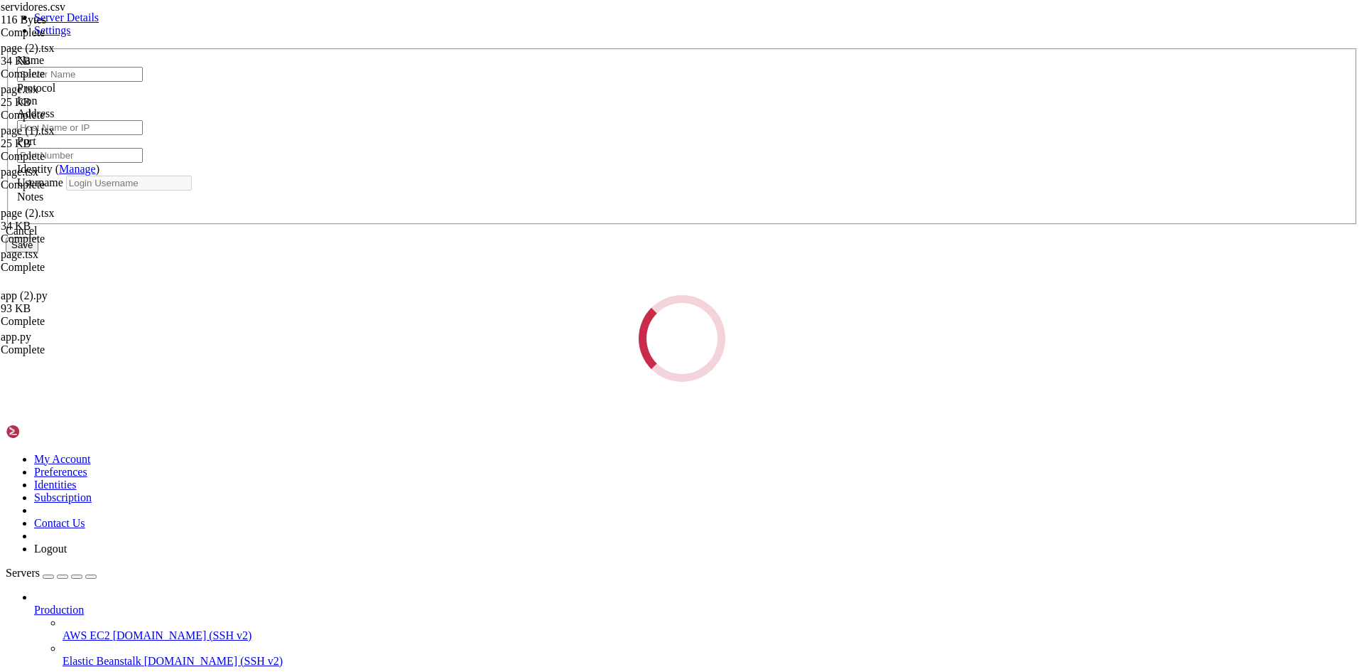
type input "Dipper Server"
type input "[TECHNICAL_ID]"
type input "21"
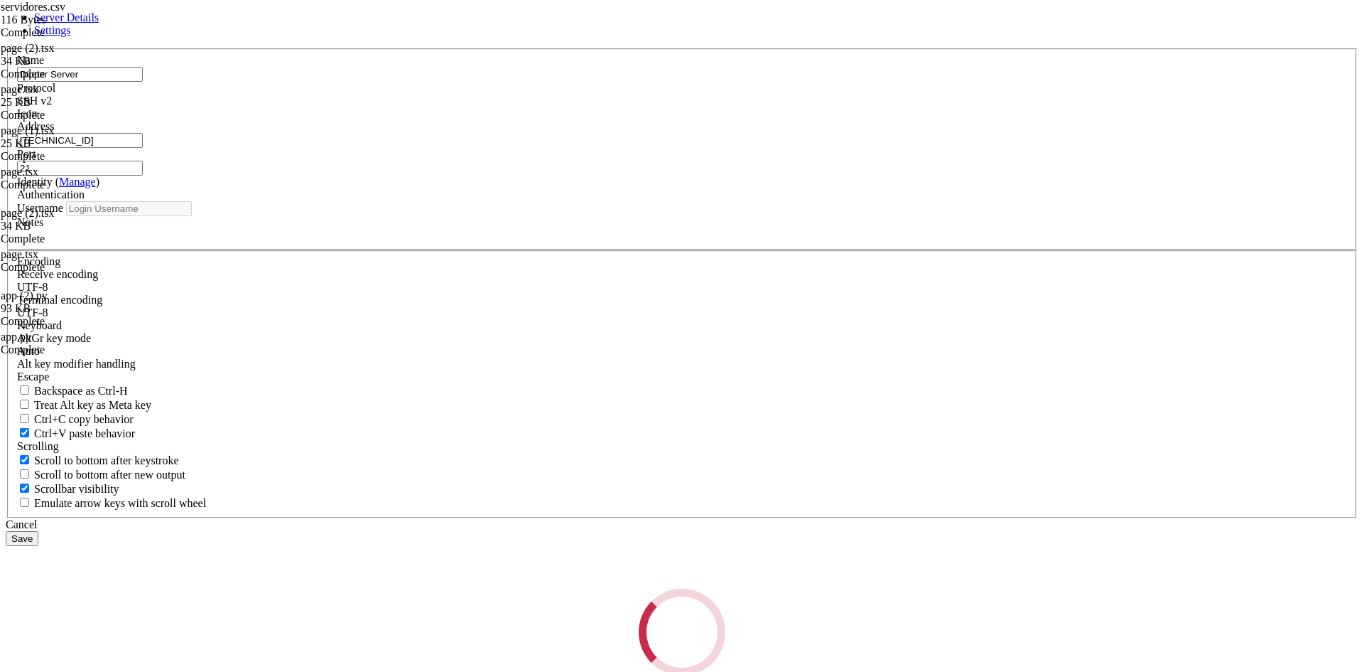
type input "root"
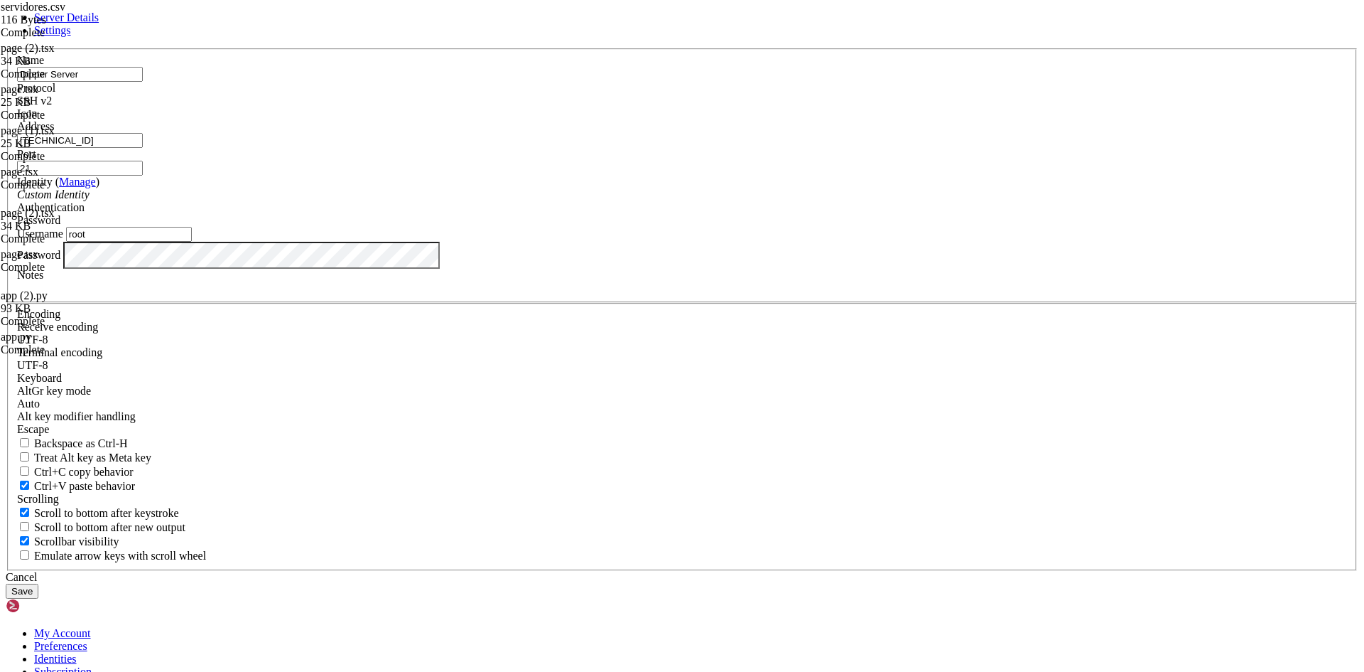
drag, startPoint x: 586, startPoint y: 255, endPoint x: 233, endPoint y: 245, distance: 353.3
click at [326, 244] on div "Server Details Settings Name Dipper Server Protocol SSH v2 Icon" at bounding box center [682, 304] width 1353 height 587
click at [6, 48] on link at bounding box center [6, 48] width 0 height 0
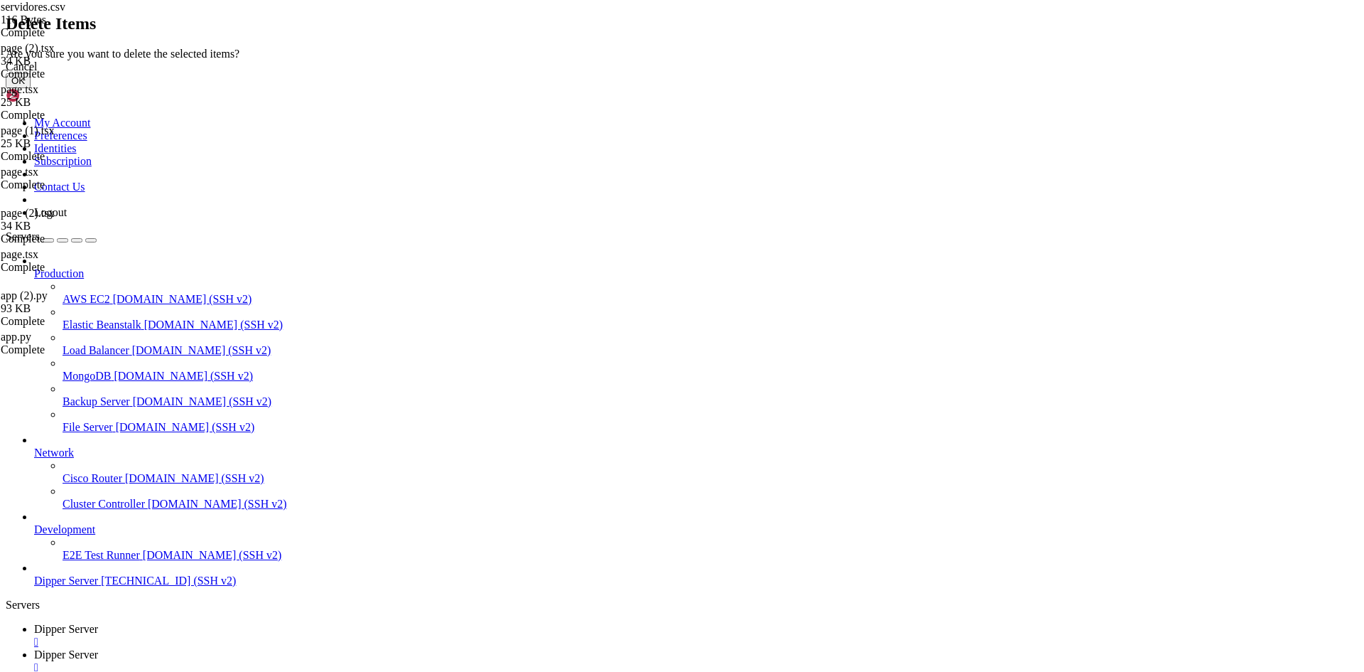
drag, startPoint x: 836, startPoint y: 389, endPoint x: 819, endPoint y: 374, distance: 23.2
click at [31, 88] on button "OK" at bounding box center [18, 80] width 25 height 15
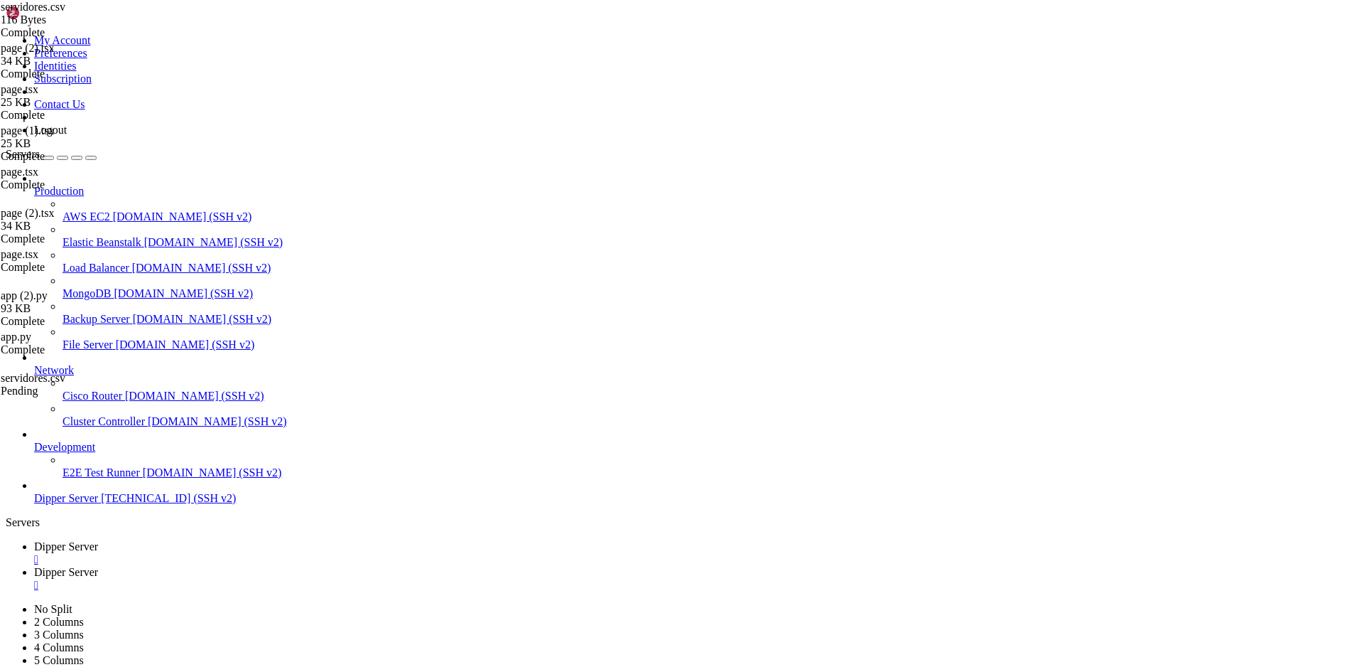
click at [1003, 472] on div at bounding box center [682, 336] width 1364 height 672
type input "/root/DipperIntegrated/backend"
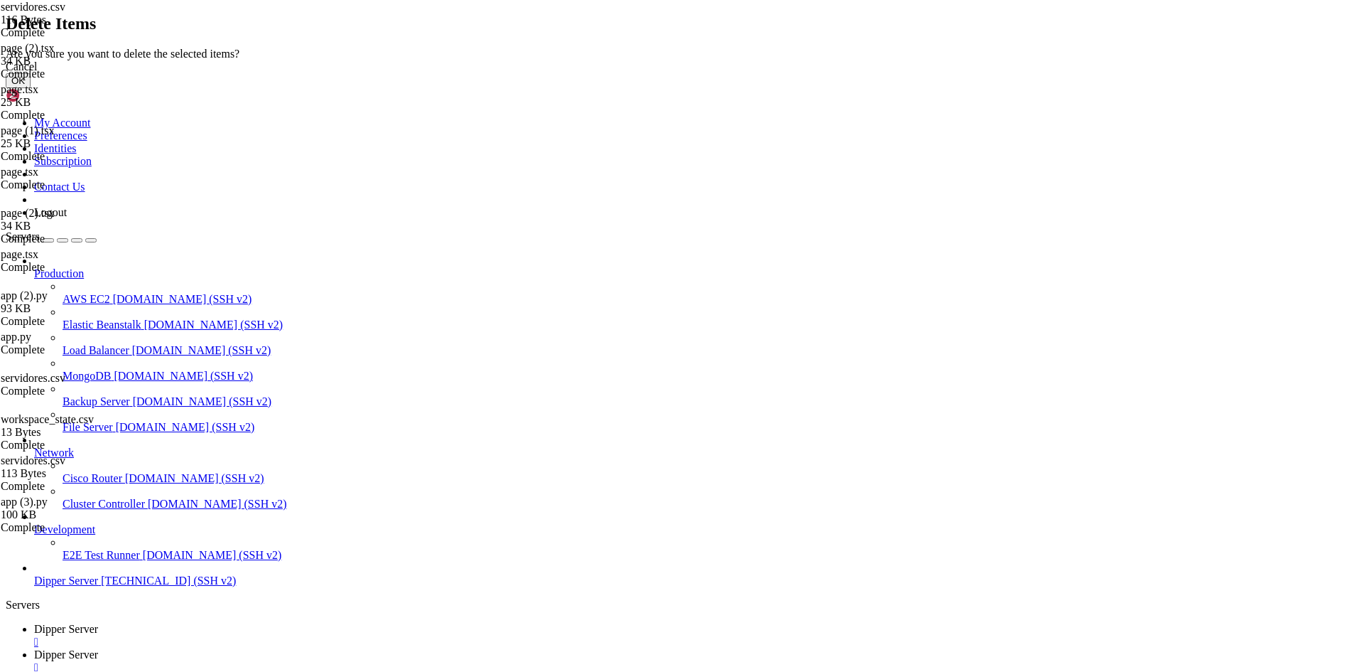
click at [31, 88] on button "OK" at bounding box center [18, 80] width 25 height 15
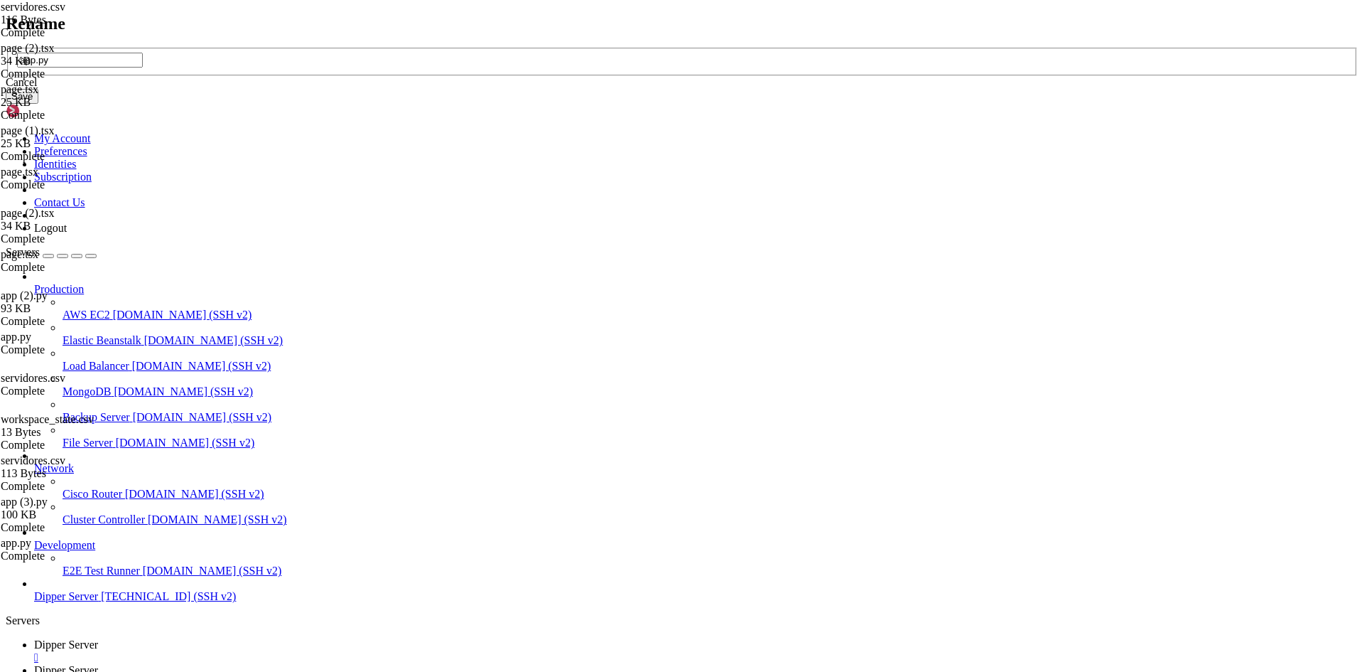
type input "app.py"
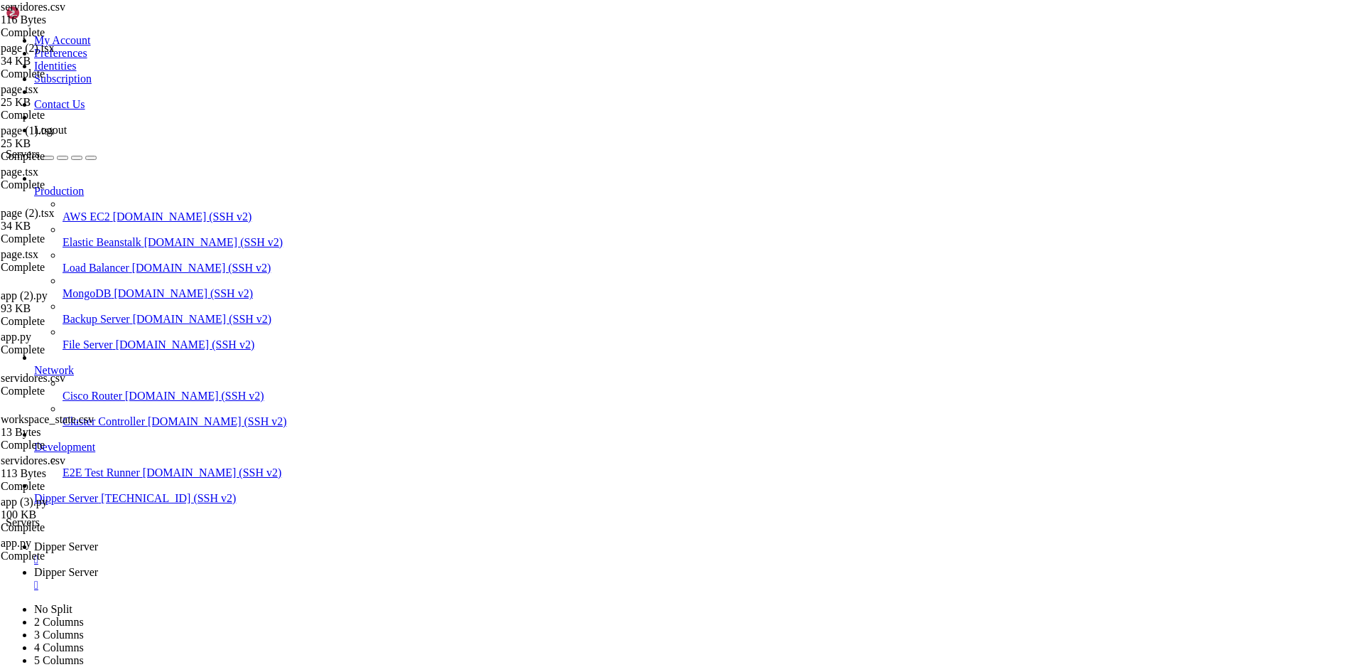
click at [98, 540] on span "Dipper Server" at bounding box center [66, 546] width 64 height 12
click at [98, 566] on span "Dipper Server" at bounding box center [66, 572] width 64 height 12
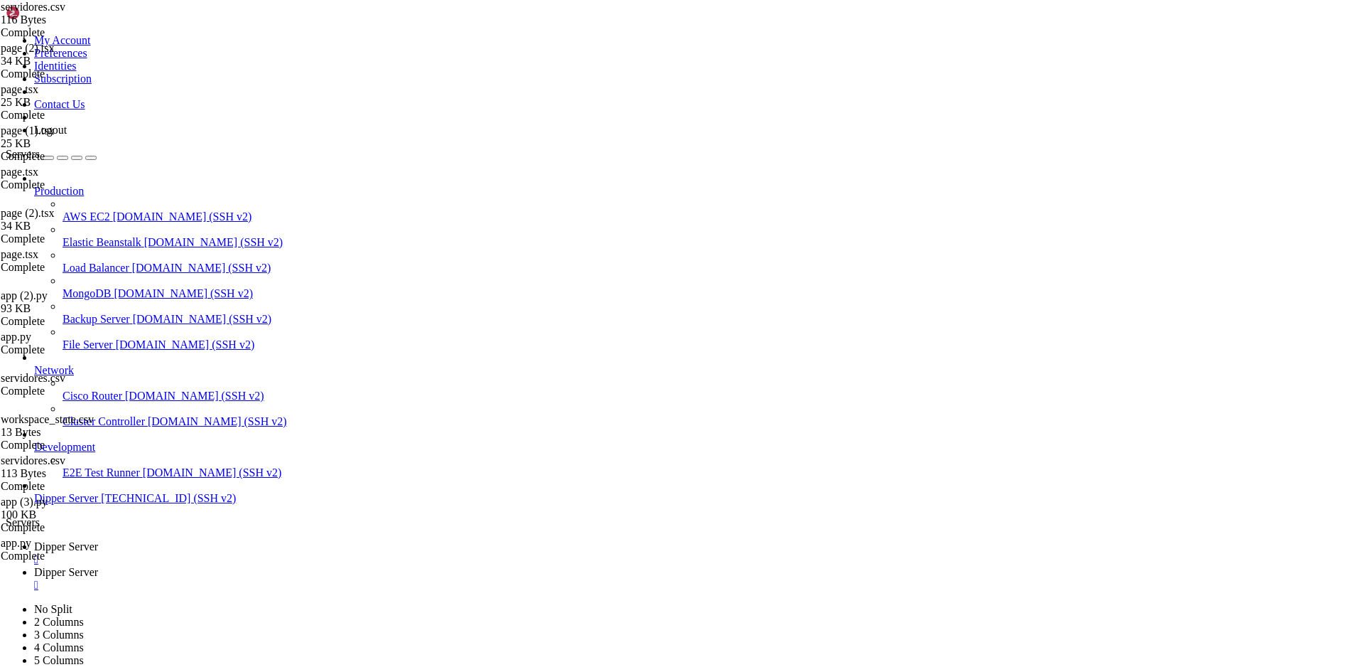
type input "/root/DipperIntegrated/app/servidores"
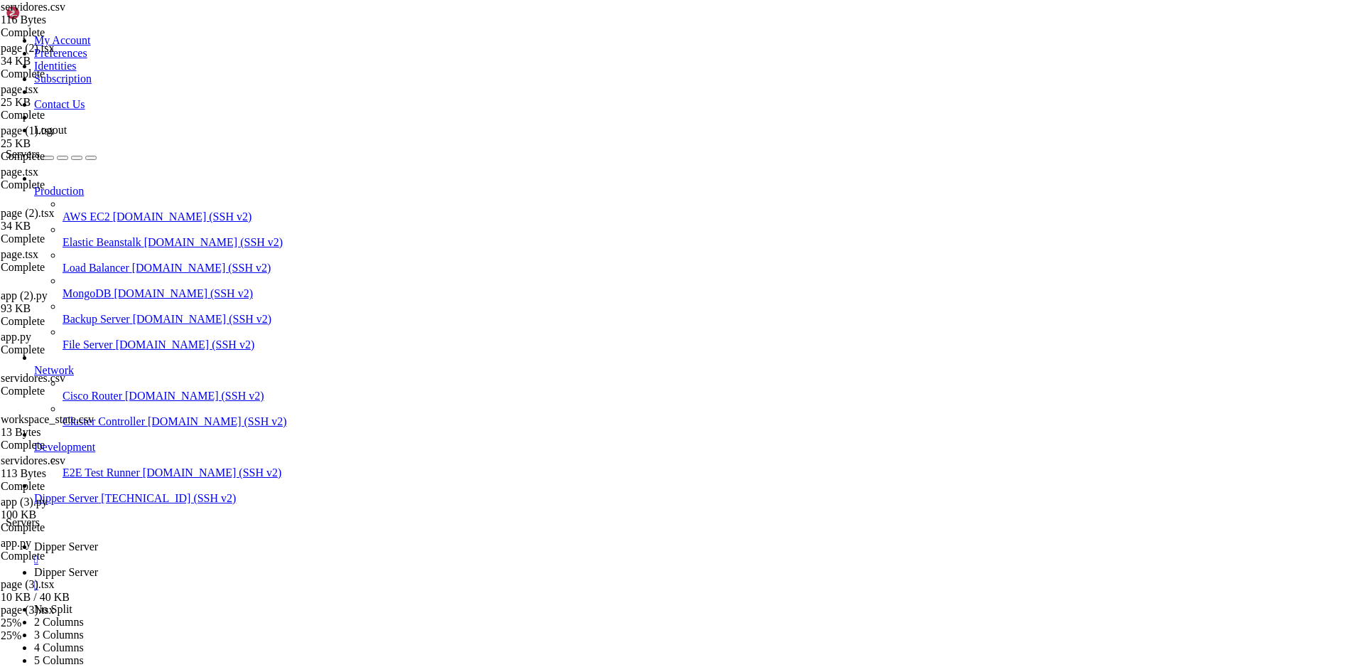
scroll to position [31, 0]
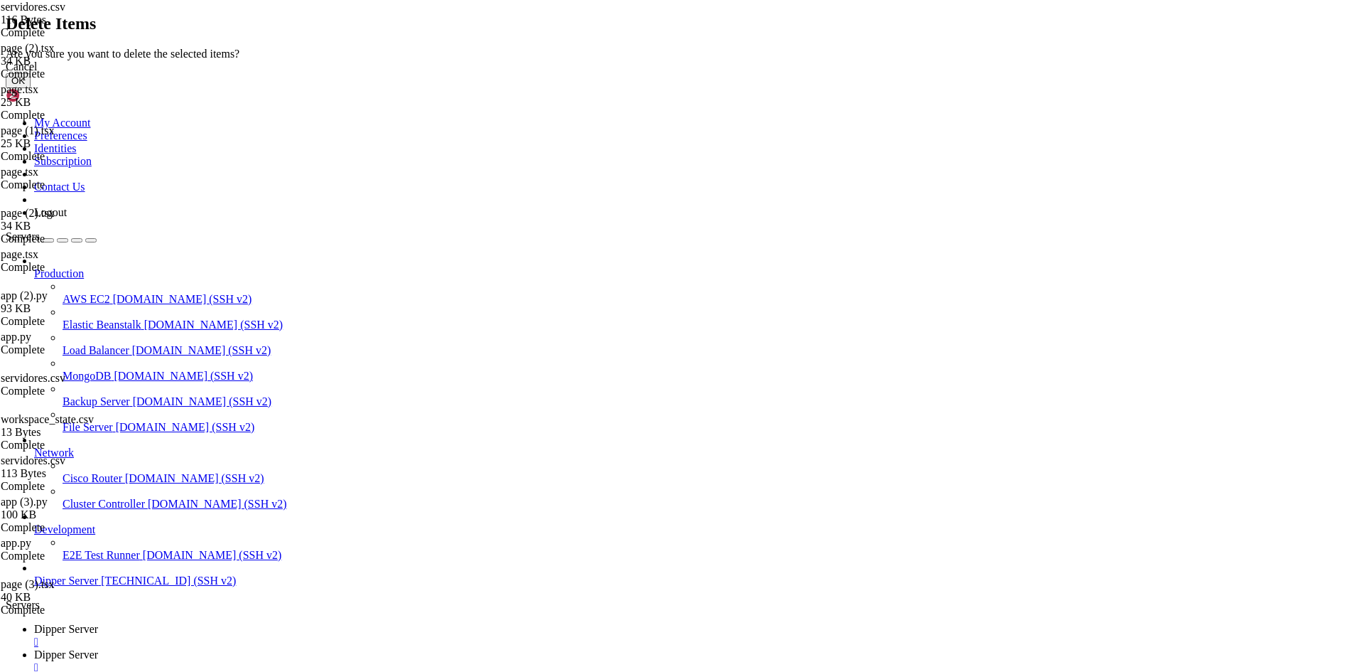
click at [31, 88] on button "OK" at bounding box center [18, 80] width 25 height 15
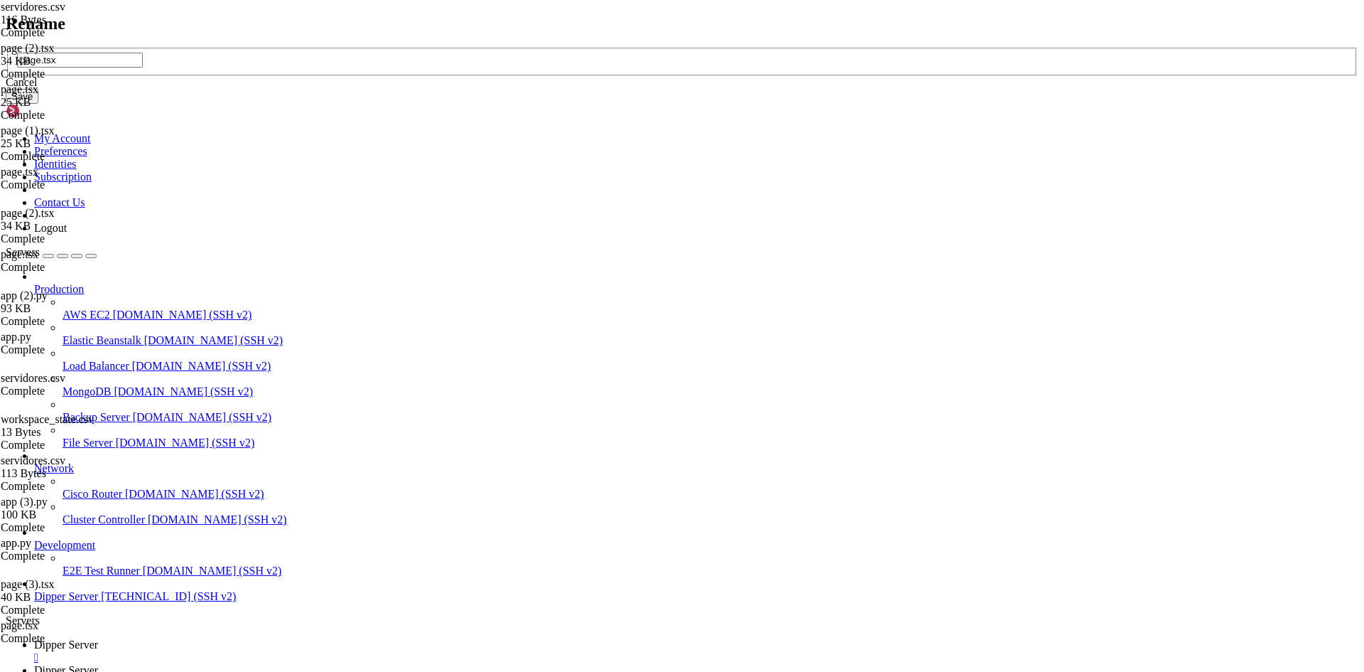
type input "page.tsx"
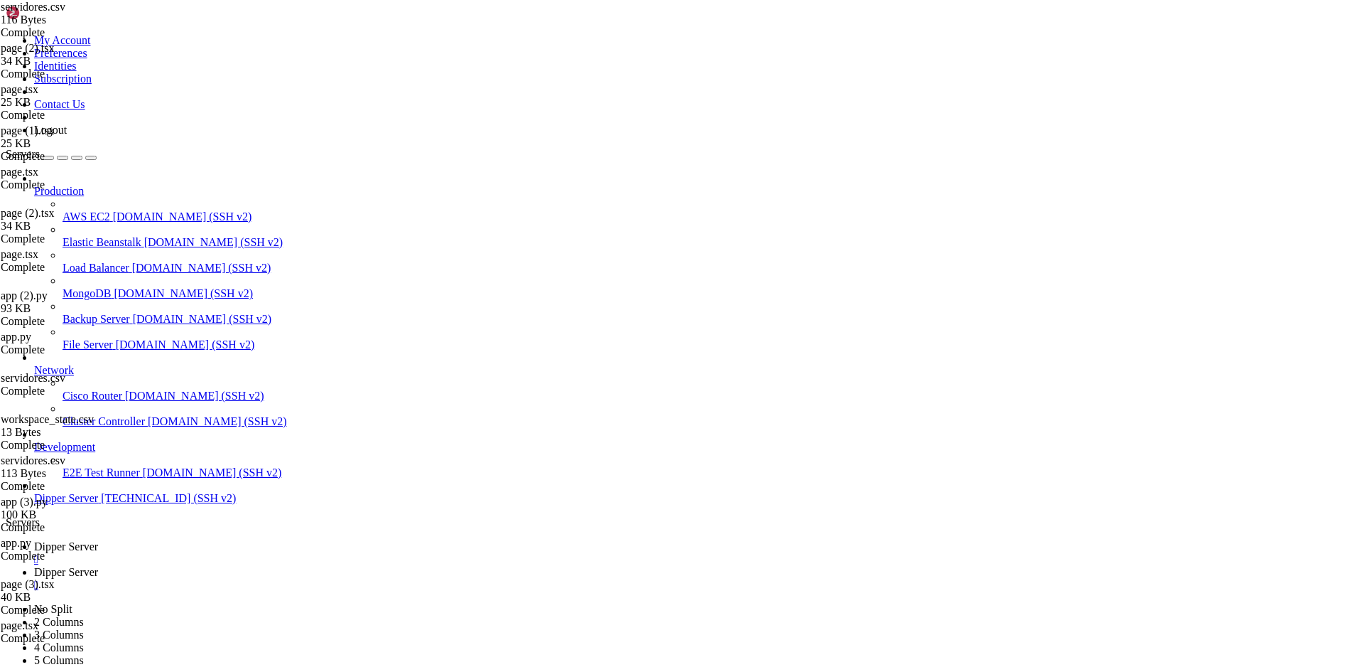
drag, startPoint x: 252, startPoint y: 9, endPoint x: 179, endPoint y: 52, distance: 84.5
click at [98, 540] on span "Dipper Server" at bounding box center [66, 546] width 64 height 12
click at [98, 566] on span "Dipper Server" at bounding box center [66, 572] width 64 height 12
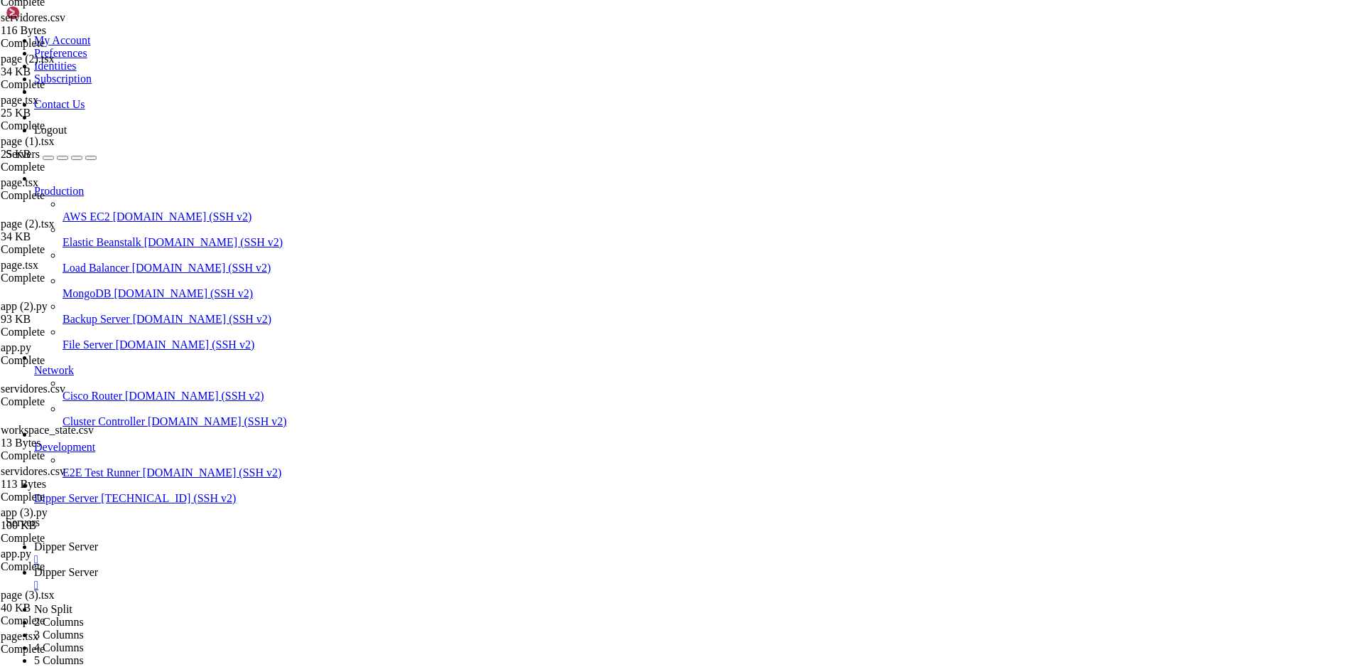
scroll to position [1194, 0]
drag, startPoint x: 558, startPoint y: 266, endPoint x: 487, endPoint y: 268, distance: 71.1
type textarea "const API_BASE_URL = [DOMAIN_NAME]_PUBLIC_API_URL || "[URL][DOMAIN_NAME]""
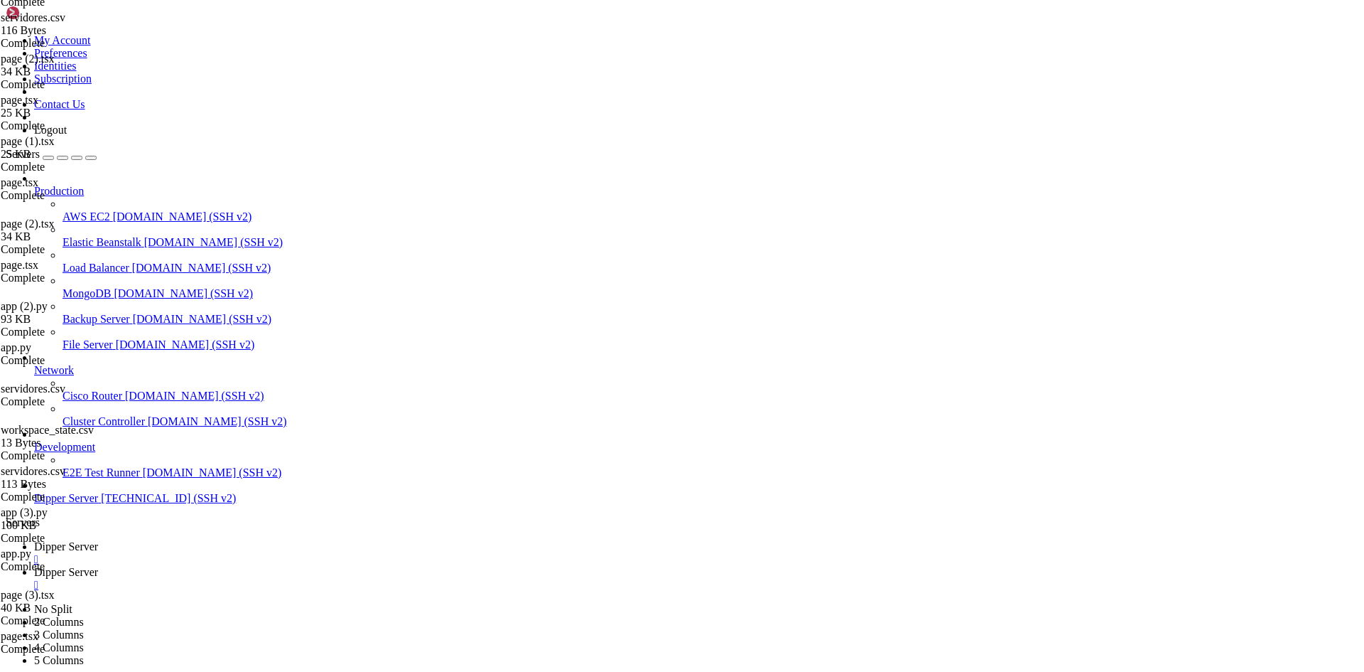
click at [231, 540] on link "Dipper Server " at bounding box center [696, 553] width 1325 height 26
click at [330, 566] on link "Dipper Server " at bounding box center [696, 579] width 1325 height 26
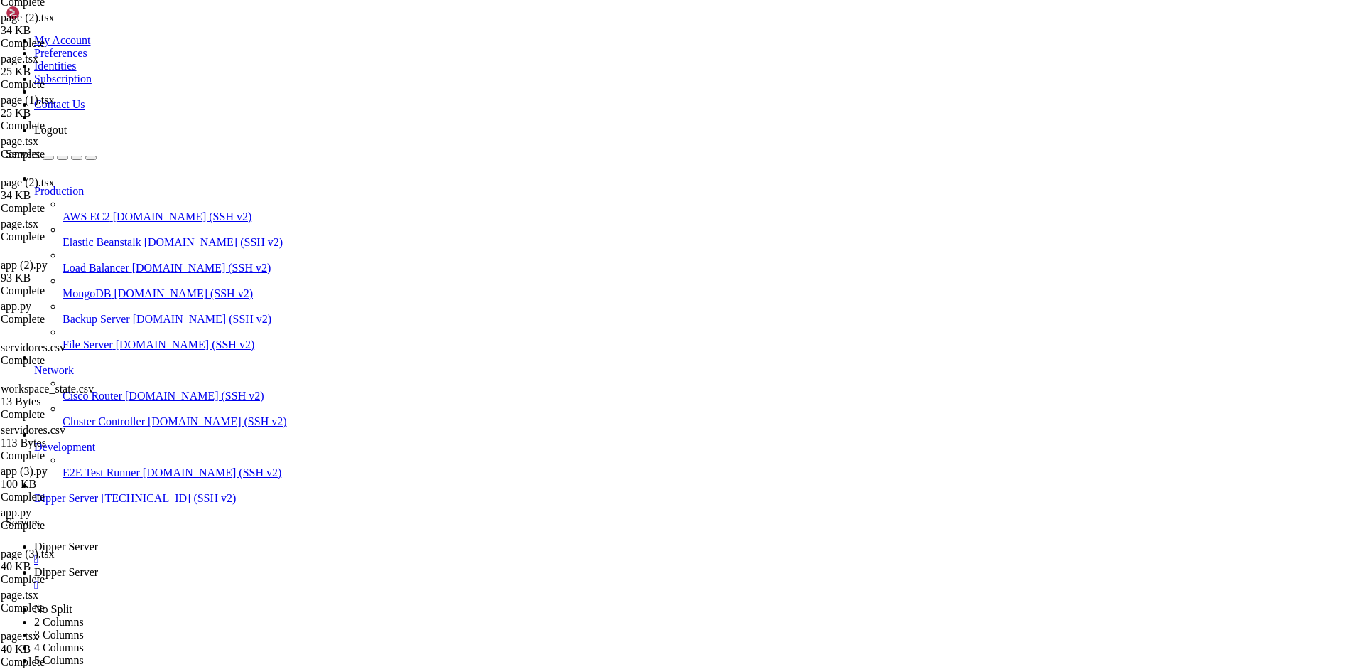
scroll to position [155, 0]
click at [212, 540] on link "Dipper Server " at bounding box center [696, 553] width 1325 height 26
drag, startPoint x: 264, startPoint y: 992, endPoint x: 271, endPoint y: 994, distance: 7.9
